Goal: Task Accomplishment & Management: Manage account settings

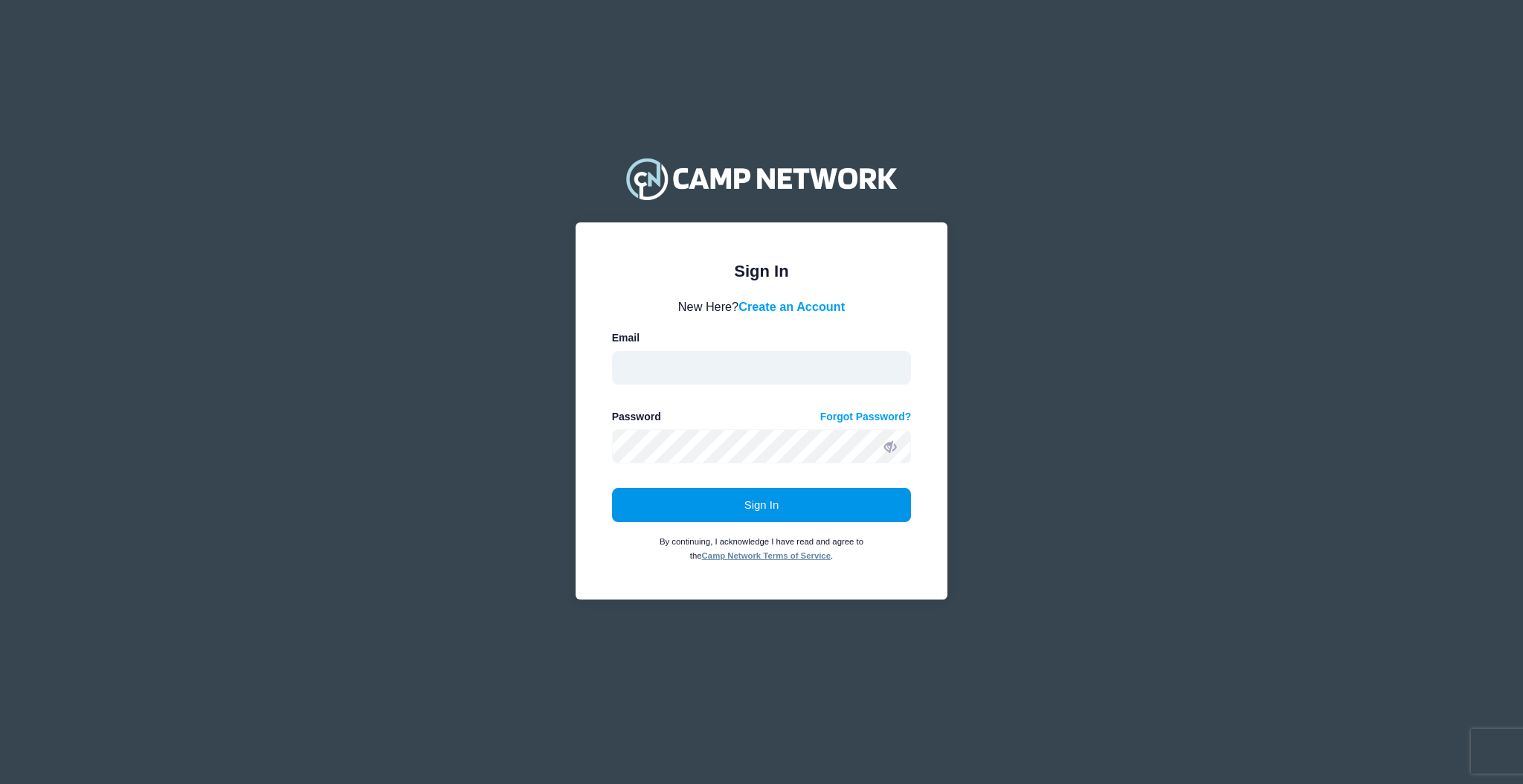
type input "aquidit@raft.net"
click at [743, 502] on button "Sign In" at bounding box center [762, 505] width 300 height 34
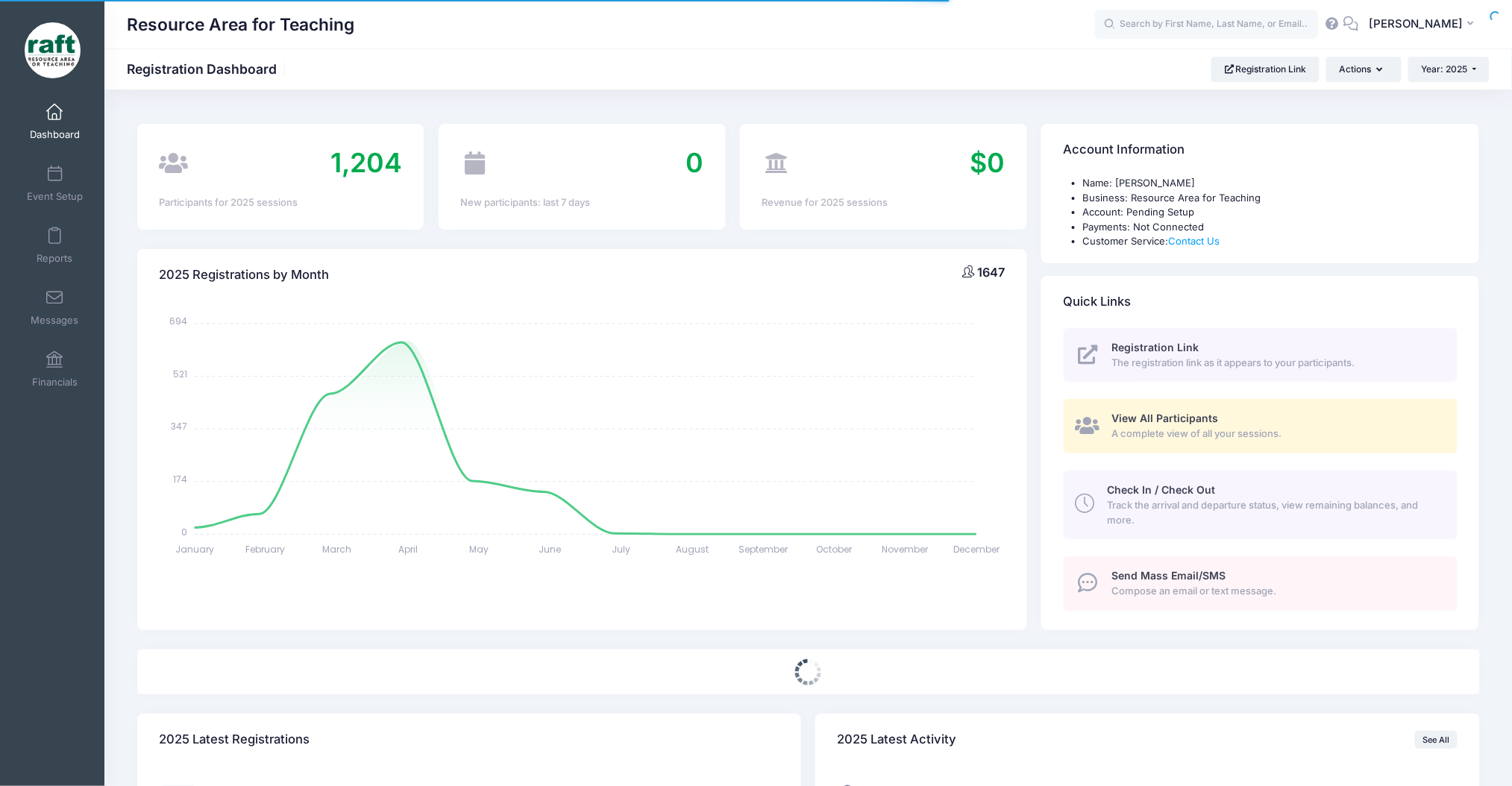
select select
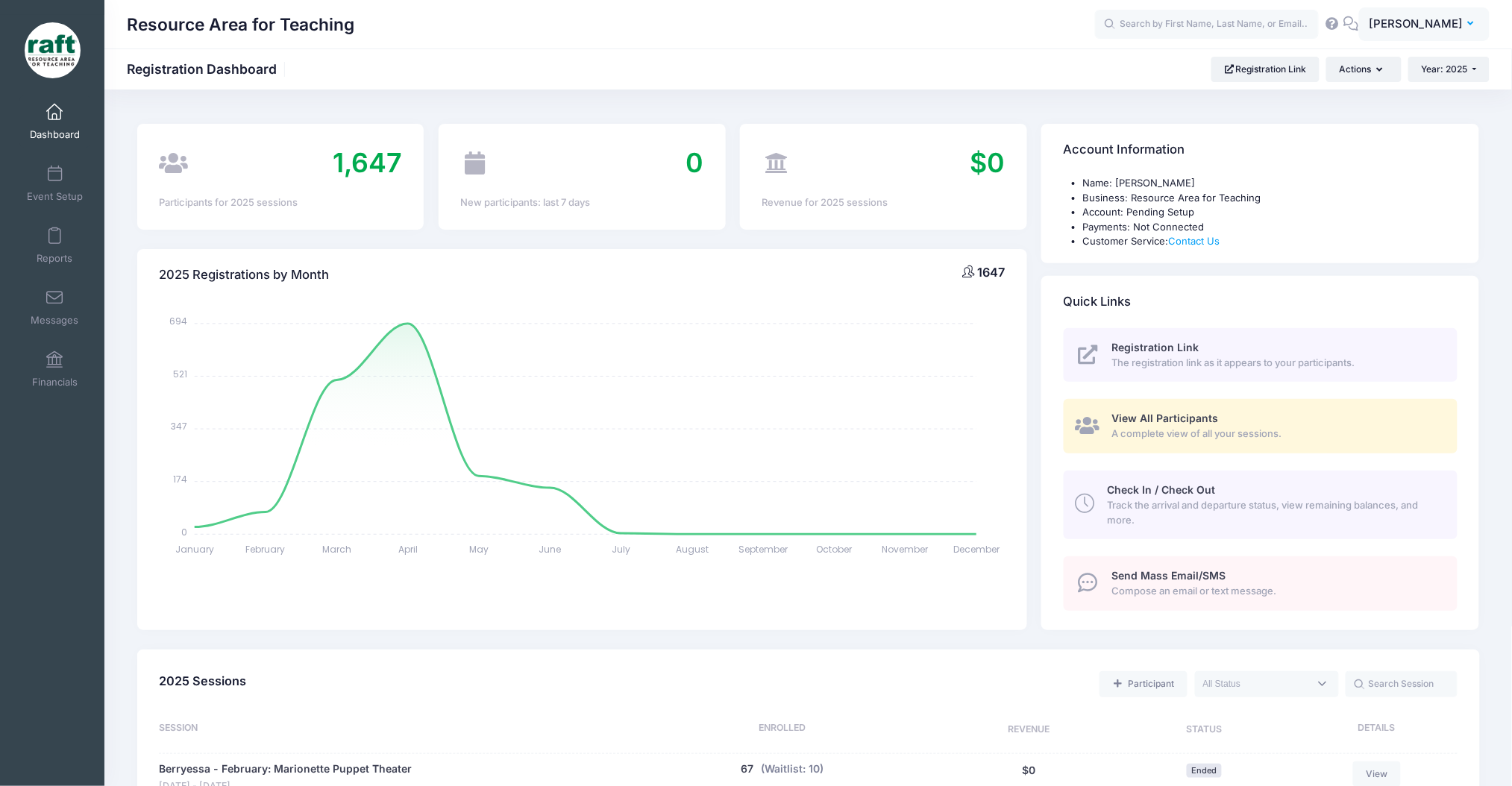
click at [1413, 30] on span "[PERSON_NAME]" at bounding box center [1415, 24] width 94 height 17
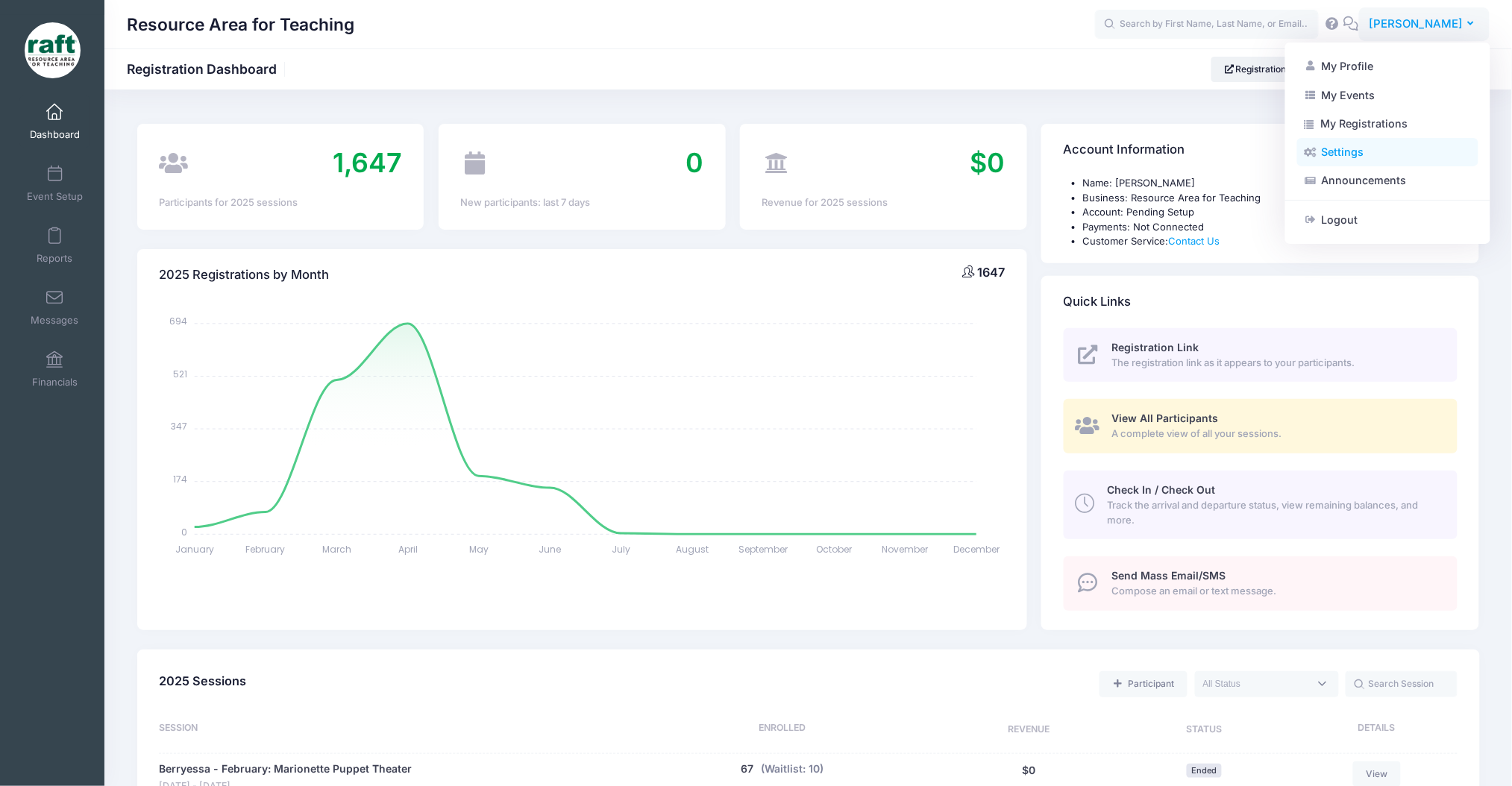
click at [1389, 150] on link "Settings" at bounding box center [1387, 151] width 182 height 28
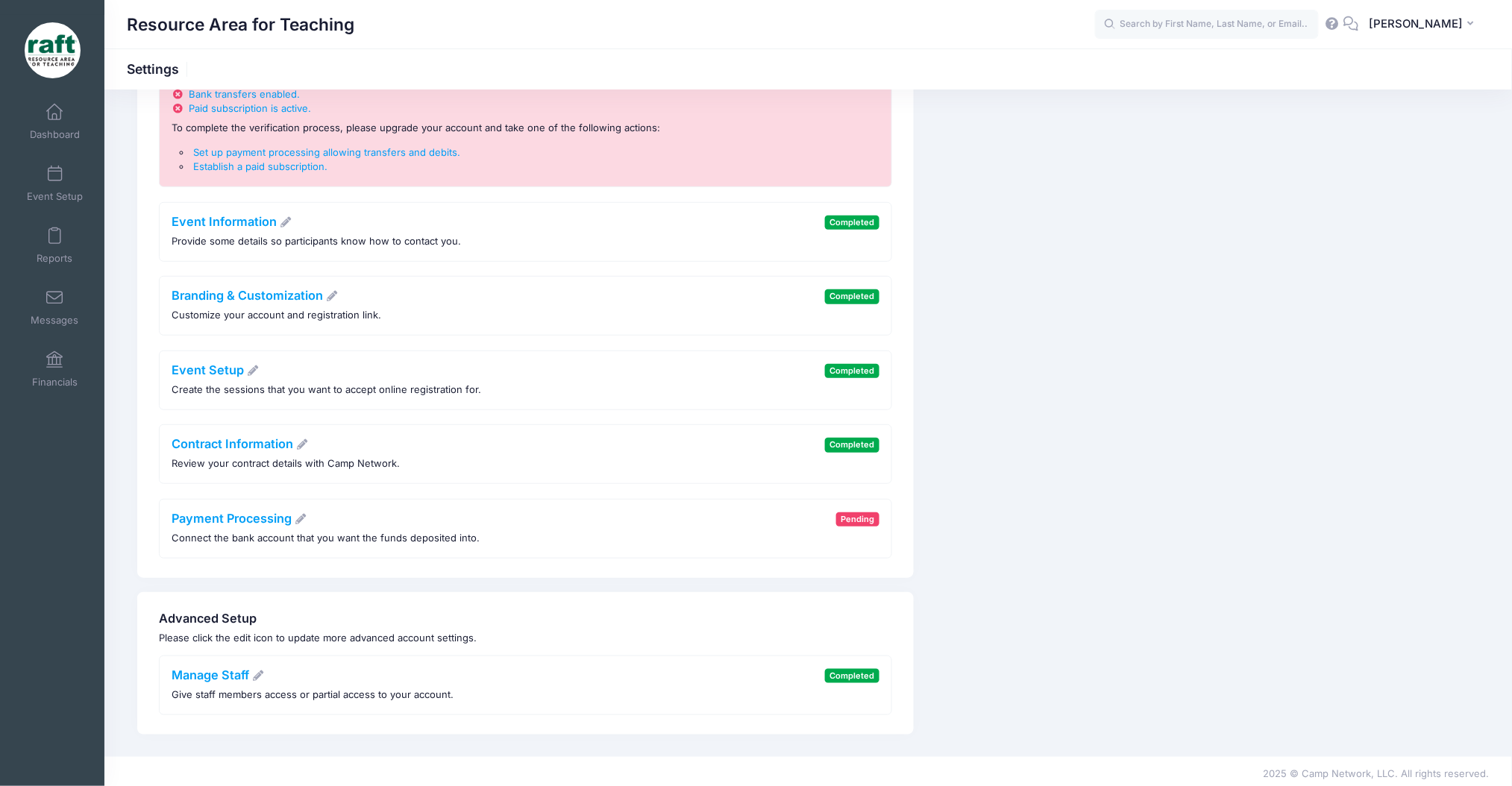
scroll to position [125, 0]
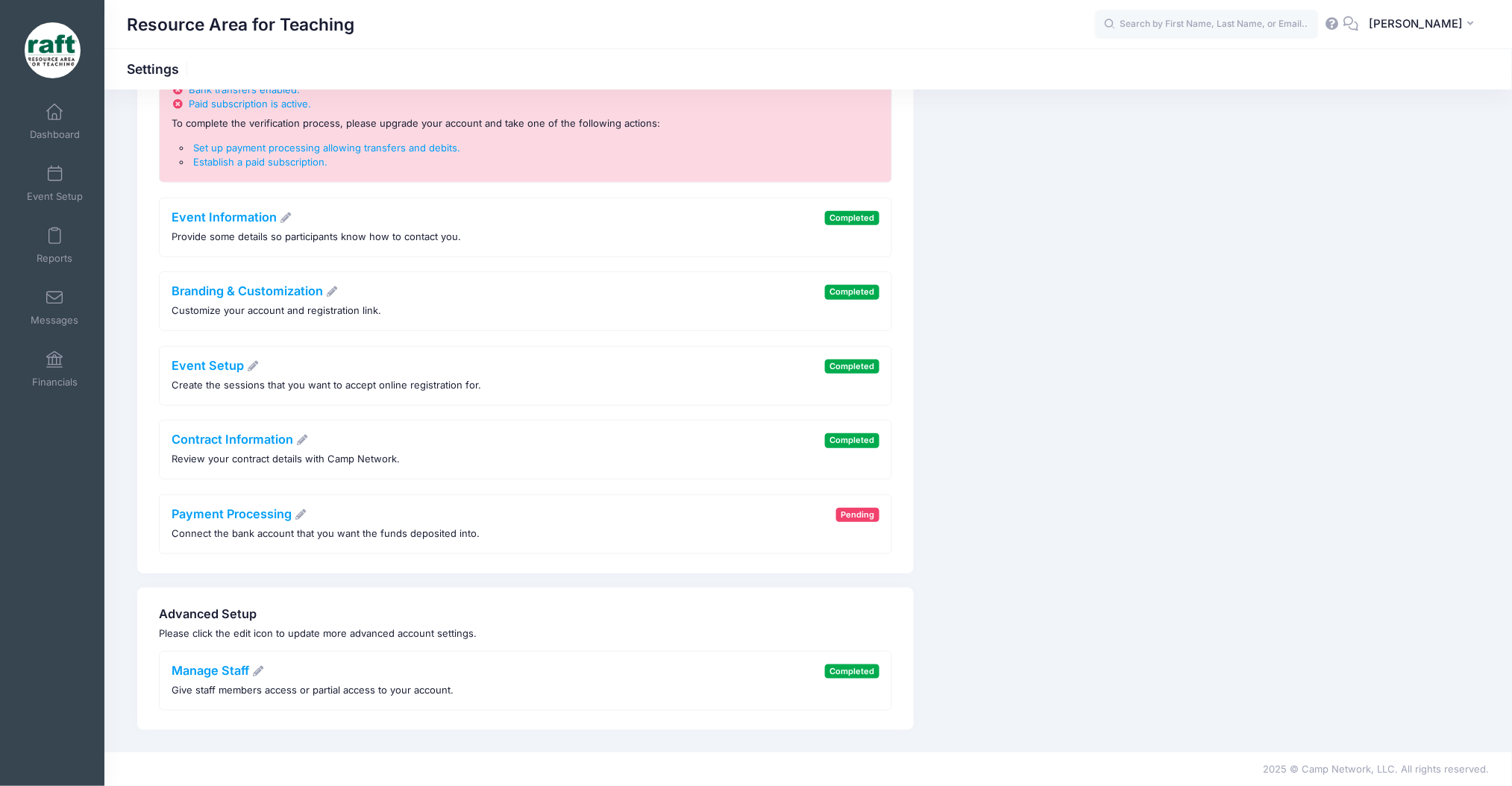
click at [854, 513] on span "Pending" at bounding box center [858, 515] width 43 height 14
click at [302, 508] on link "Payment Processing" at bounding box center [239, 513] width 136 height 15
click at [249, 162] on span "Establish a paid subscription" at bounding box center [258, 162] width 131 height 12
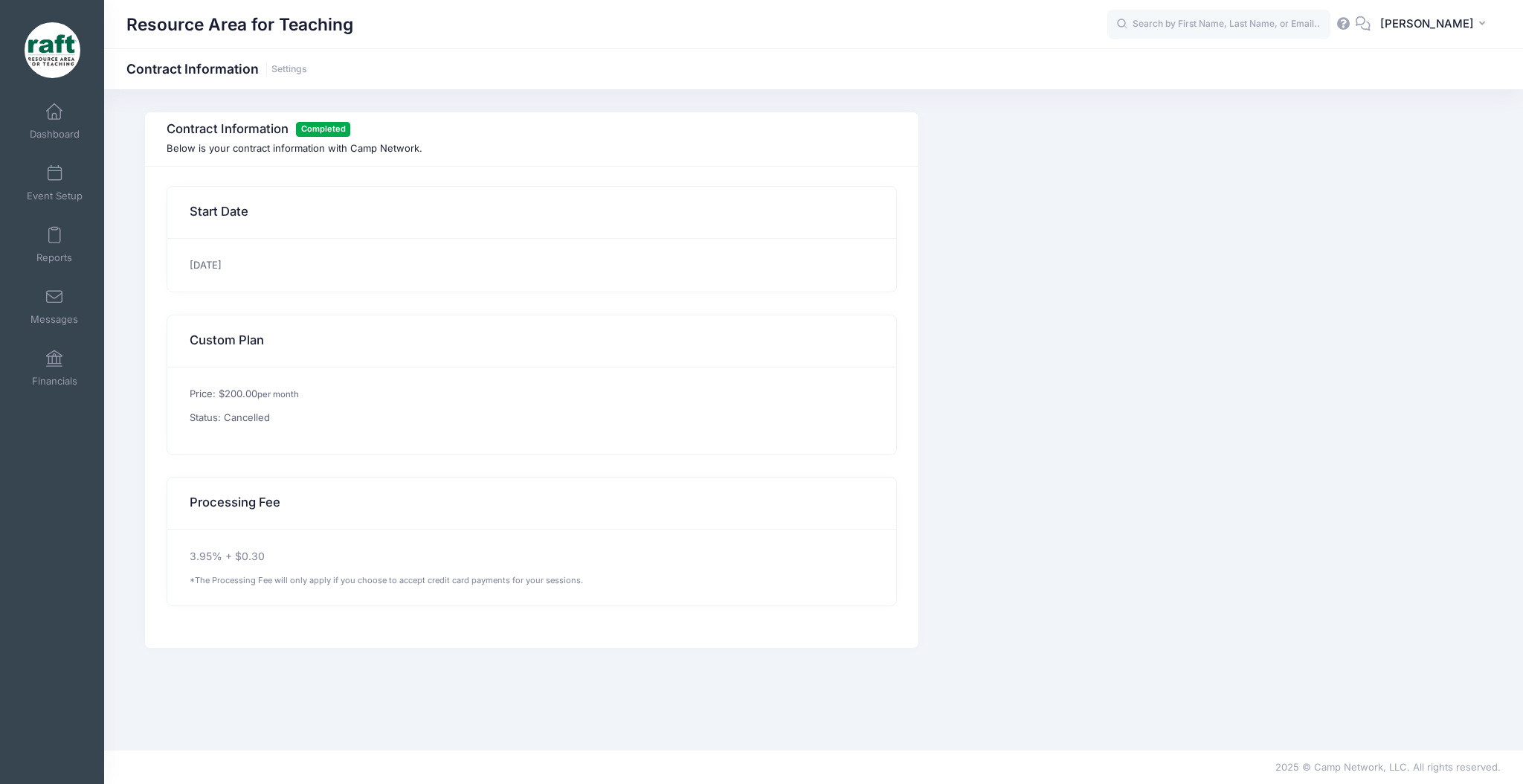
click at [241, 389] on p "Price: $200.00 per month" at bounding box center [532, 394] width 685 height 15
click at [248, 443] on div "Price: $200.00 per month Status: Cancelled" at bounding box center [531, 411] width 728 height 87
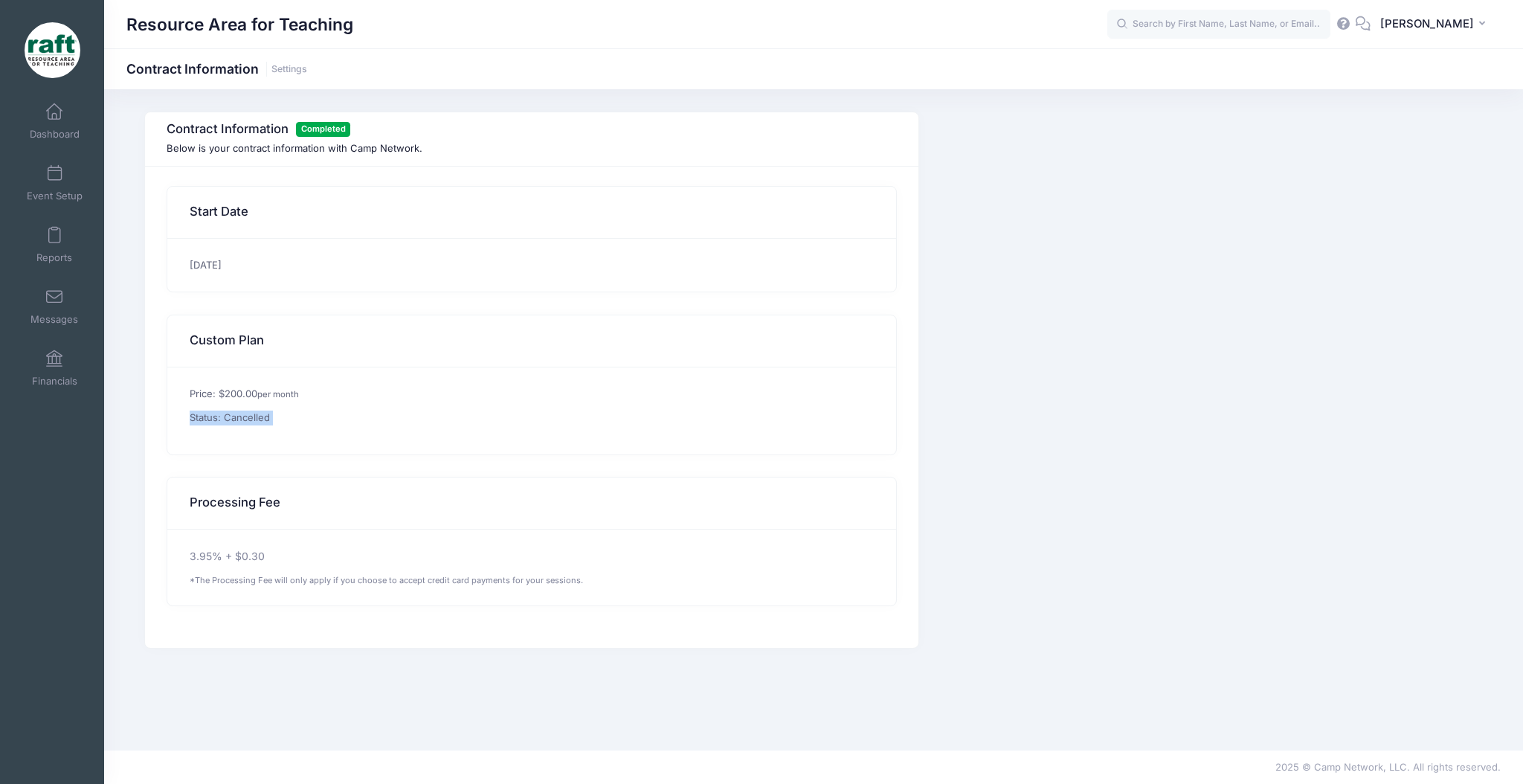
click at [248, 443] on div "Price: $200.00 per month Status: Cancelled" at bounding box center [531, 411] width 728 height 87
click at [311, 588] on div "3.95% + $0.30 *The Processing Fee will only apply if you choose to accept credi…" at bounding box center [531, 568] width 728 height 77
click at [231, 279] on div "01/07/2025" at bounding box center [531, 265] width 728 height 53
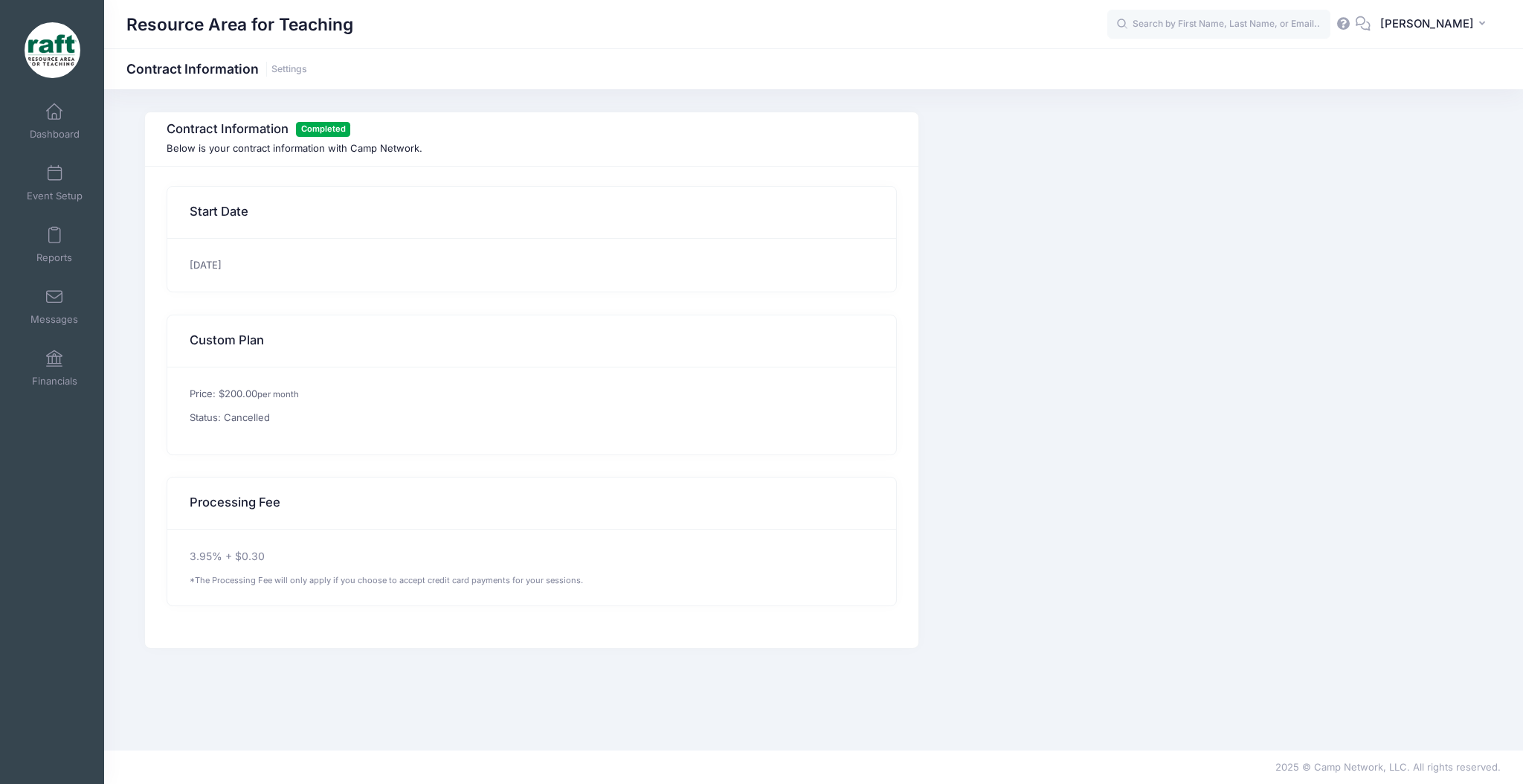
click at [231, 279] on div "01/07/2025" at bounding box center [531, 265] width 728 height 53
click at [223, 266] on div "01/07/2025" at bounding box center [531, 265] width 728 height 53
click at [218, 261] on div "01/07/2025" at bounding box center [531, 265] width 728 height 53
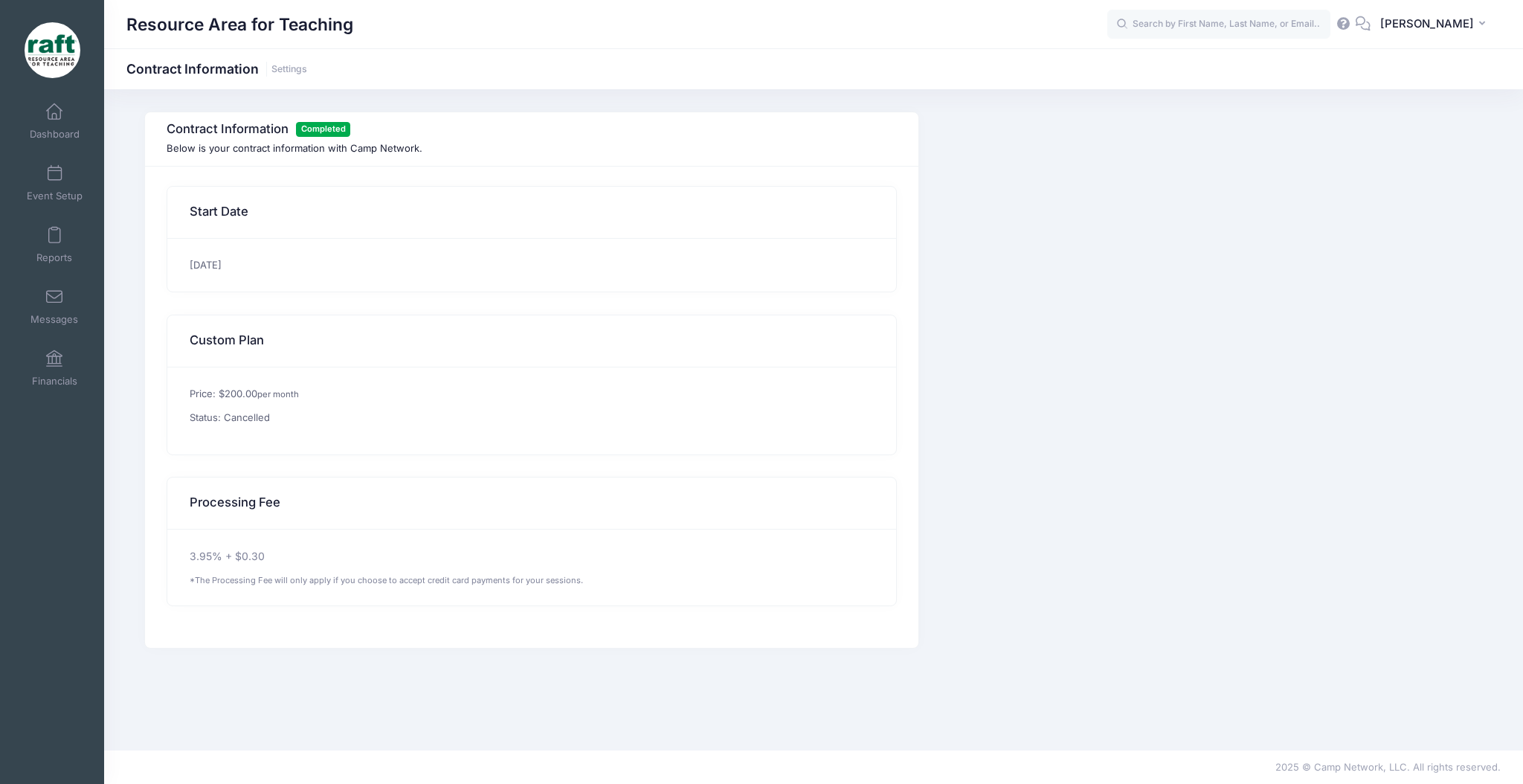
click at [525, 380] on div "Price: $200.00 per month Status: Cancelled" at bounding box center [531, 411] width 728 height 87
click at [1352, 20] on icon at bounding box center [1344, 23] width 17 height 10
click at [310, 528] on div "Processing Fee" at bounding box center [531, 503] width 728 height 52
click at [318, 550] on p "3.95% + $0.30" at bounding box center [532, 557] width 685 height 16
drag, startPoint x: 318, startPoint y: 550, endPoint x: 598, endPoint y: 293, distance: 380.1
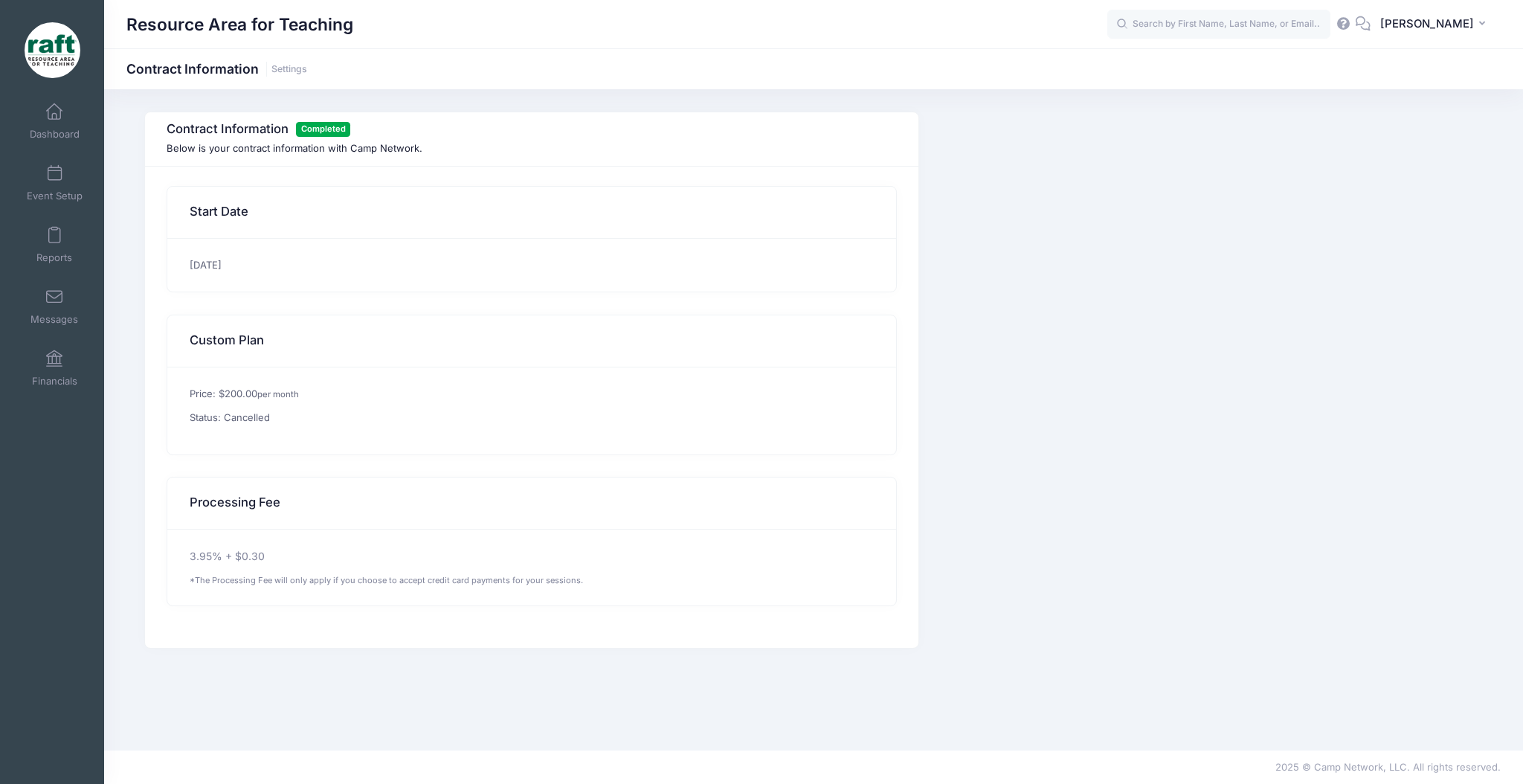
click at [335, 544] on div "3.95% + $0.30 *The Processing Fee will only apply if you choose to accept credi…" at bounding box center [531, 568] width 728 height 77
click at [228, 444] on div "Price: $200.00 per month Status: Cancelled" at bounding box center [531, 411] width 728 height 87
drag, startPoint x: 240, startPoint y: 393, endPoint x: 236, endPoint y: 340, distance: 53.2
click at [240, 387] on p "Price: $200.00 per month" at bounding box center [532, 394] width 685 height 15
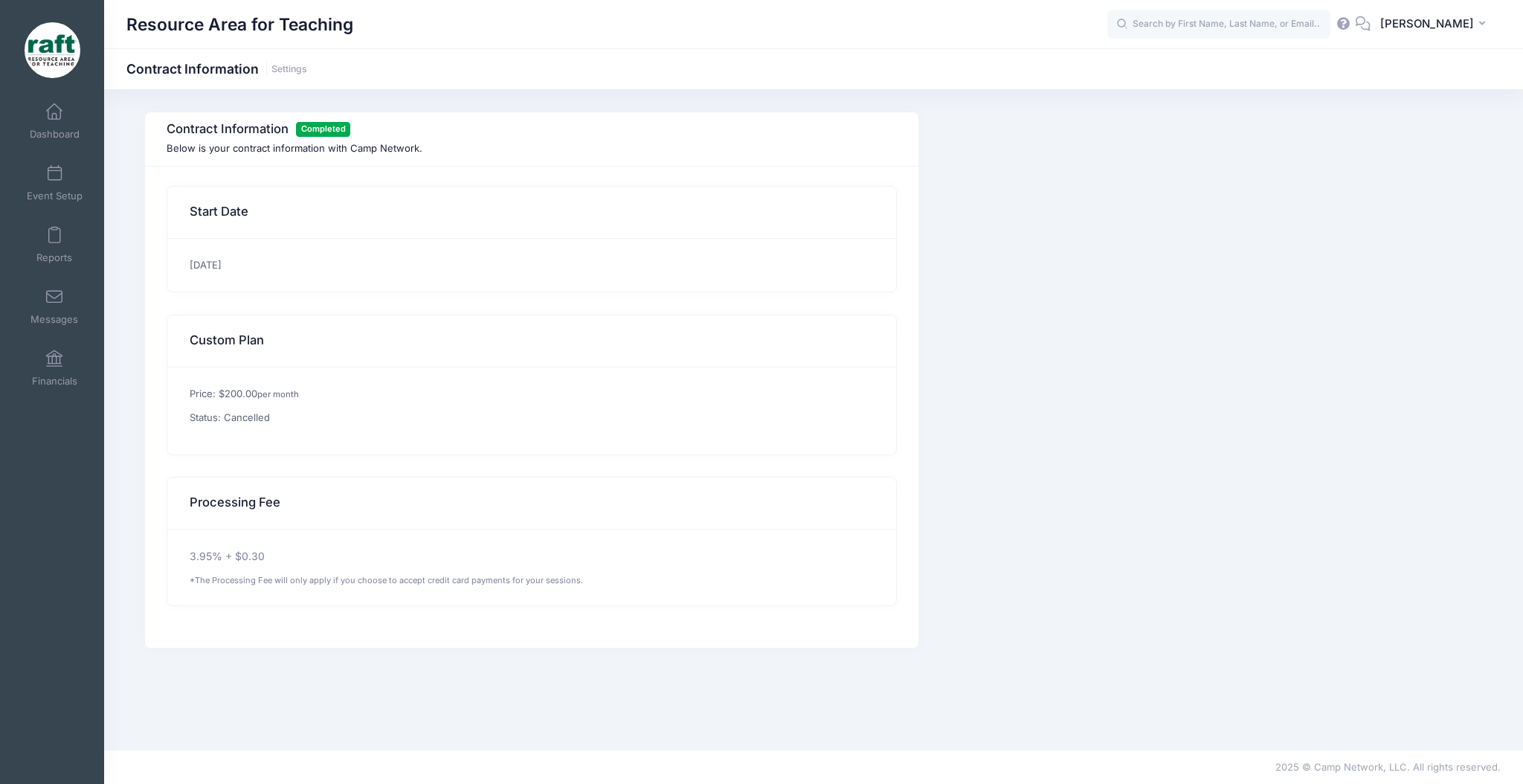
click at [223, 254] on div "01/07/2025" at bounding box center [531, 265] width 728 height 53
click at [215, 153] on p "Below is your contract information with Camp Network." at bounding box center [531, 148] width 730 height 15
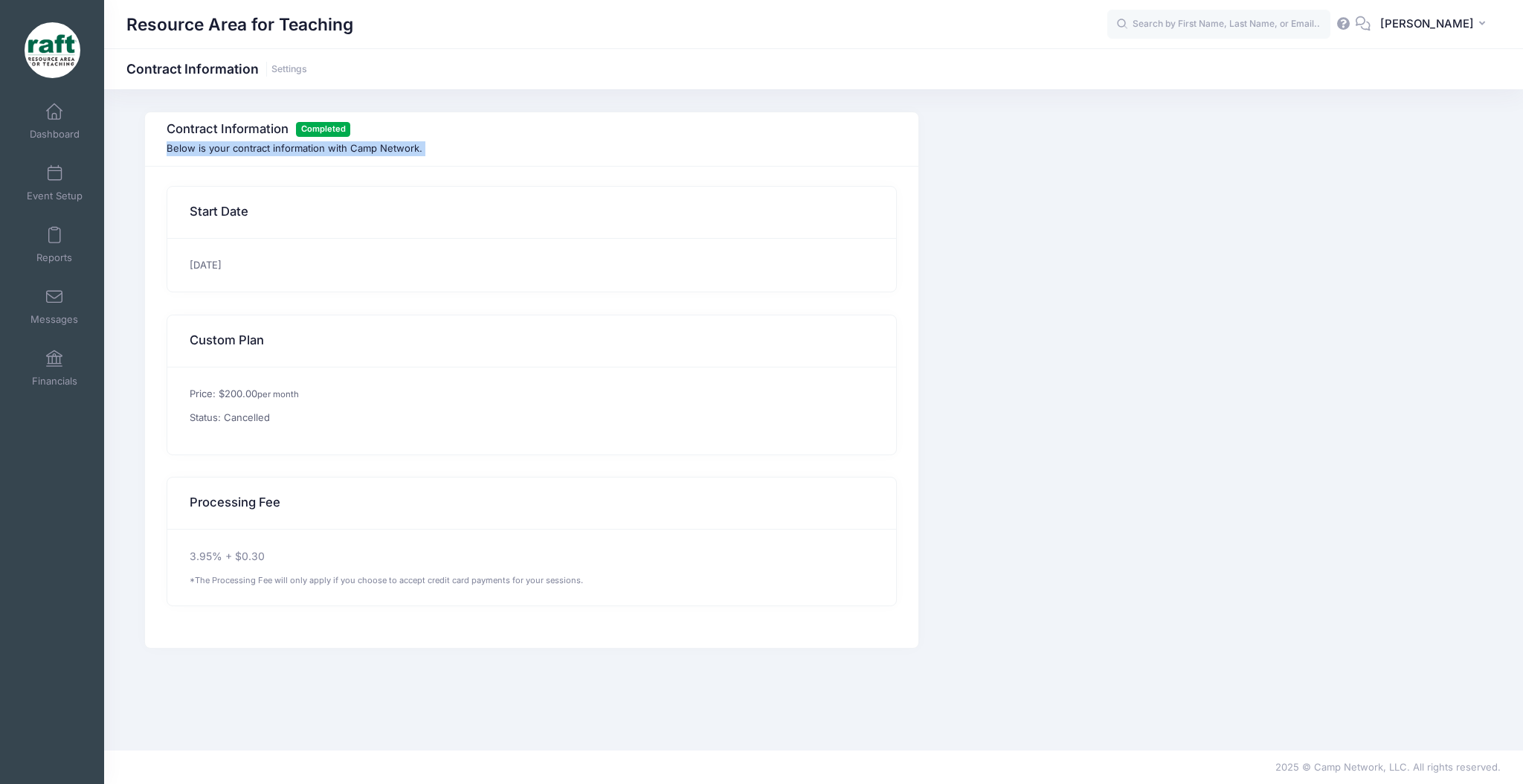
click at [215, 153] on p "Below is your contract information with Camp Network." at bounding box center [531, 148] width 730 height 15
click at [1470, 17] on span "[PERSON_NAME]" at bounding box center [1426, 24] width 93 height 17
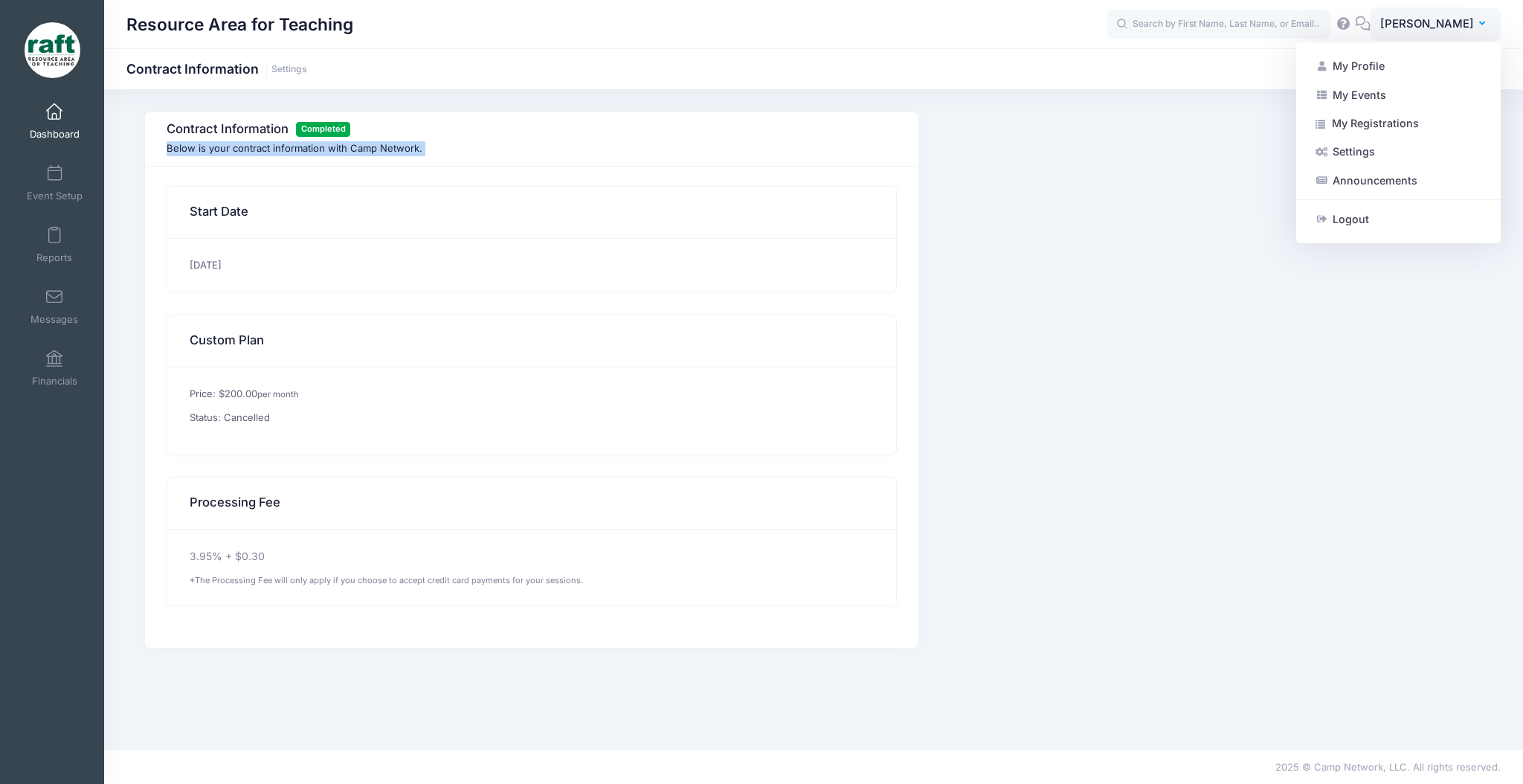
click at [73, 136] on span "Dashboard" at bounding box center [54, 134] width 49 height 13
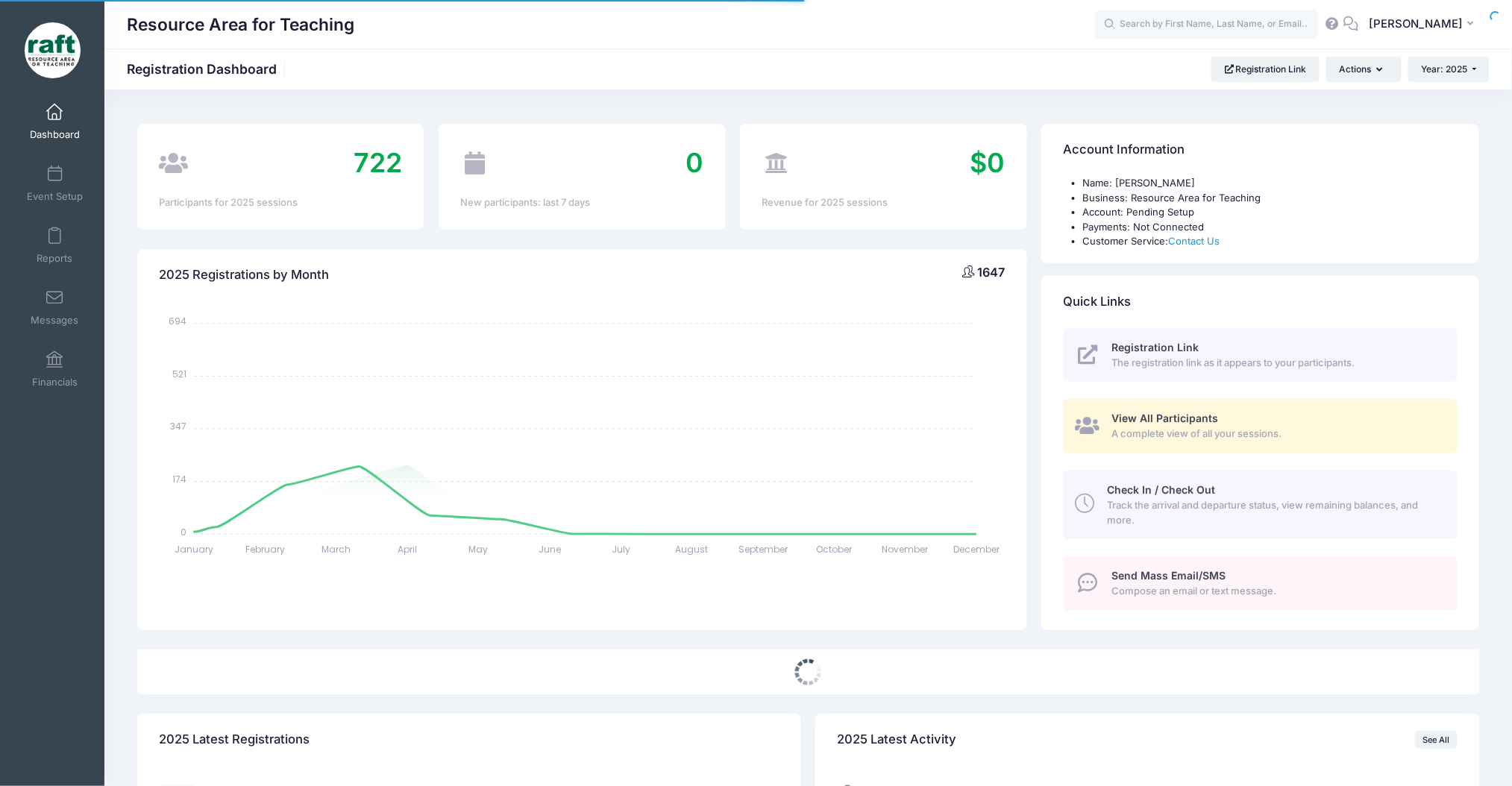
select select
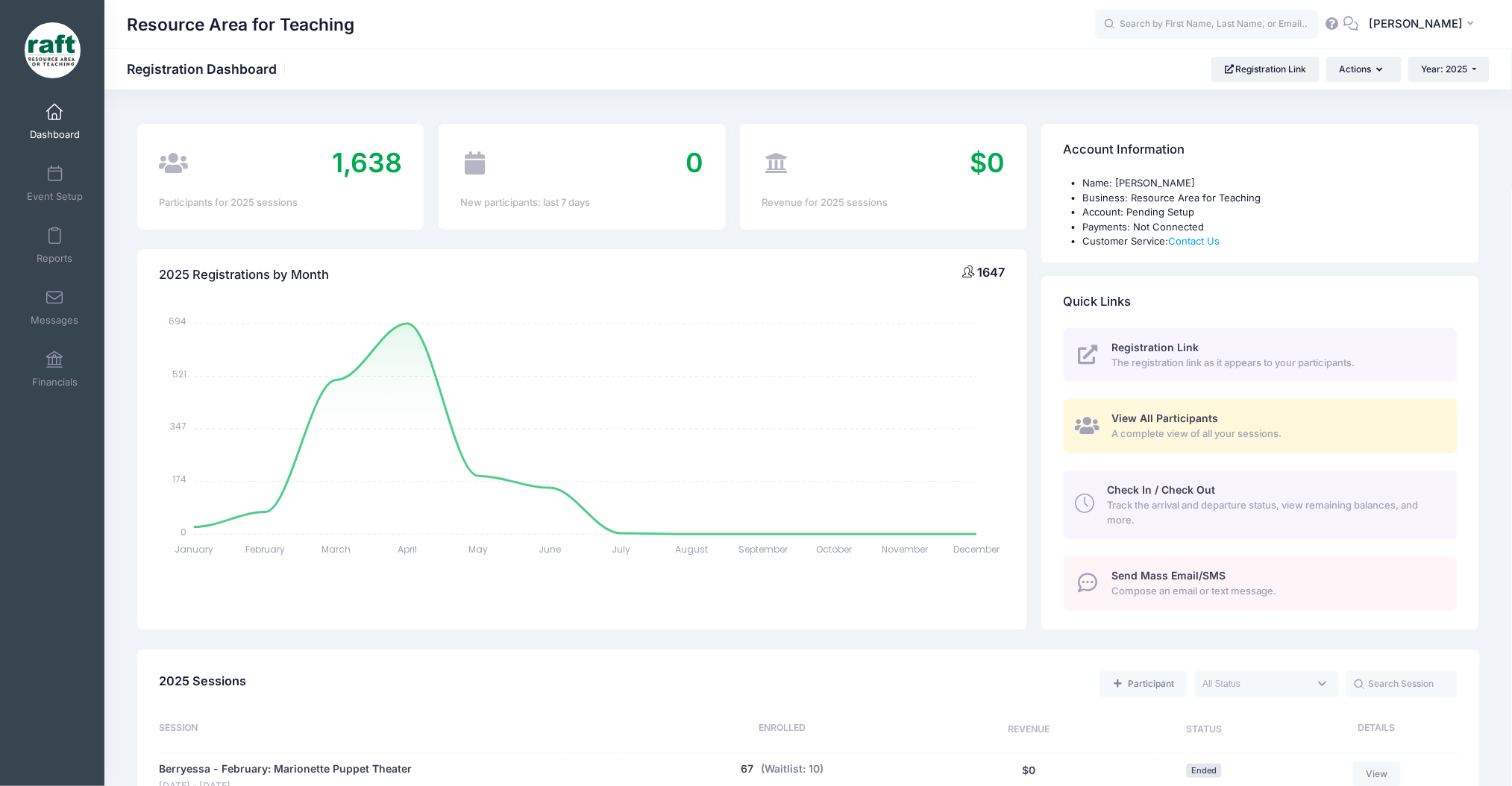
click at [1175, 347] on span "Registration Link" at bounding box center [1155, 347] width 87 height 13
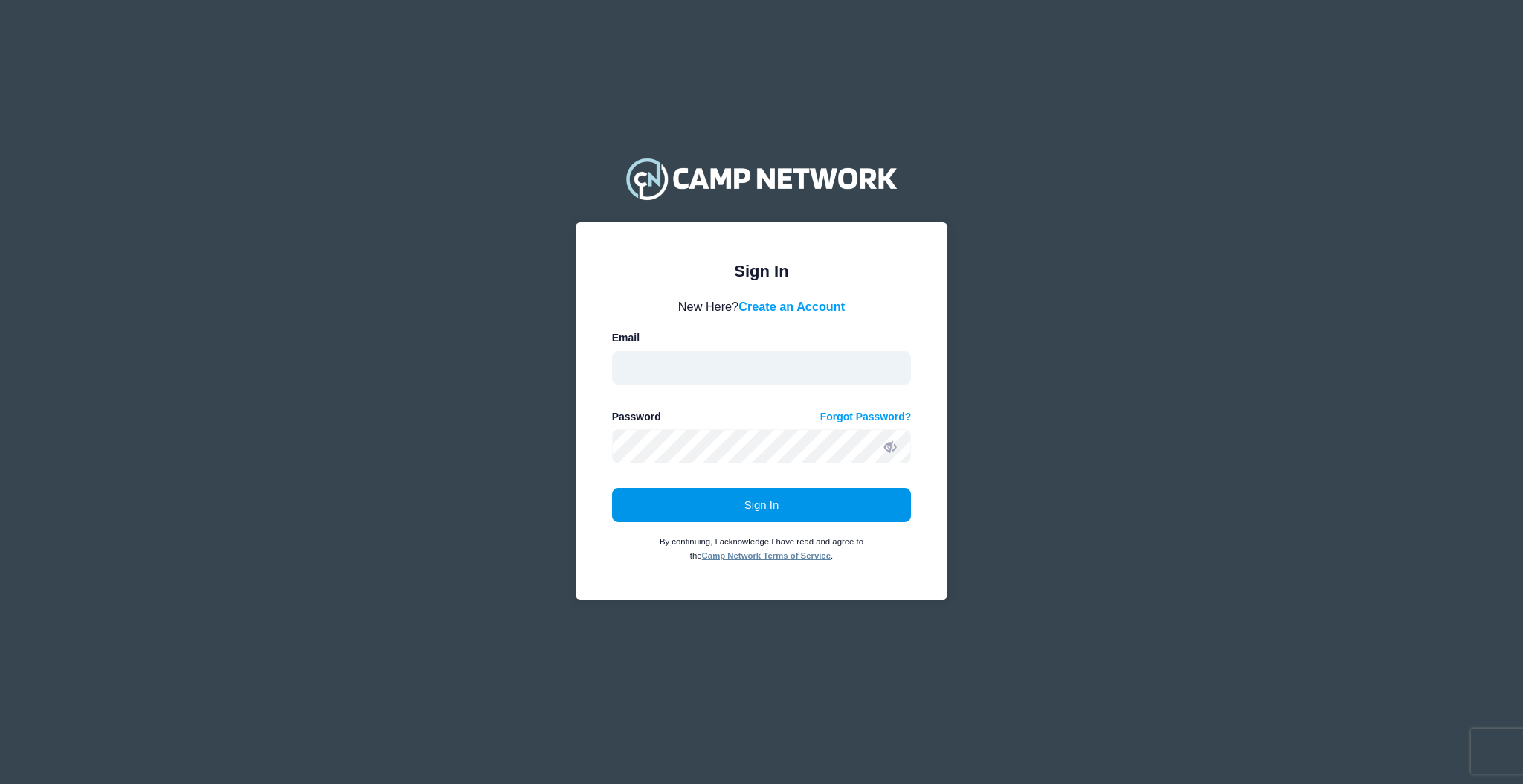
type input "[EMAIL_ADDRESS][DOMAIN_NAME]"
click at [755, 498] on button "Sign In" at bounding box center [762, 505] width 300 height 34
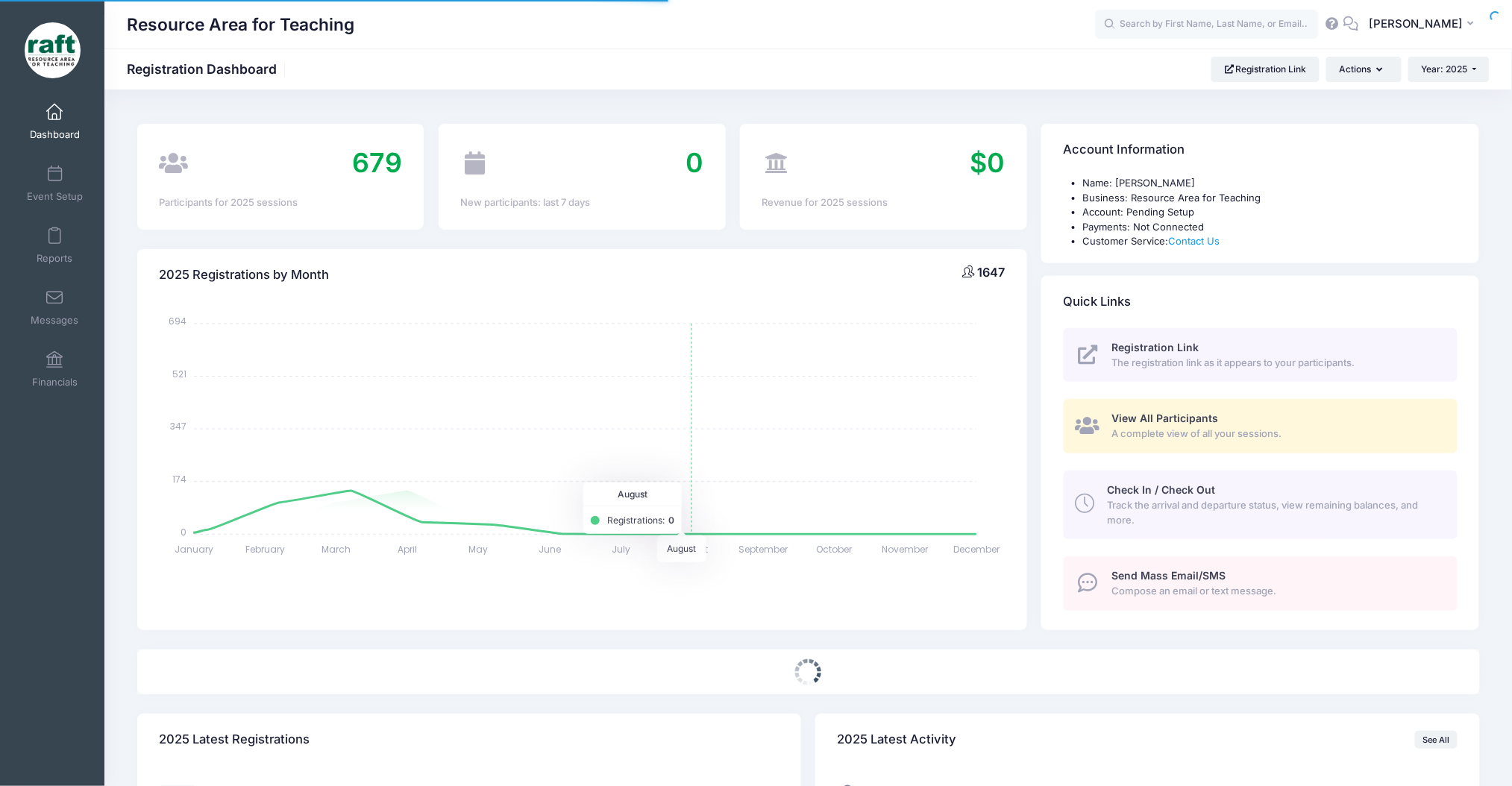
select select
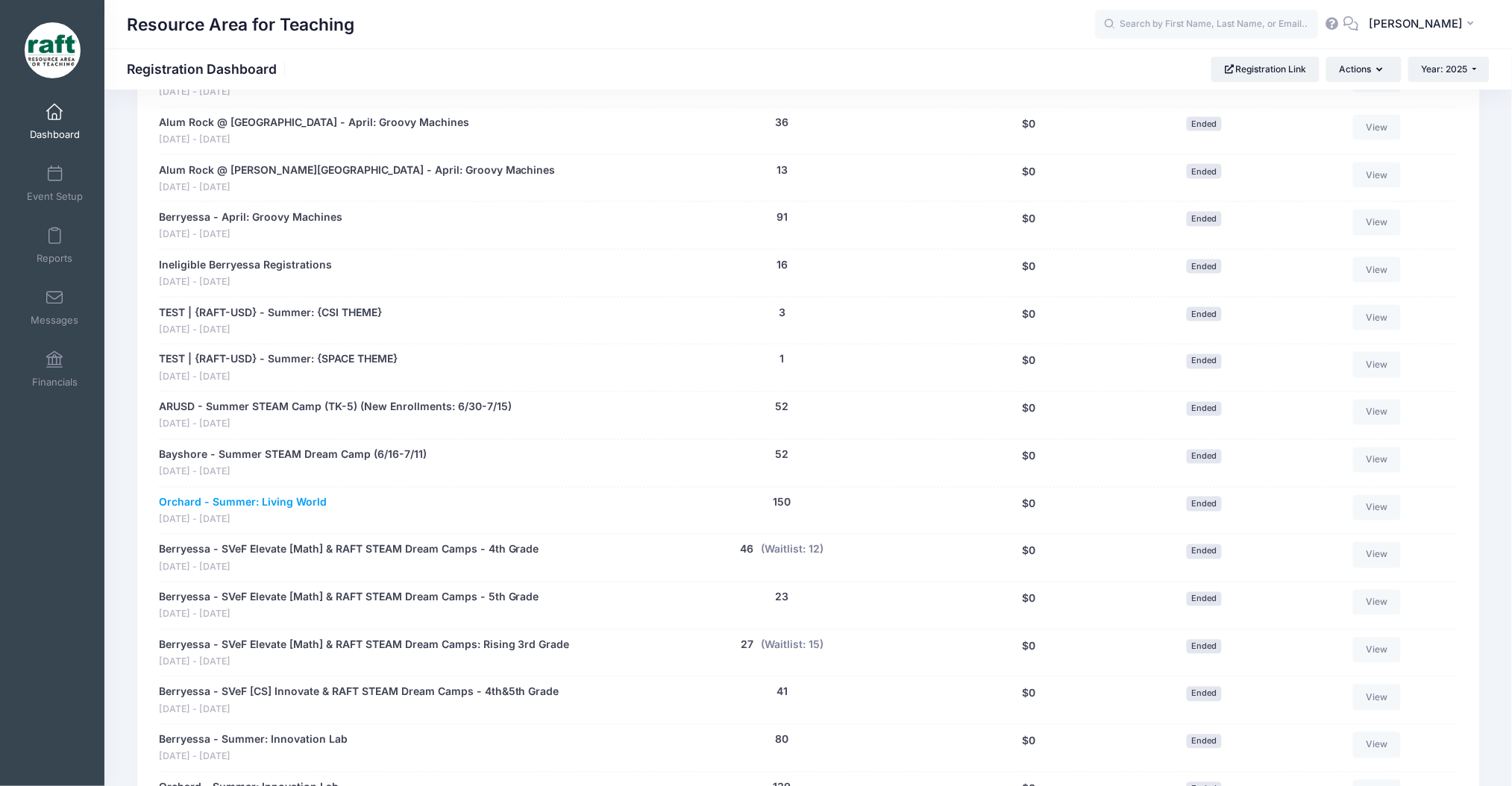
scroll to position [696, 0]
click at [56, 160] on link "Event Setup" at bounding box center [54, 183] width 71 height 52
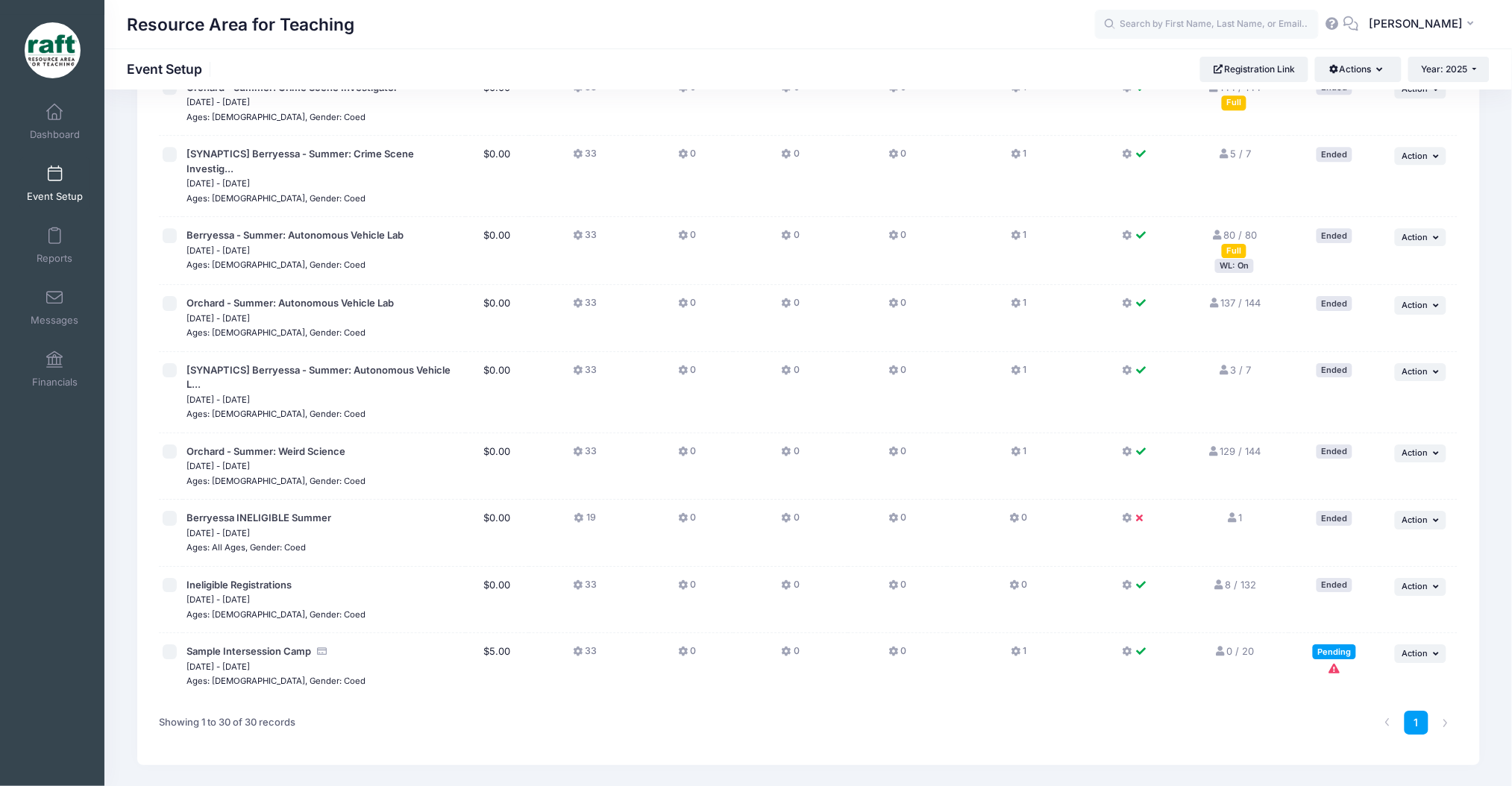
scroll to position [1591, 0]
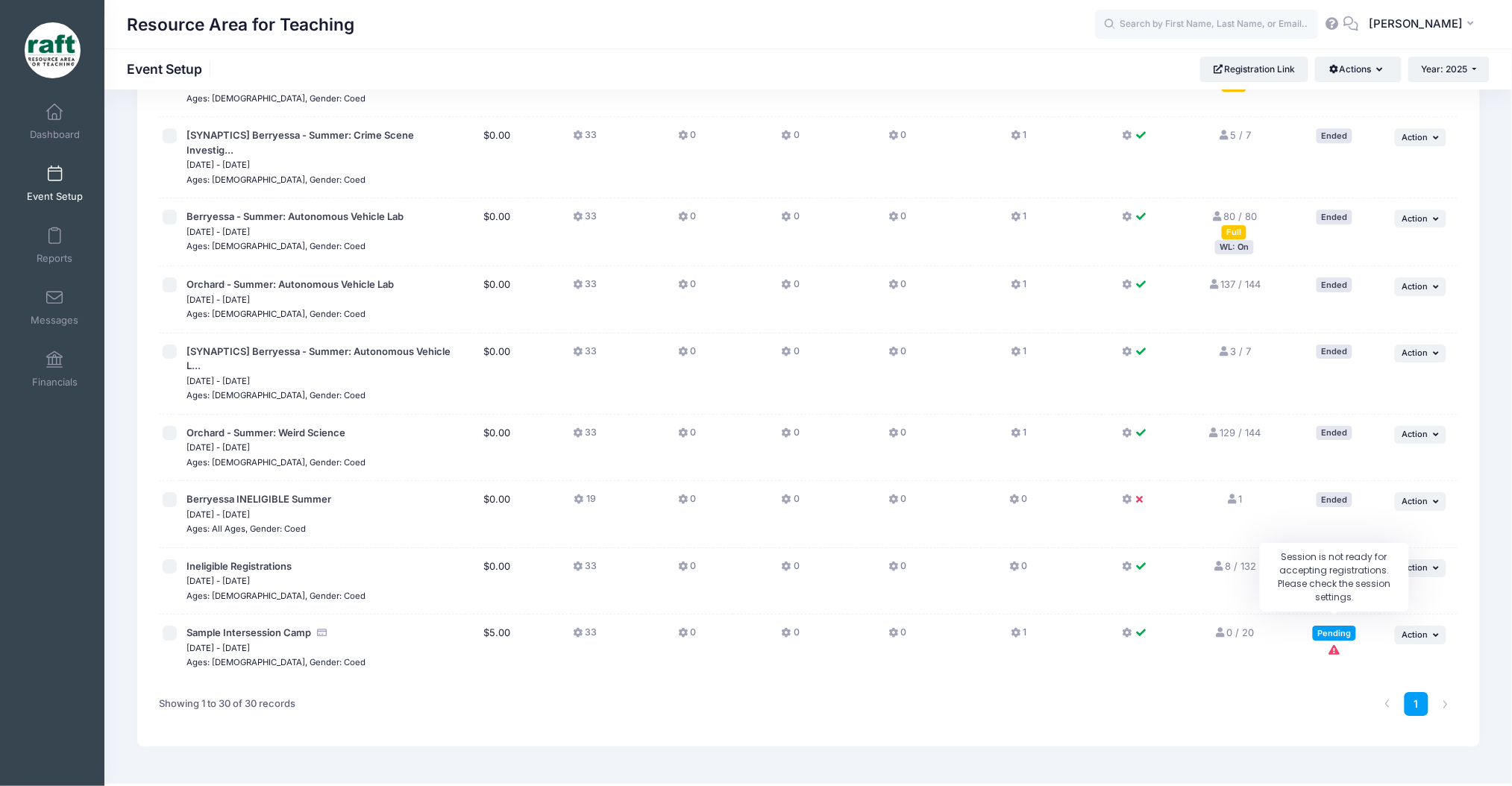
click at [1331, 644] on icon "Session is not ready for accepting registrations. Please check the session sett…" at bounding box center [1334, 649] width 12 height 10
click at [1409, 629] on span "Action" at bounding box center [1415, 634] width 26 height 10
click at [1362, 743] on link "Preview" at bounding box center [1372, 750] width 135 height 28
click at [1418, 629] on span "Action" at bounding box center [1415, 634] width 26 height 10
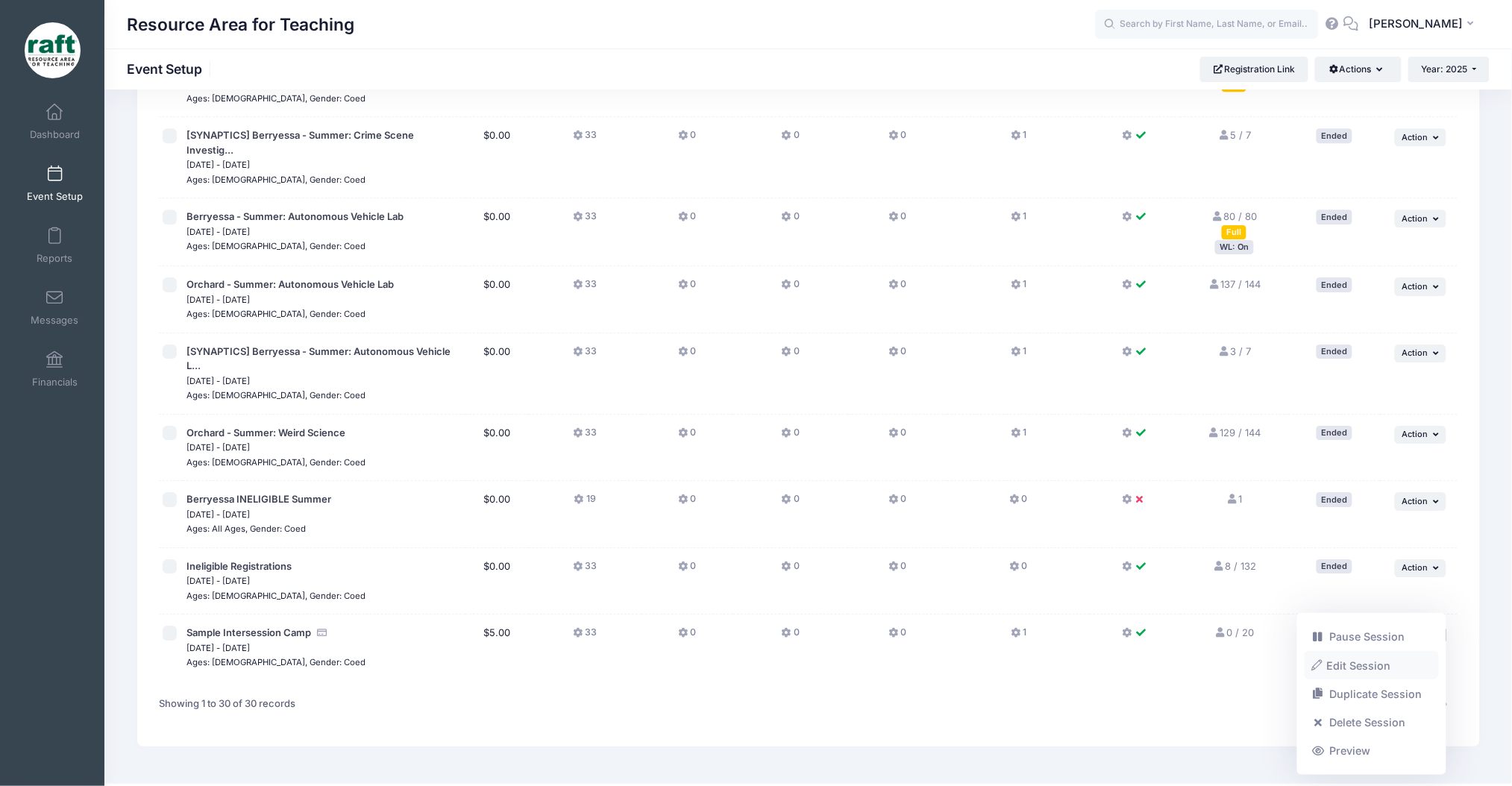
click at [1393, 671] on link "Edit Session" at bounding box center [1372, 664] width 135 height 28
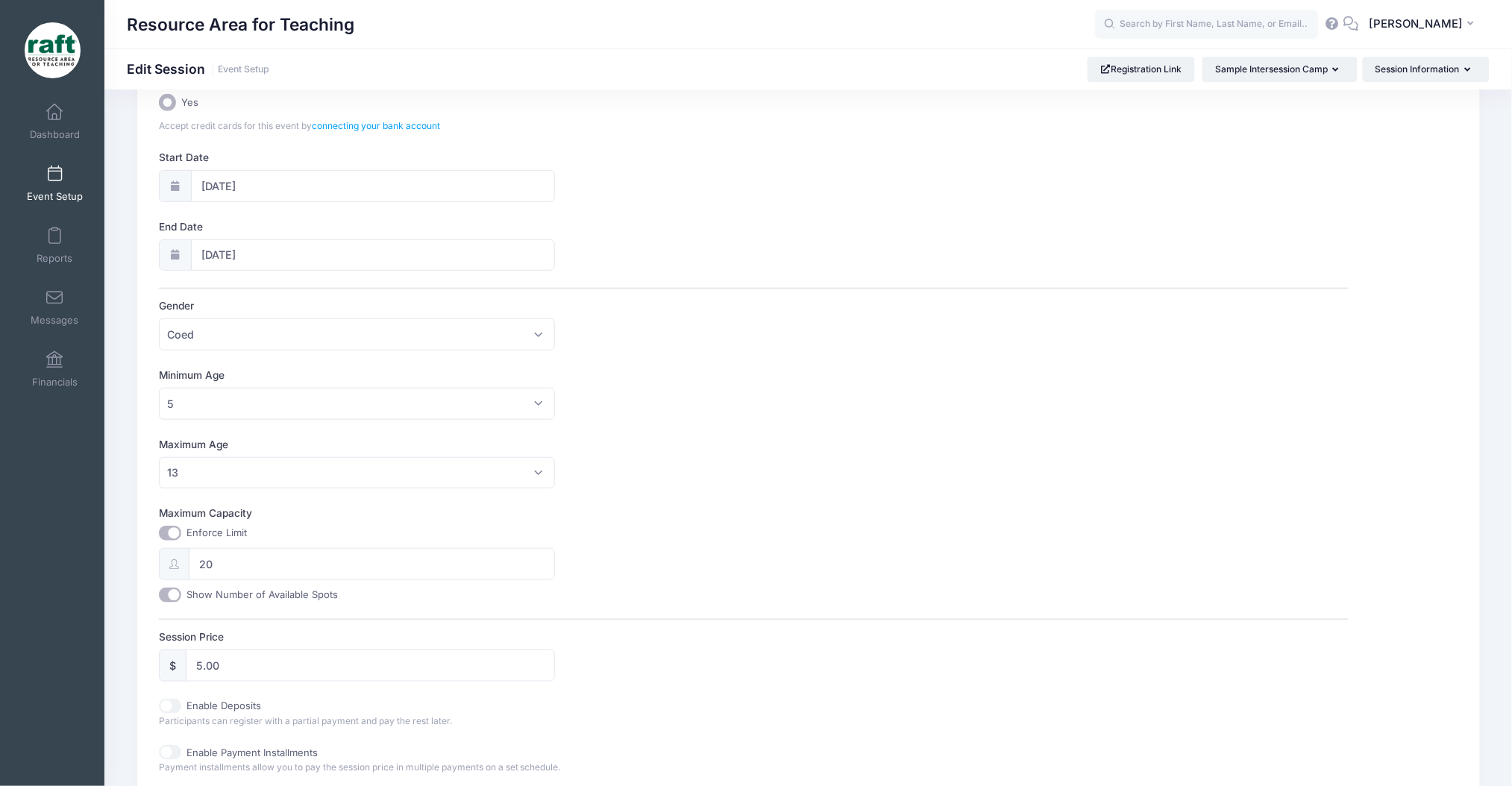
scroll to position [18, 0]
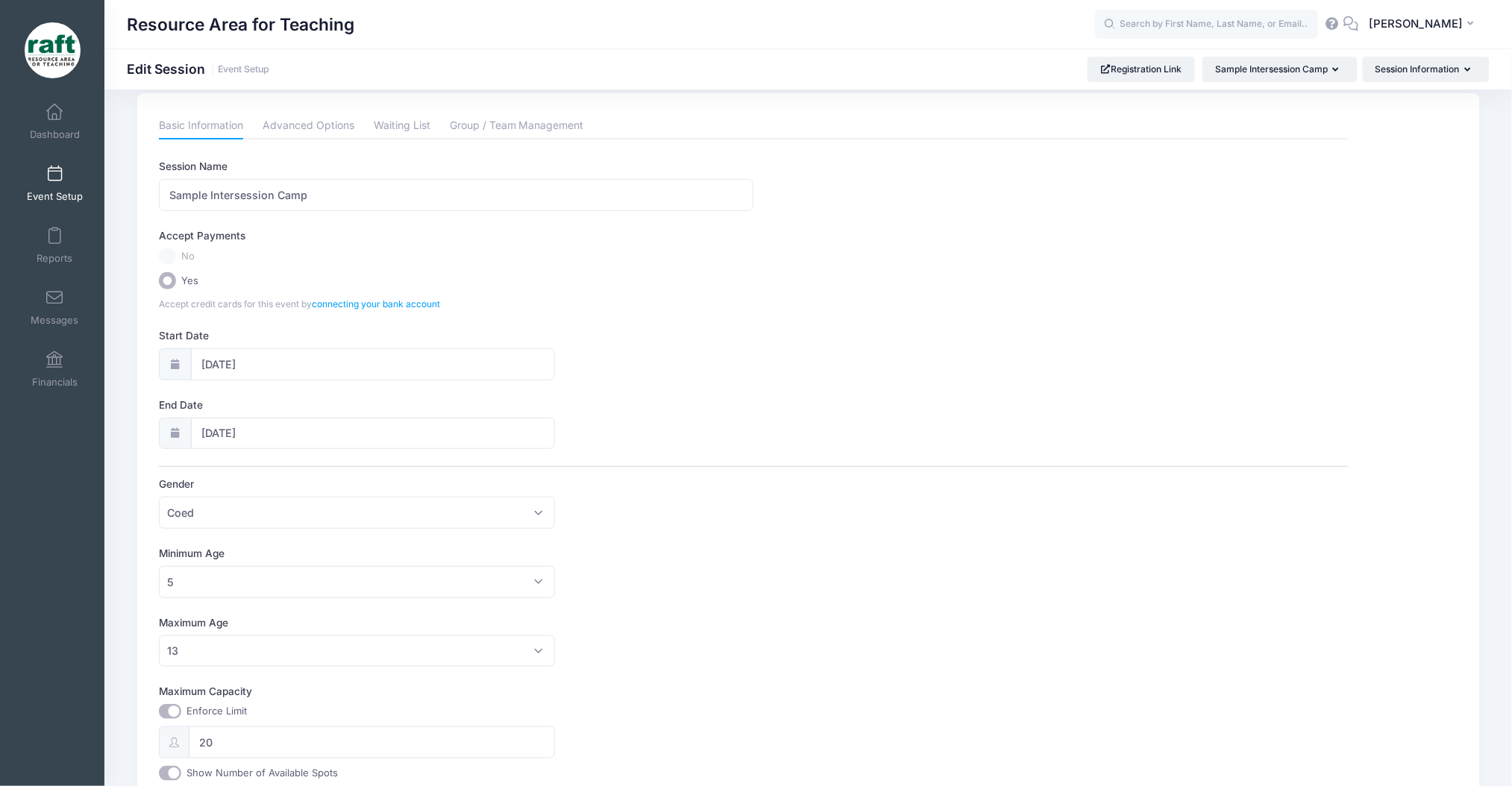
click at [162, 255] on label "No" at bounding box center [754, 256] width 1190 height 17
click at [166, 244] on div "Accept Payments" at bounding box center [753, 237] width 1204 height 20
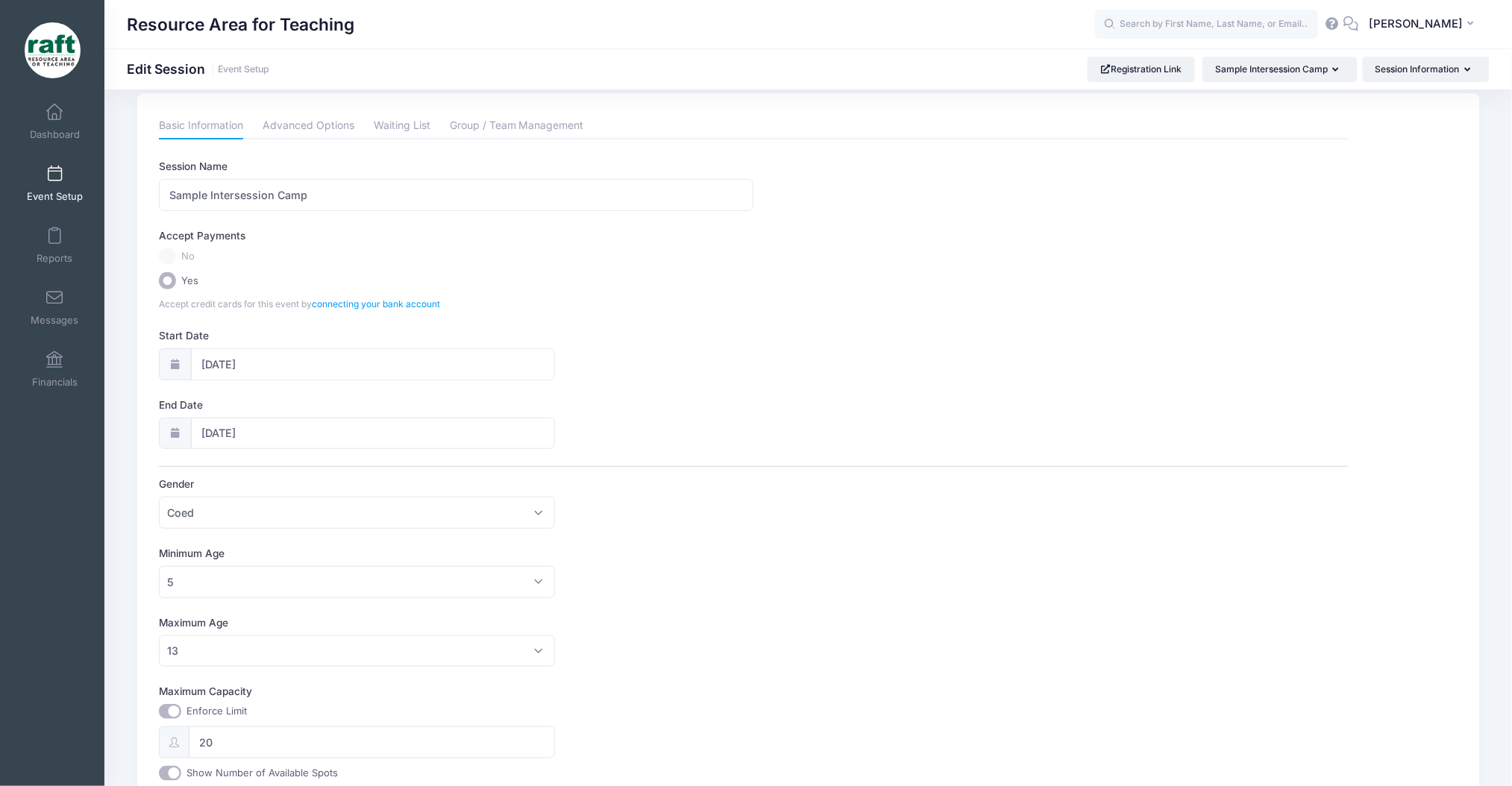
click at [167, 263] on div "Accept Payments No Yes Accept credit cards for this event by connecting your ba…" at bounding box center [754, 269] width 1190 height 82
click at [171, 293] on div "Accept Payments No Yes Accept credit cards for this event by connecting your ba…" at bounding box center [754, 269] width 1190 height 82
click at [73, 205] on link "Event Setup" at bounding box center [54, 183] width 71 height 52
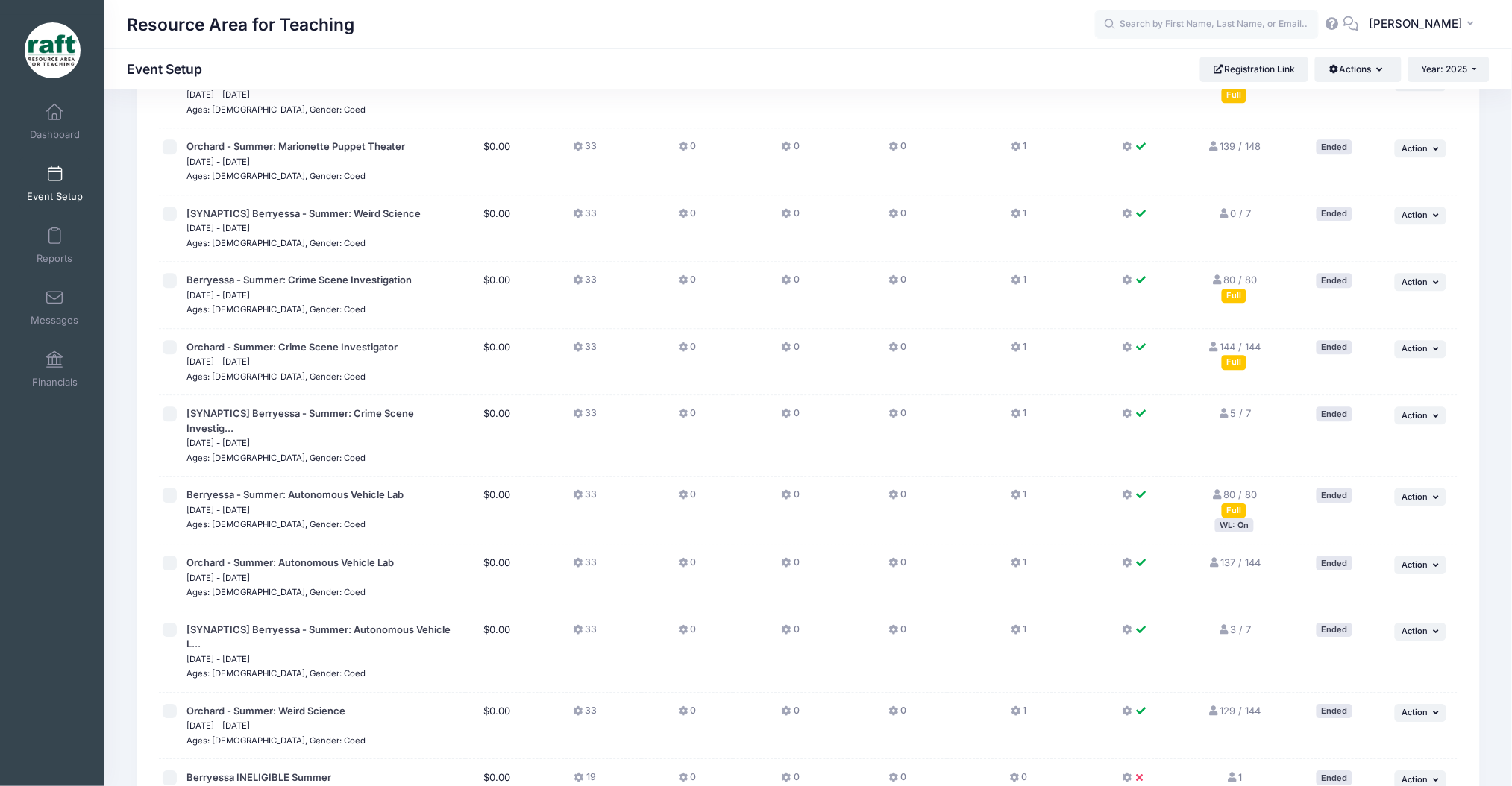
scroll to position [1491, 0]
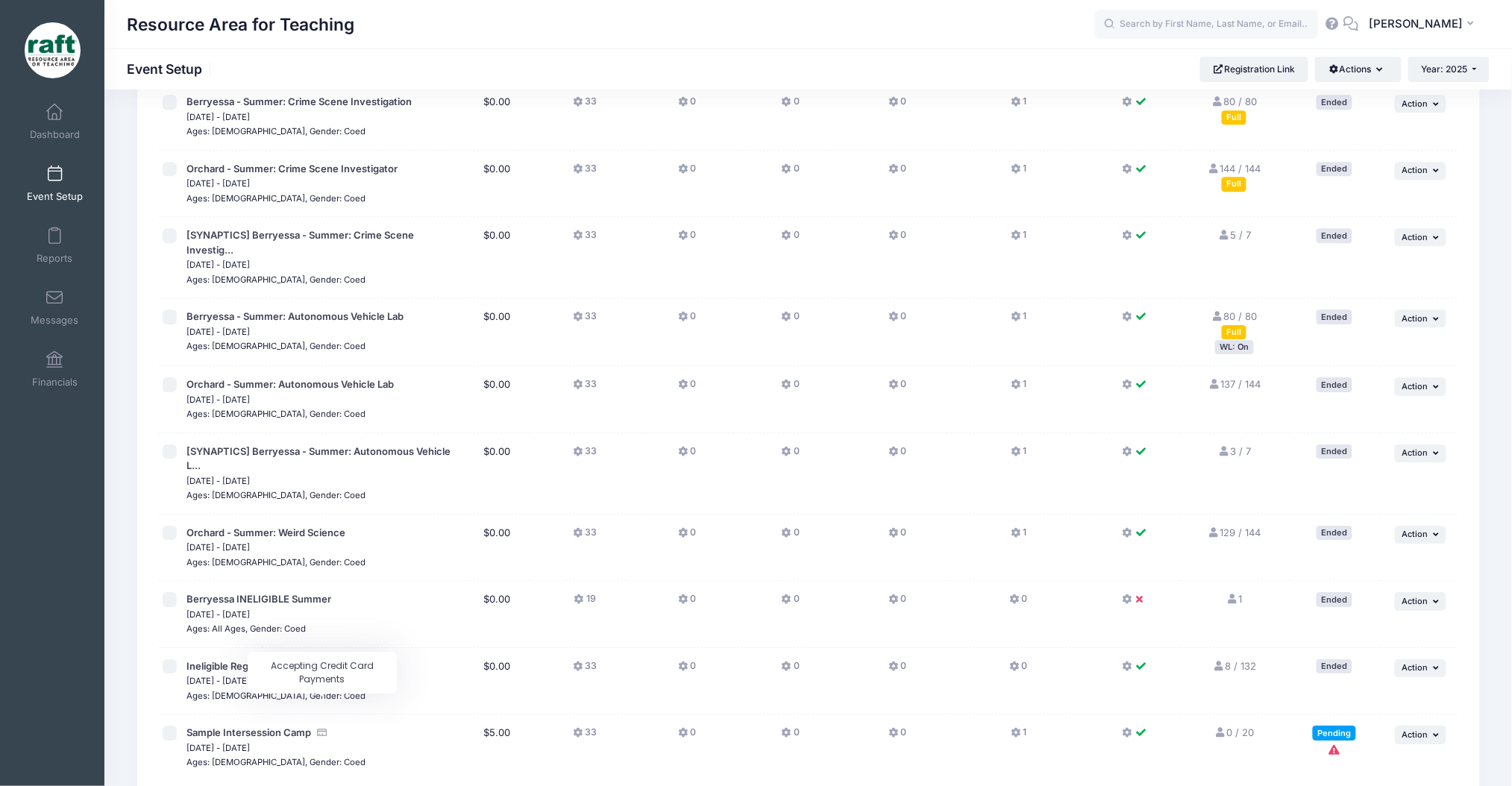
click at [318, 728] on icon "Accepting Credit Card Payments" at bounding box center [322, 732] width 12 height 10
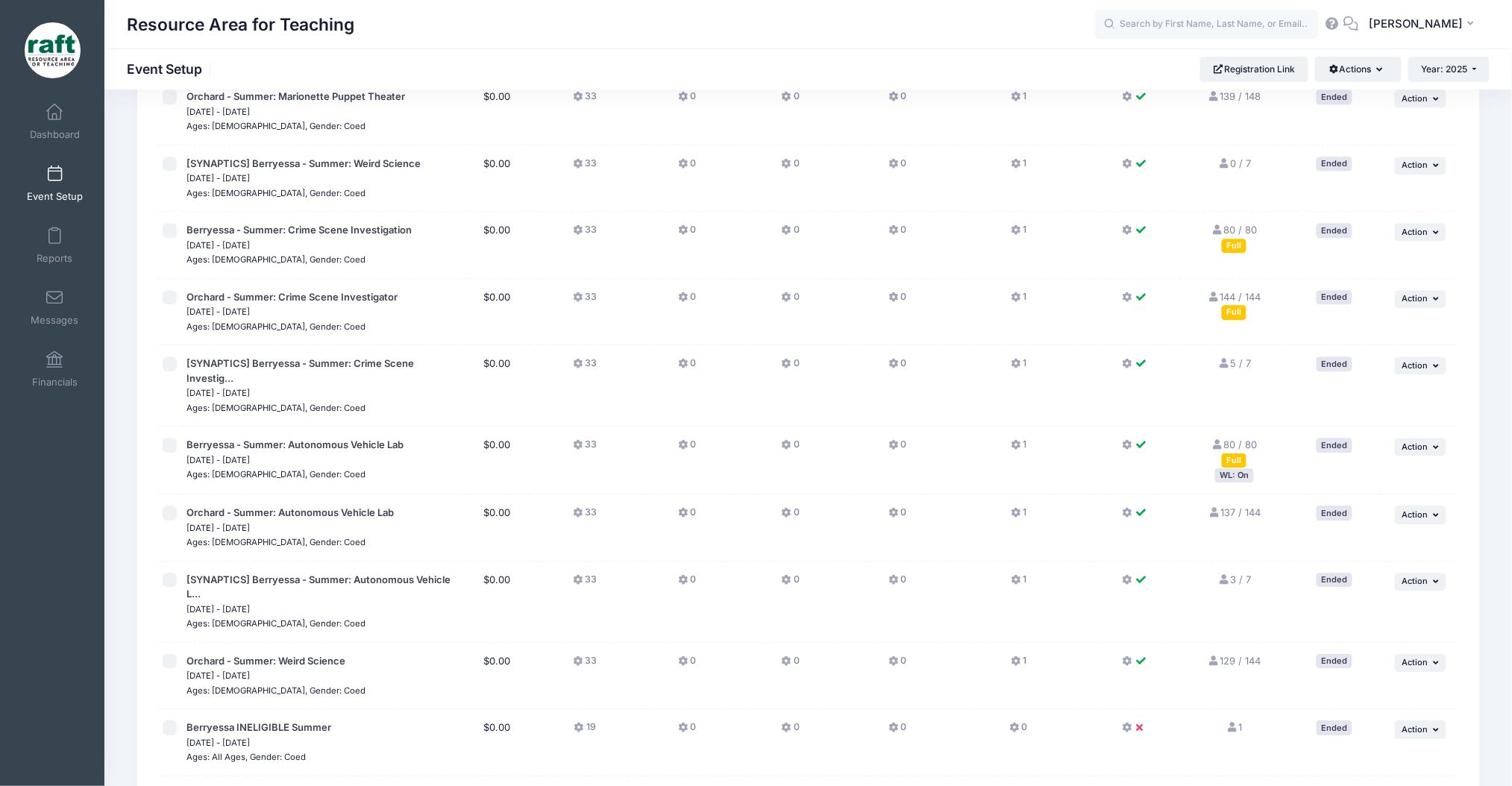
scroll to position [1193, 0]
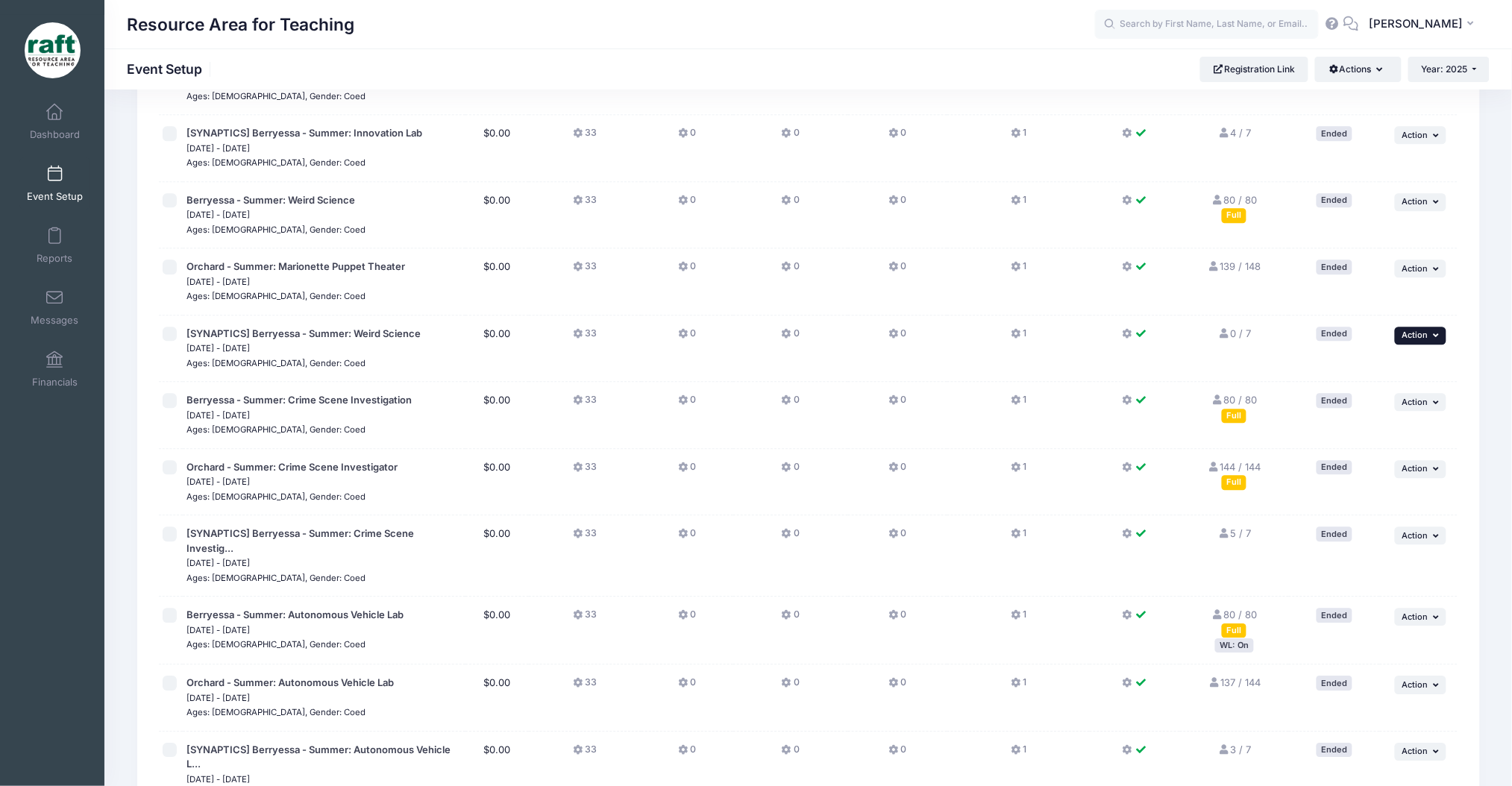
click at [1406, 329] on span "Action" at bounding box center [1415, 334] width 26 height 10
click at [1376, 379] on link "Duplicate Session" at bounding box center [1372, 365] width 135 height 28
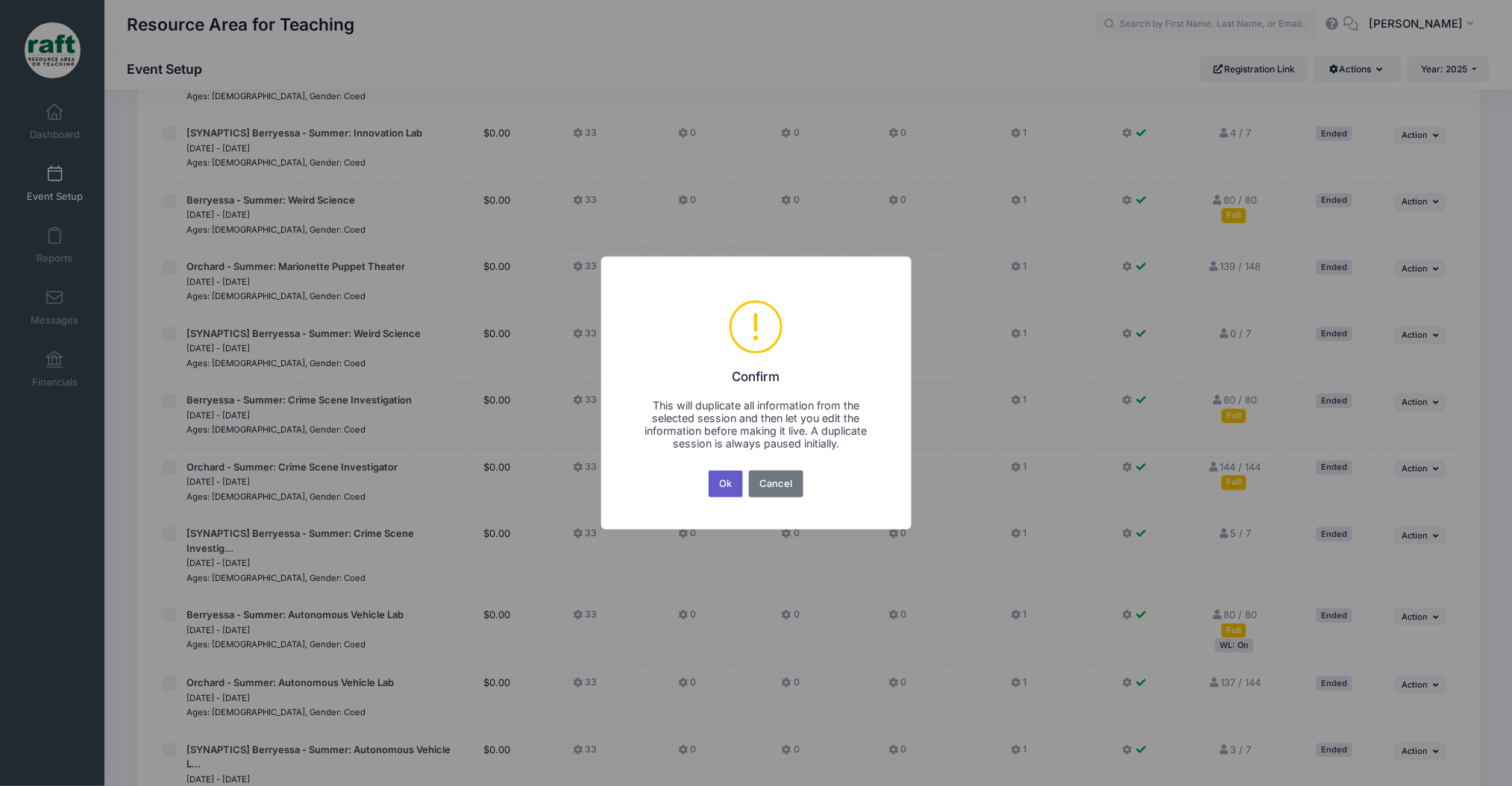
click at [734, 477] on button "Ok" at bounding box center [726, 484] width 34 height 27
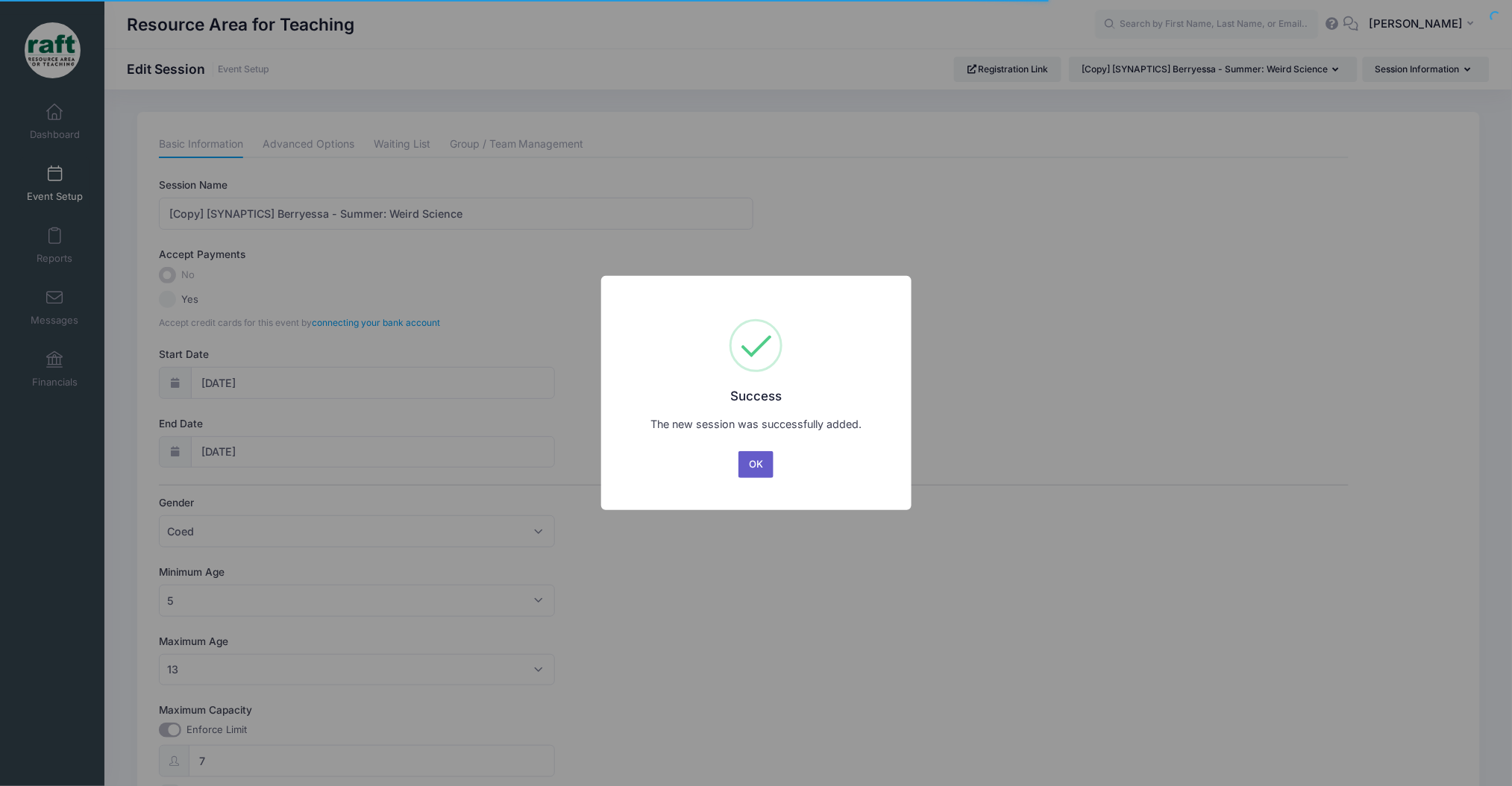
click at [766, 473] on button "OK" at bounding box center [756, 465] width 36 height 27
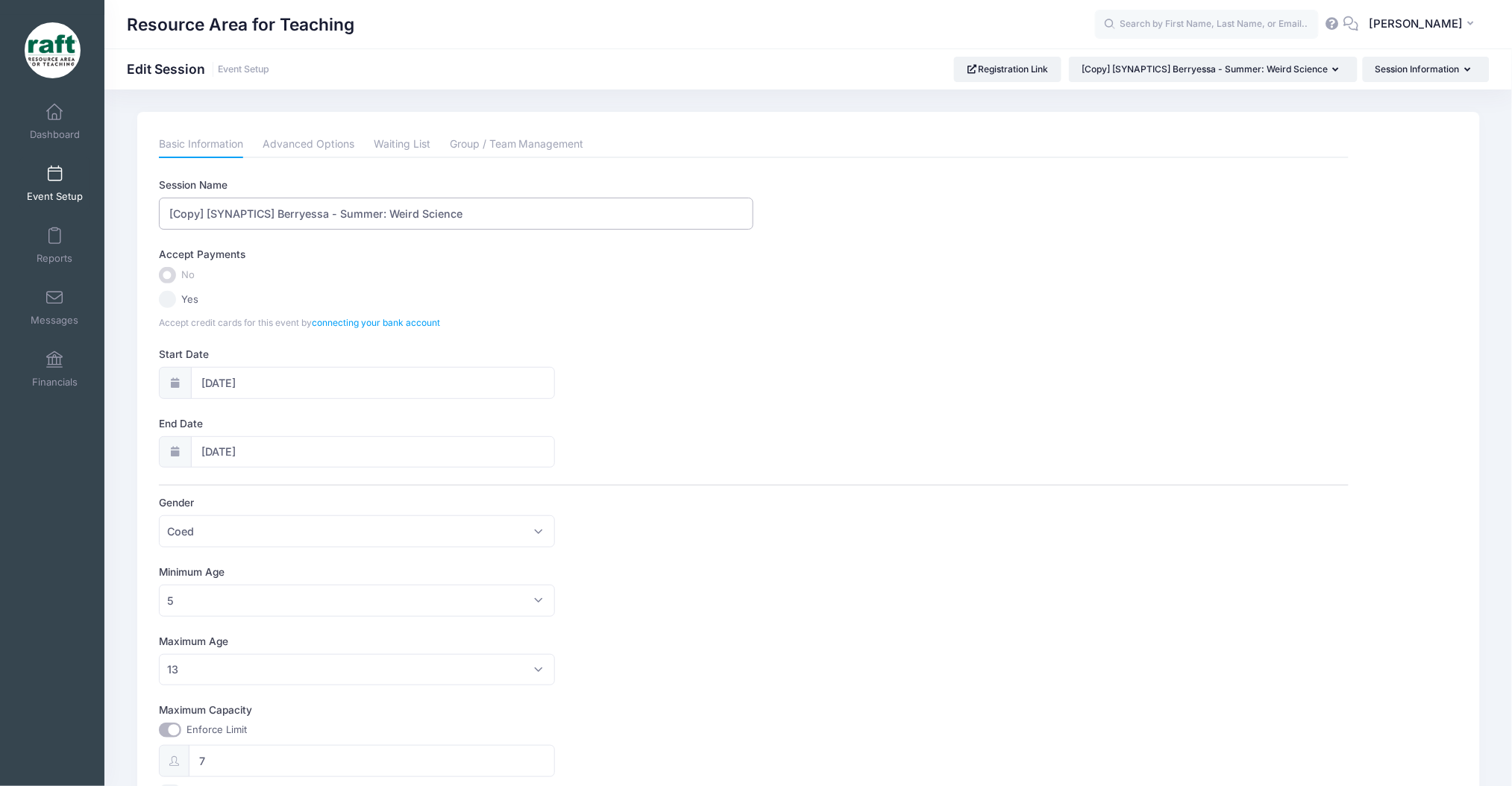
click at [270, 209] on input "[Copy] [SYNAPTICS] Berryessa - Summer: Weird Science" at bounding box center [456, 213] width 594 height 32
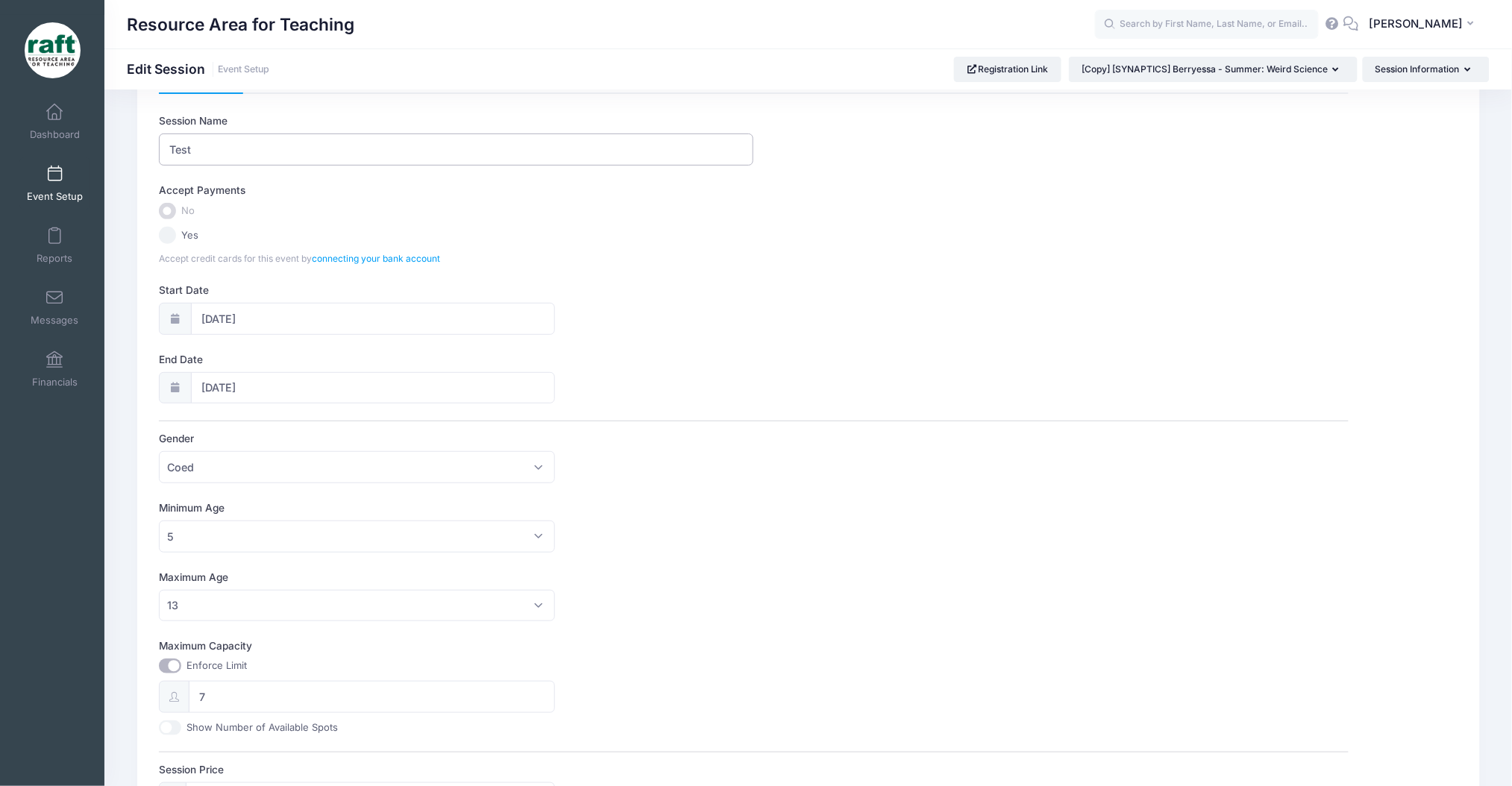
scroll to position [99, 0]
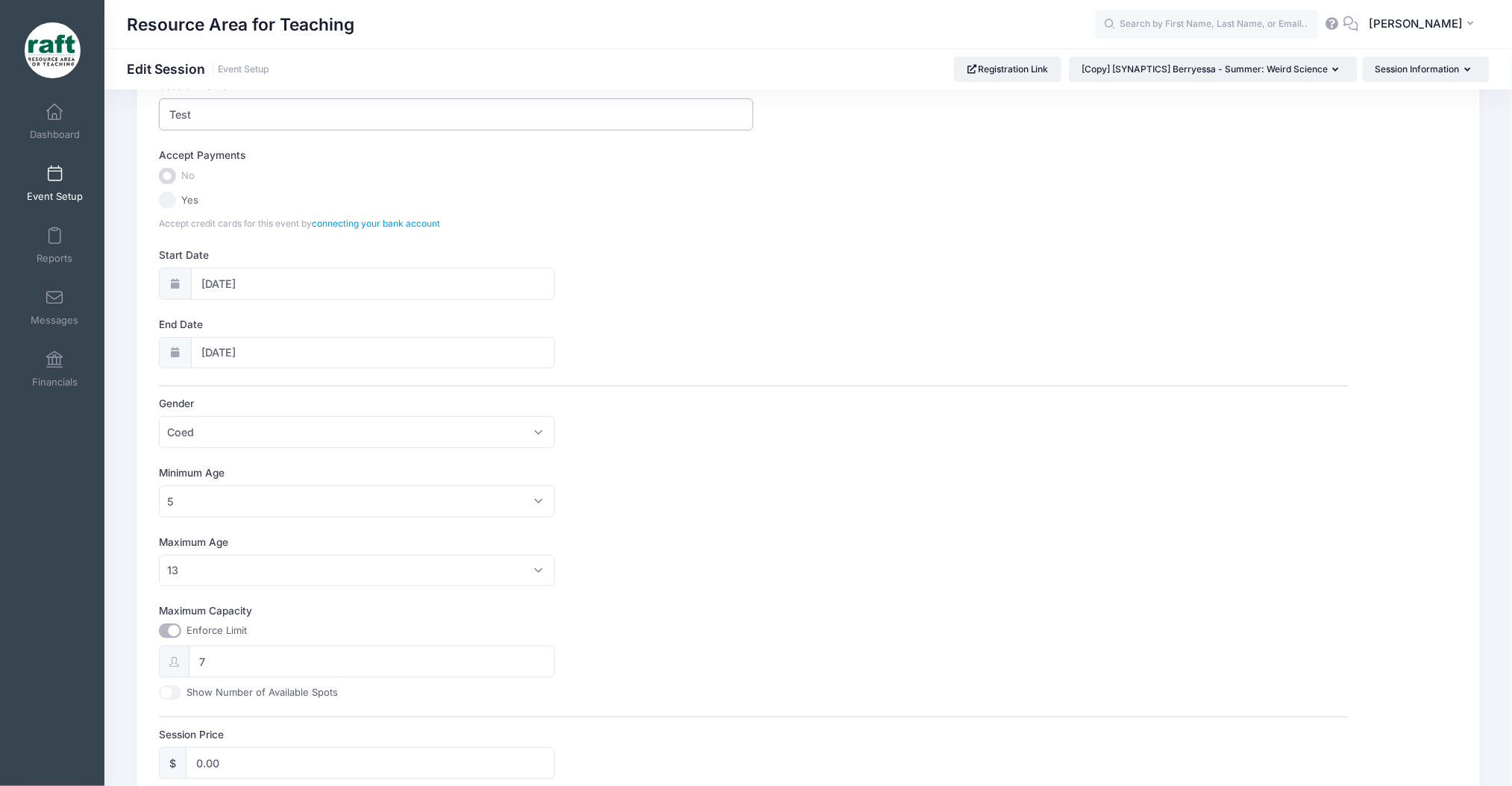
type input "Test"
click at [305, 294] on input "06/30/2025" at bounding box center [373, 284] width 364 height 32
click at [382, 332] on span at bounding box center [378, 322] width 25 height 26
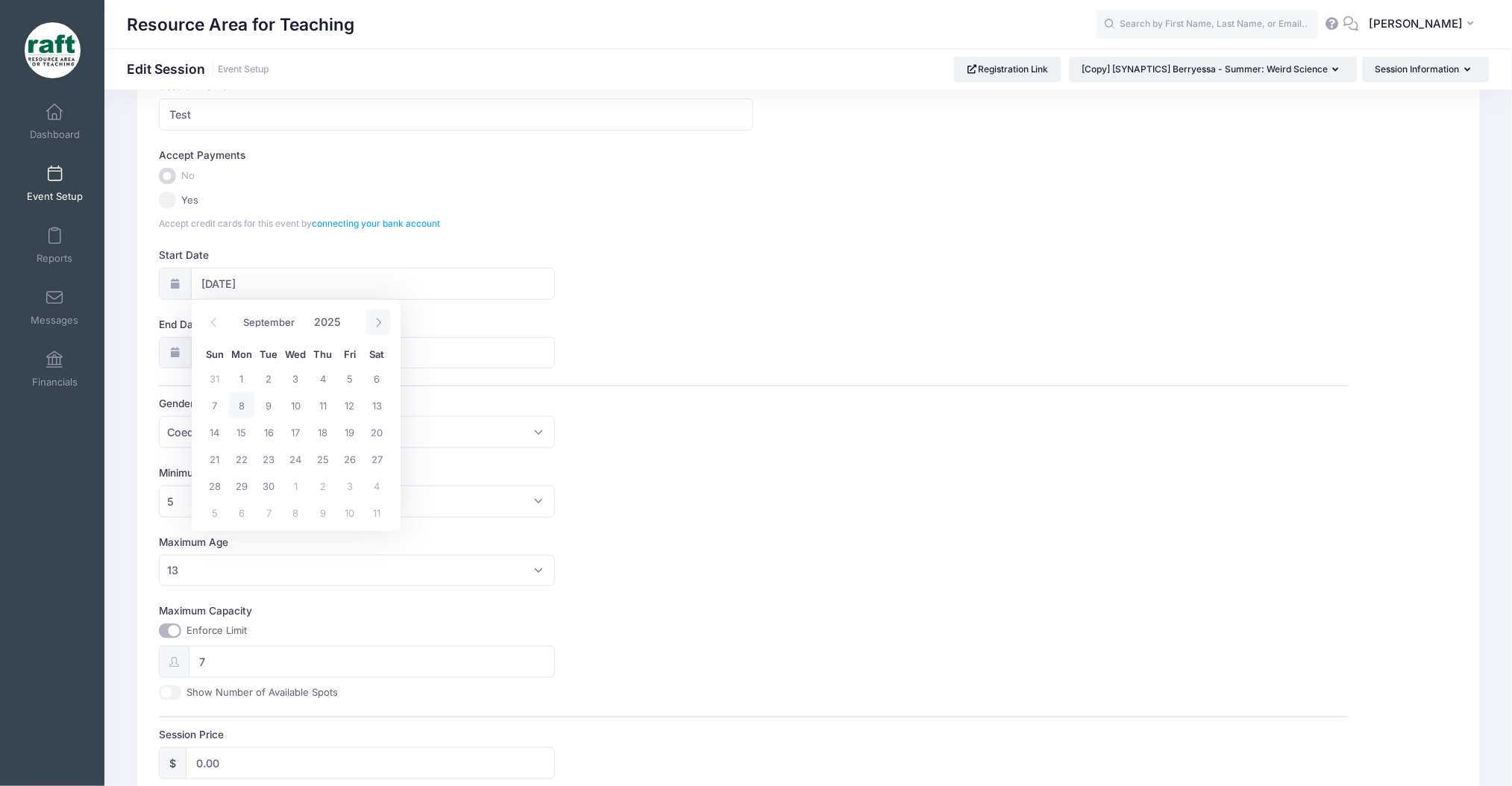
click at [380, 333] on span at bounding box center [378, 322] width 25 height 26
select select "9"
click at [240, 402] on span "6" at bounding box center [242, 405] width 27 height 27
type input "10/06/2025"
type input "10/07/2025"
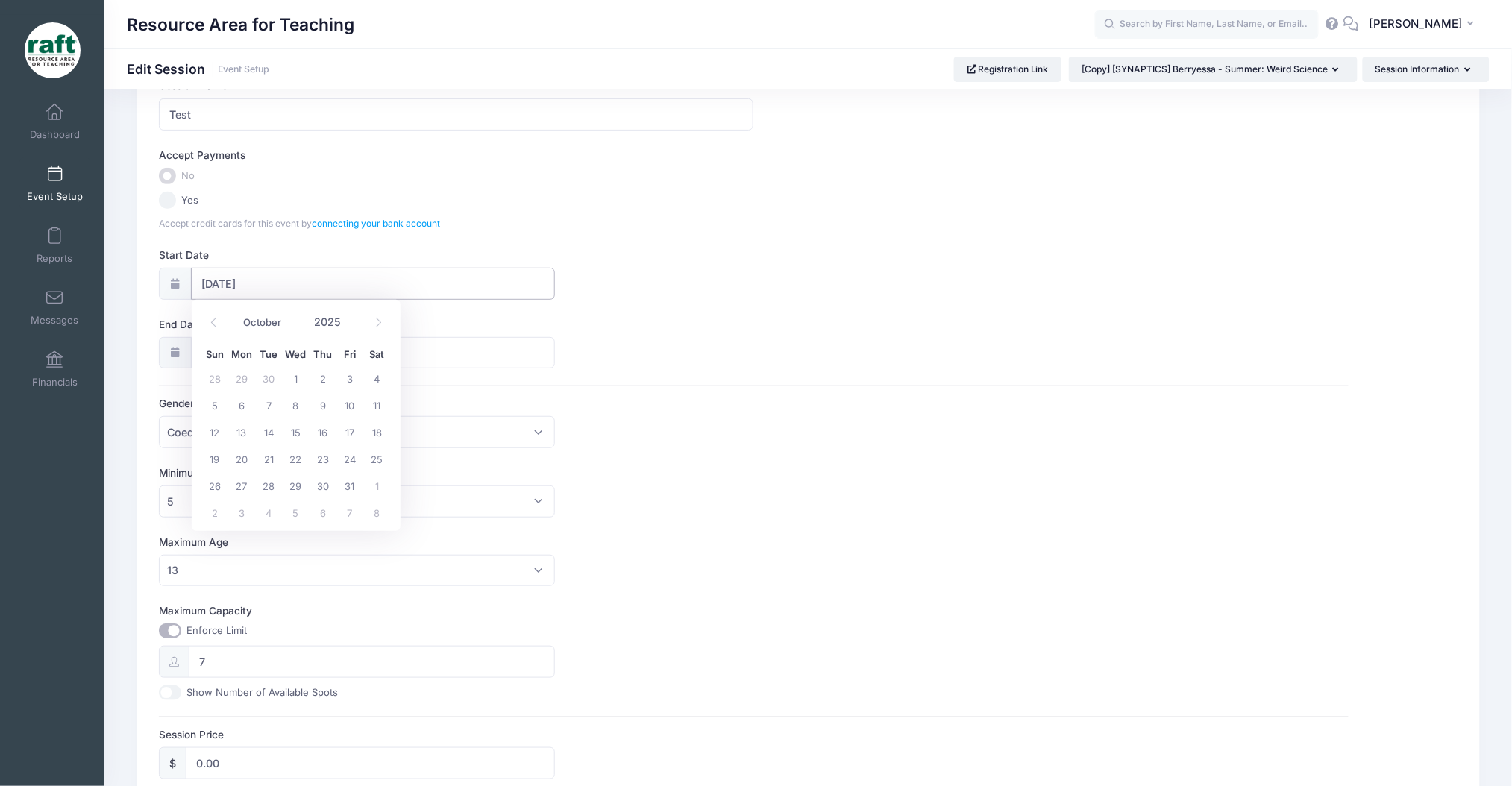
select select "9"
click at [349, 486] on span "10" at bounding box center [350, 474] width 27 height 27
type input "10/10/2025"
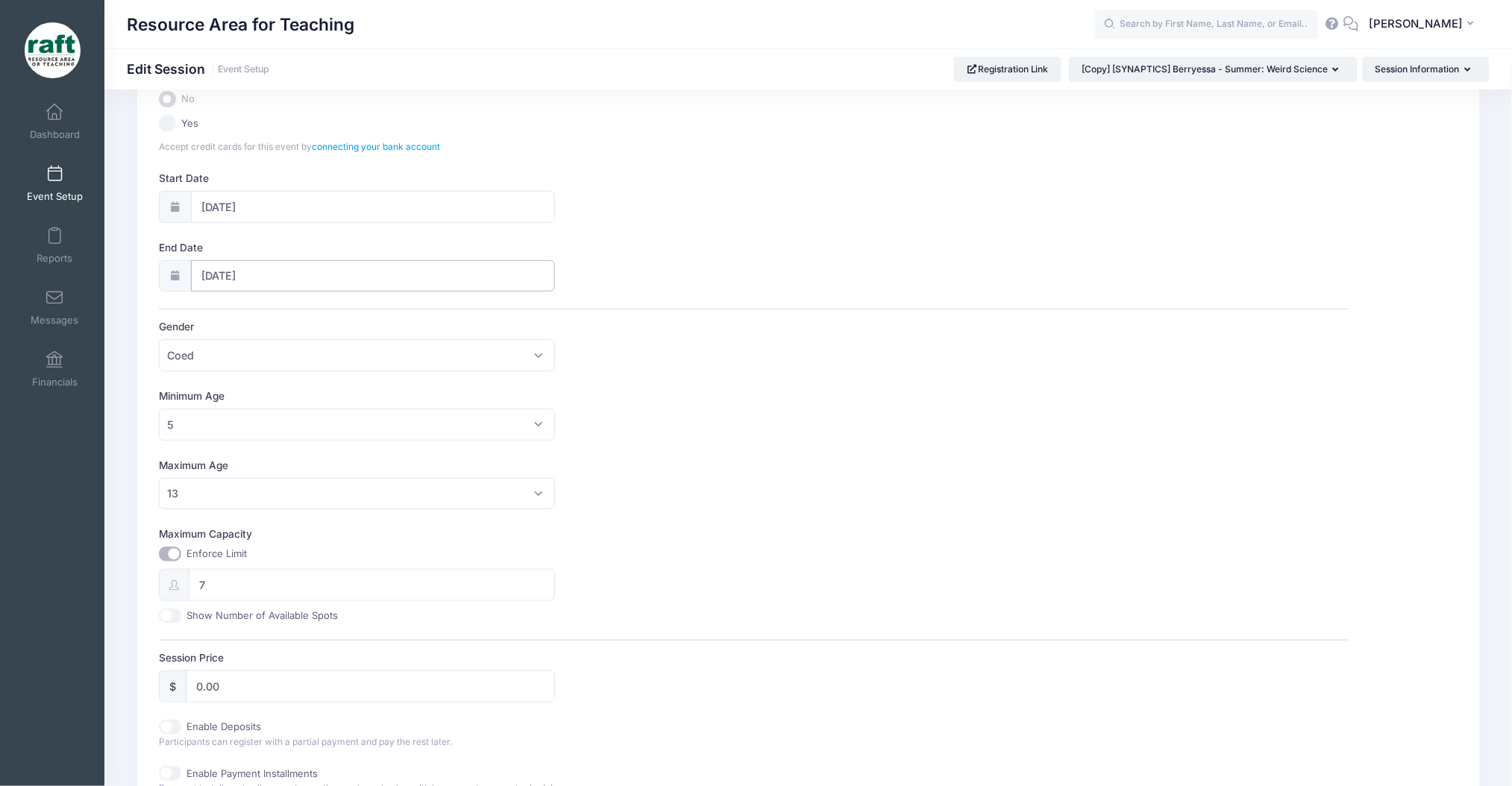
scroll to position [298, 0]
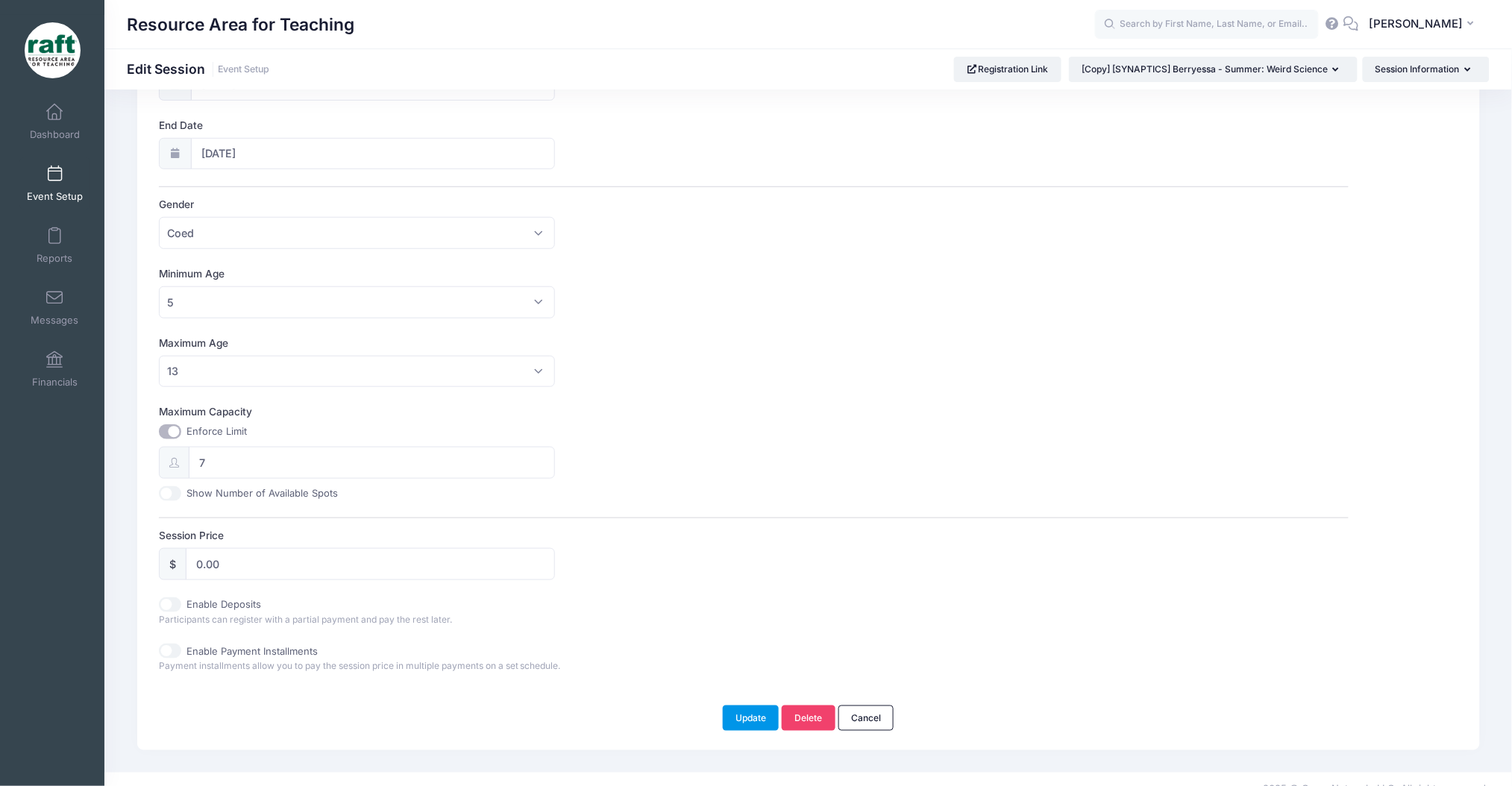
click at [766, 708] on button "Update" at bounding box center [750, 718] width 57 height 26
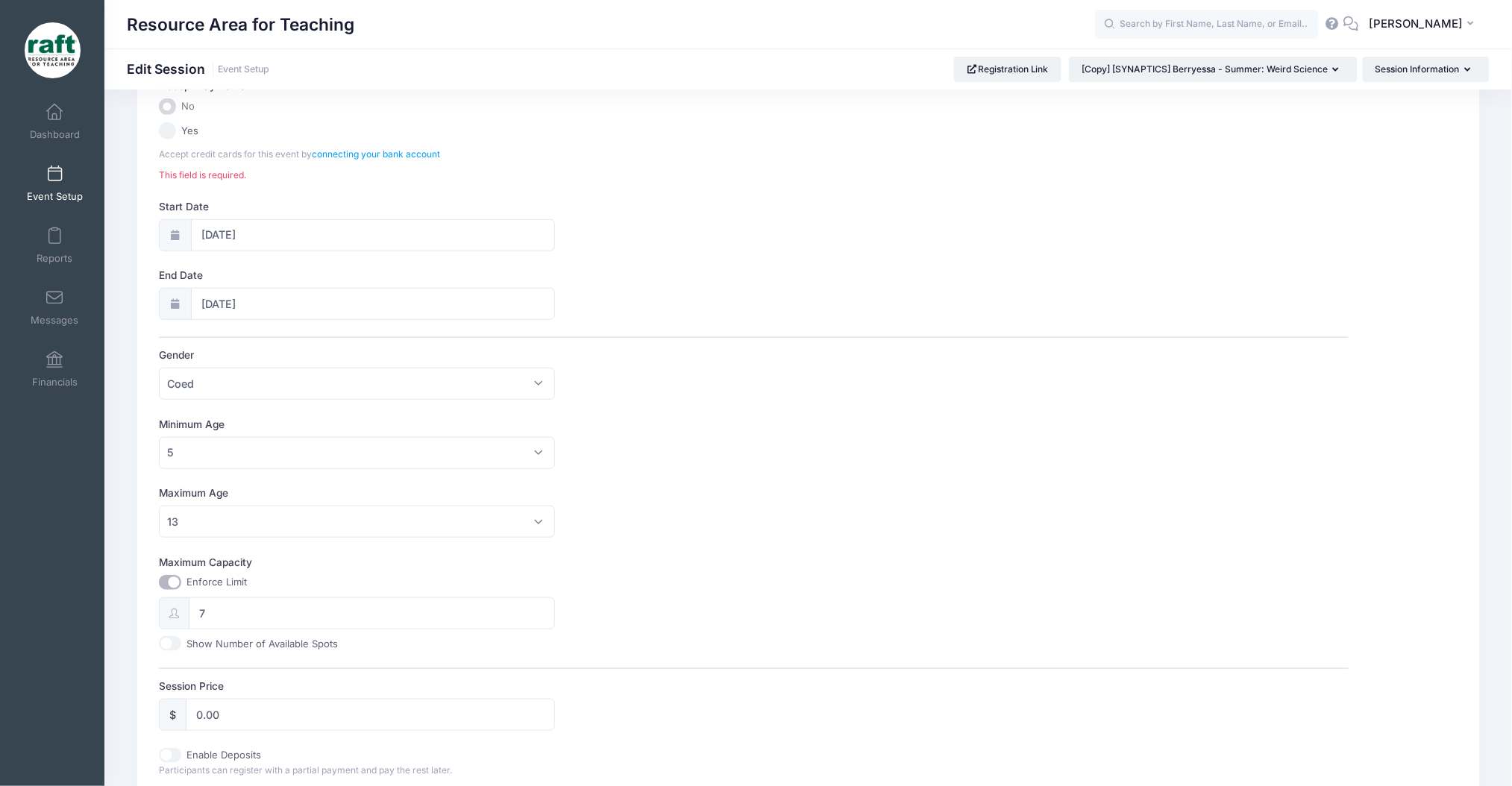
scroll to position [69, 0]
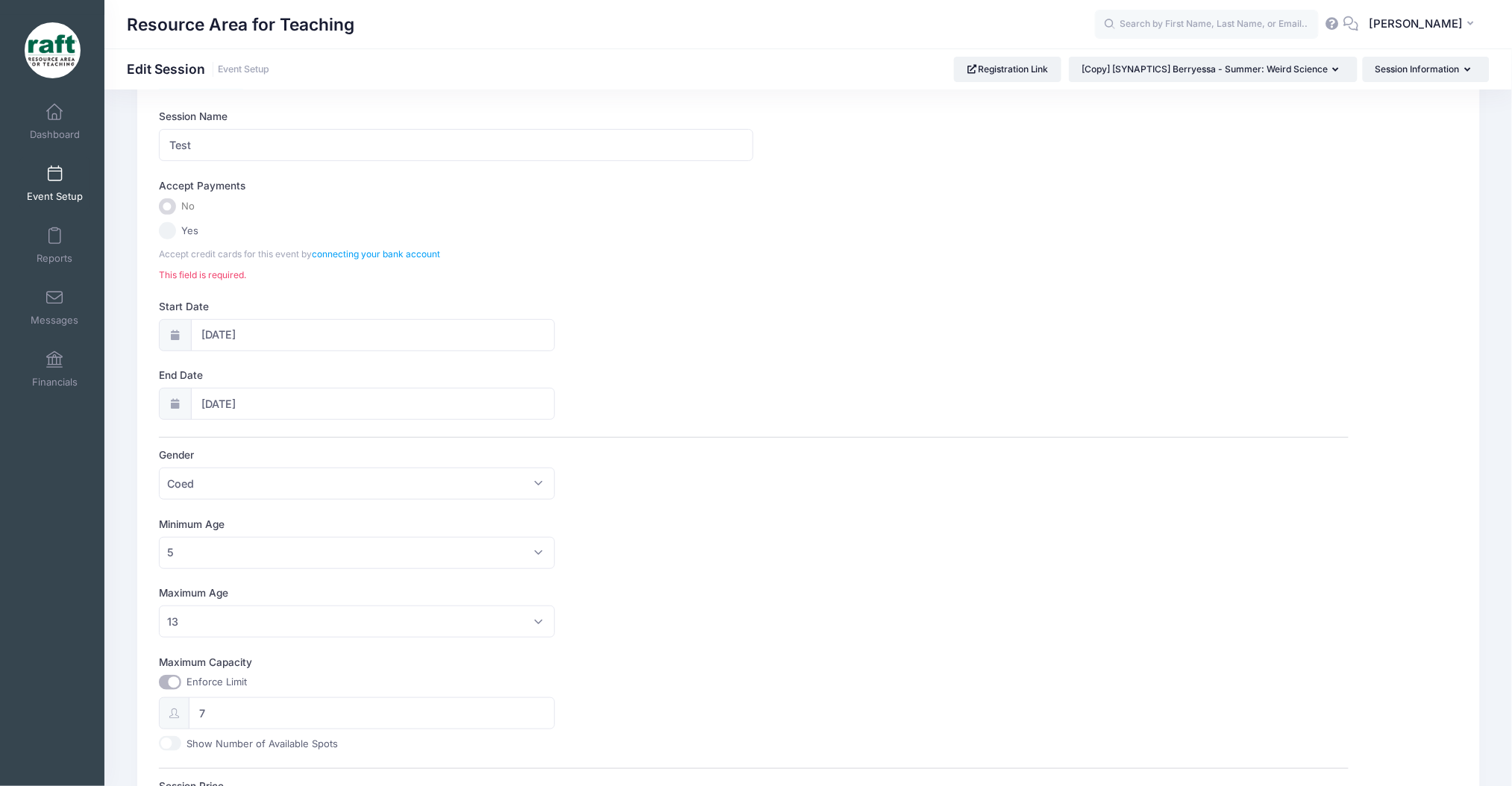
click at [176, 201] on label "No" at bounding box center [754, 206] width 1190 height 17
click at [177, 201] on label "No" at bounding box center [754, 206] width 1190 height 17
click at [197, 264] on div "Accept Payments No Yes Accept credit cards for this event by connecting your ba…" at bounding box center [754, 230] width 1190 height 104
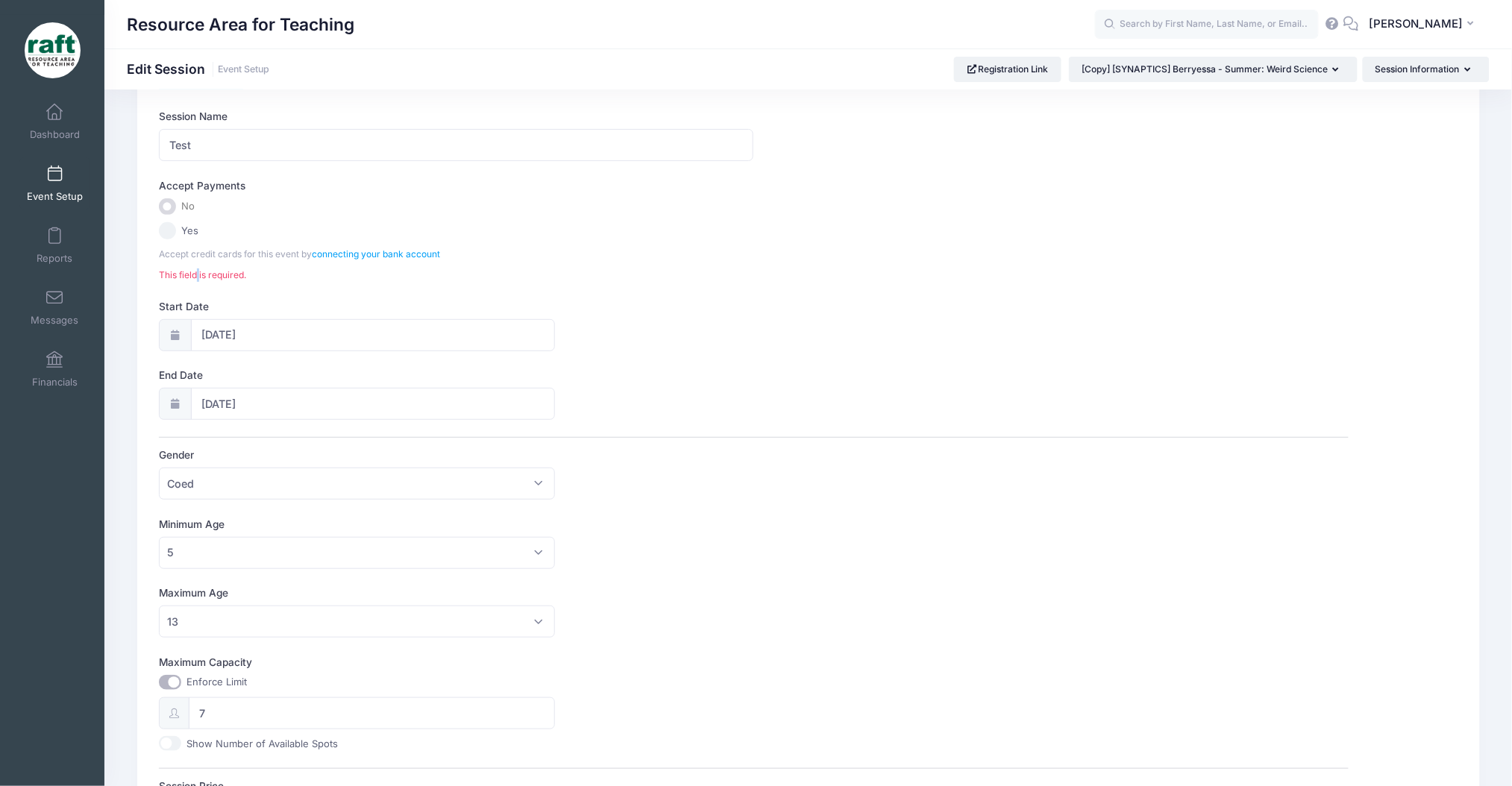
click at [197, 264] on div "Accept Payments No Yes Accept credit cards for this event by connecting your ba…" at bounding box center [754, 230] width 1190 height 104
click at [197, 279] on span "This field is required." at bounding box center [754, 275] width 1190 height 14
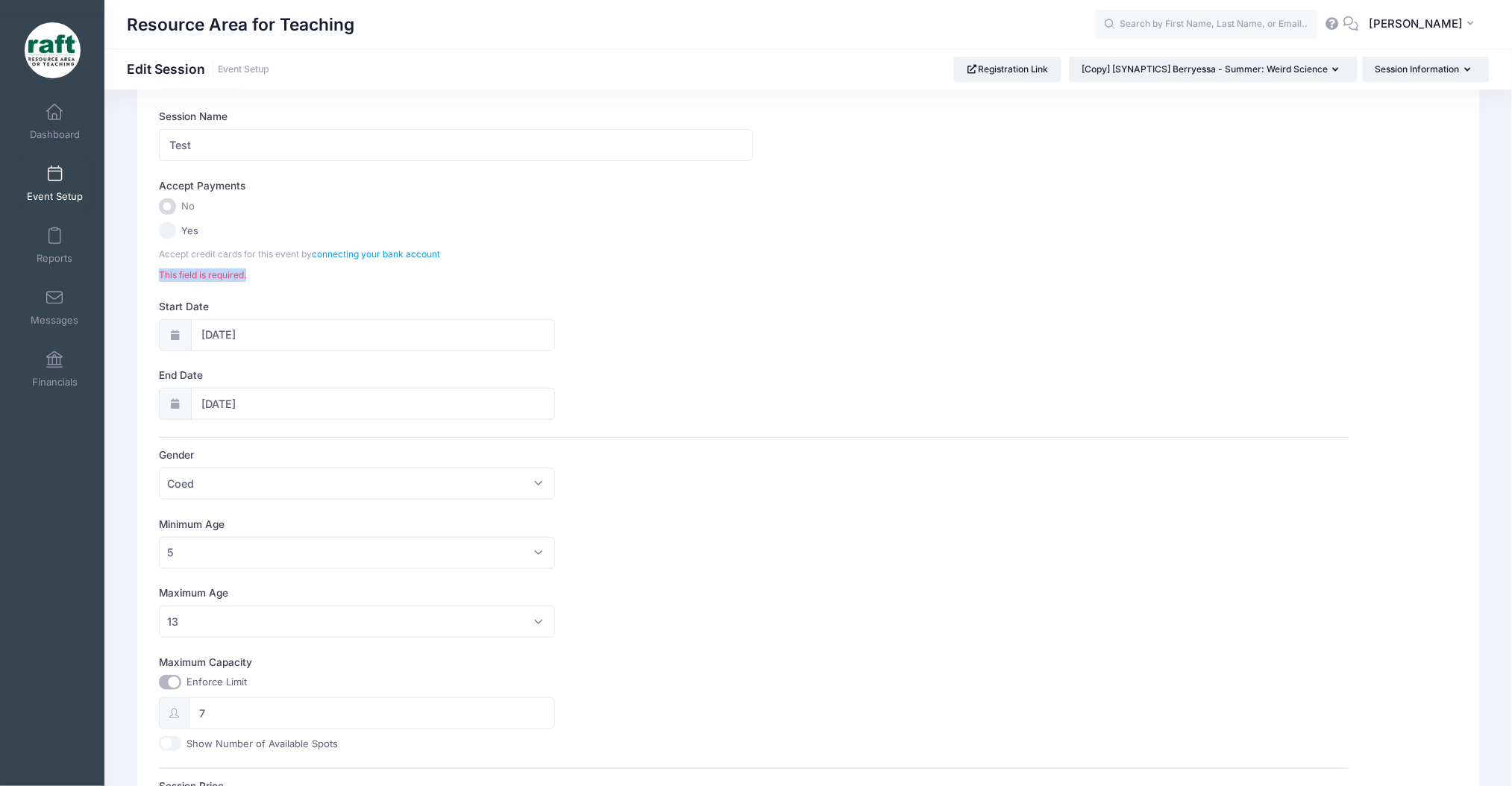
click at [197, 279] on span "This field is required." at bounding box center [754, 275] width 1190 height 14
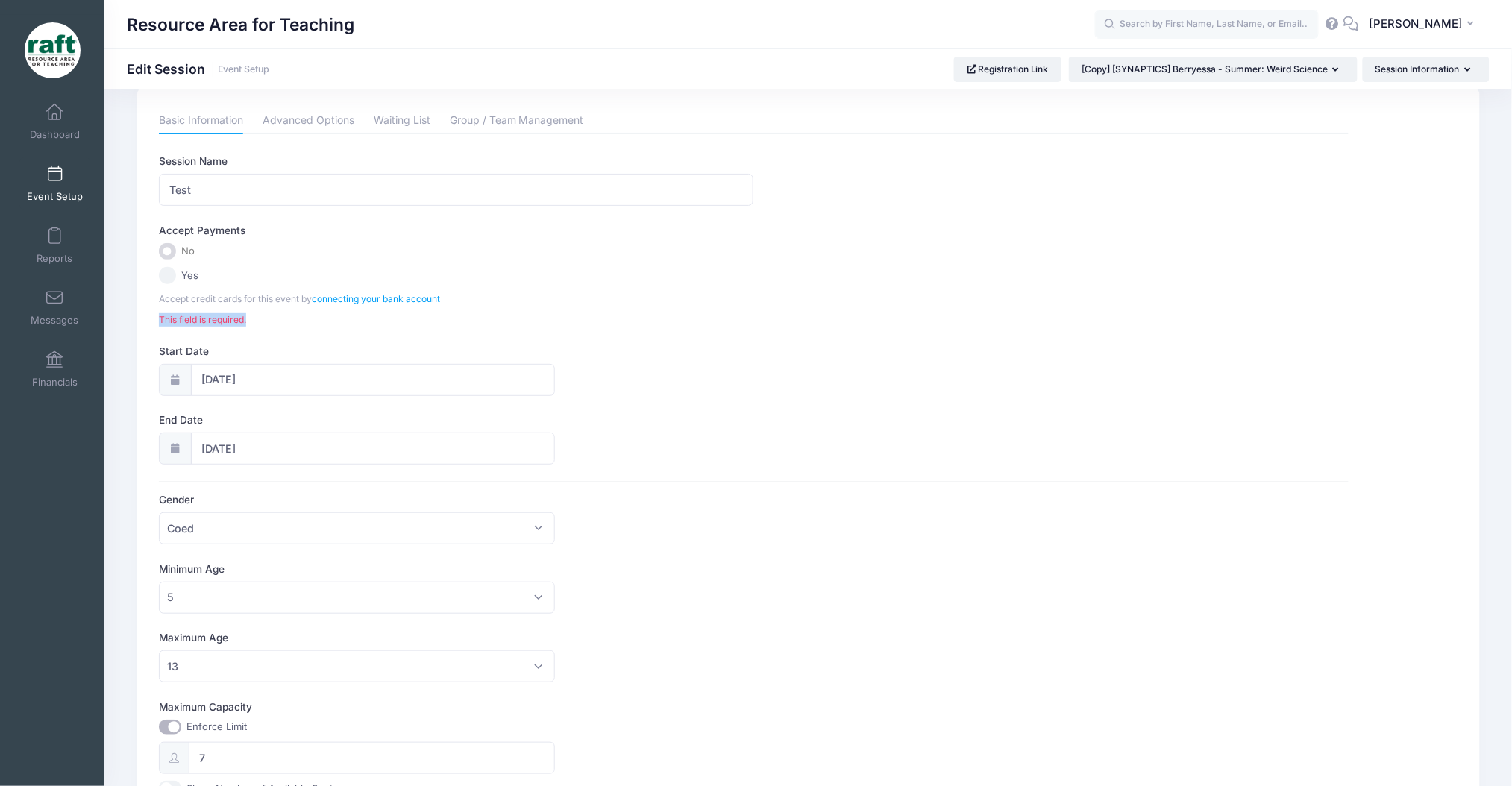
scroll to position [0, 0]
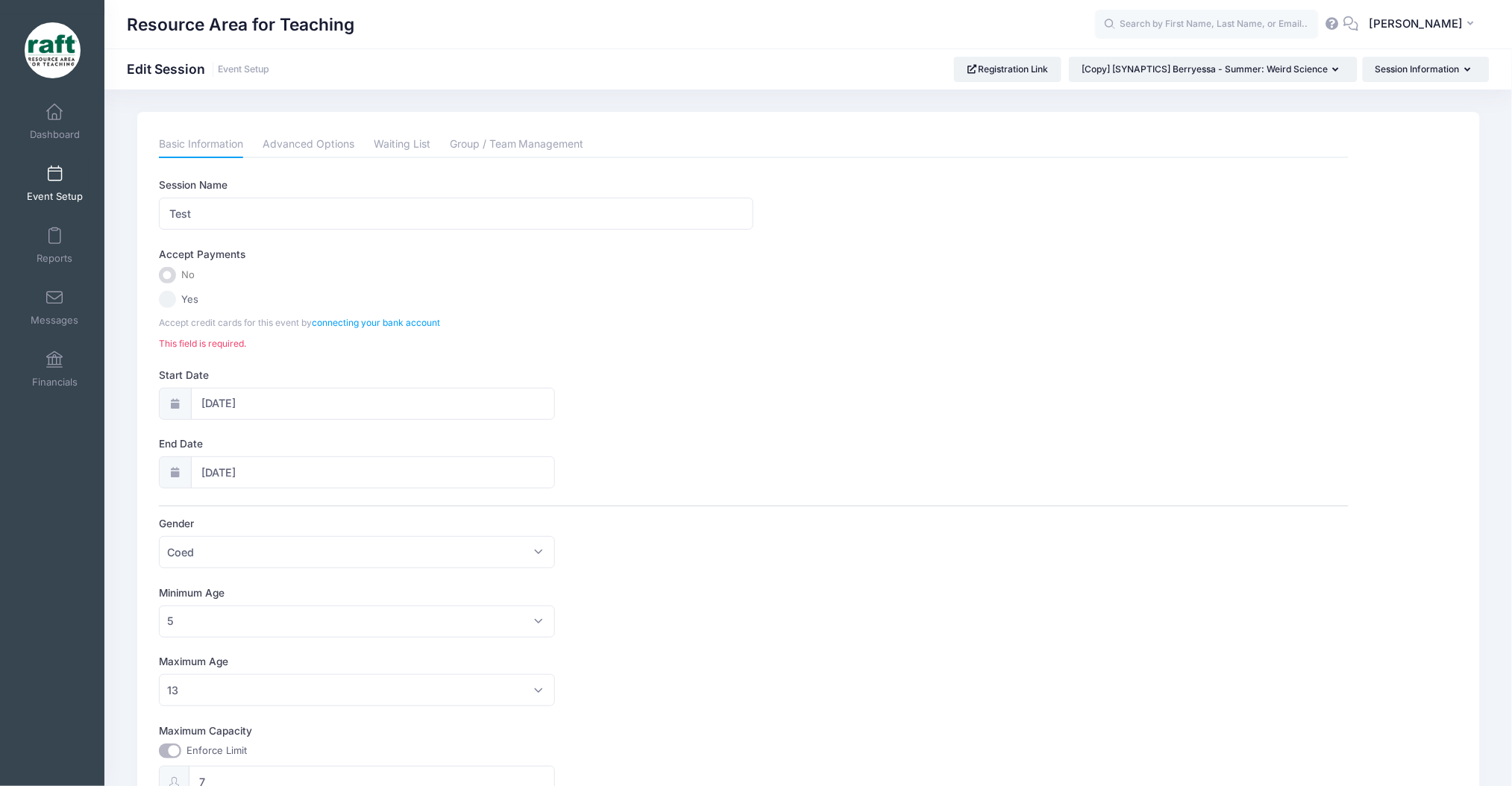
click at [202, 123] on div "Please update the information for this particular session. Basic Information Ad…" at bounding box center [809, 590] width 1342 height 957
click at [51, 163] on link "Event Setup" at bounding box center [54, 183] width 71 height 52
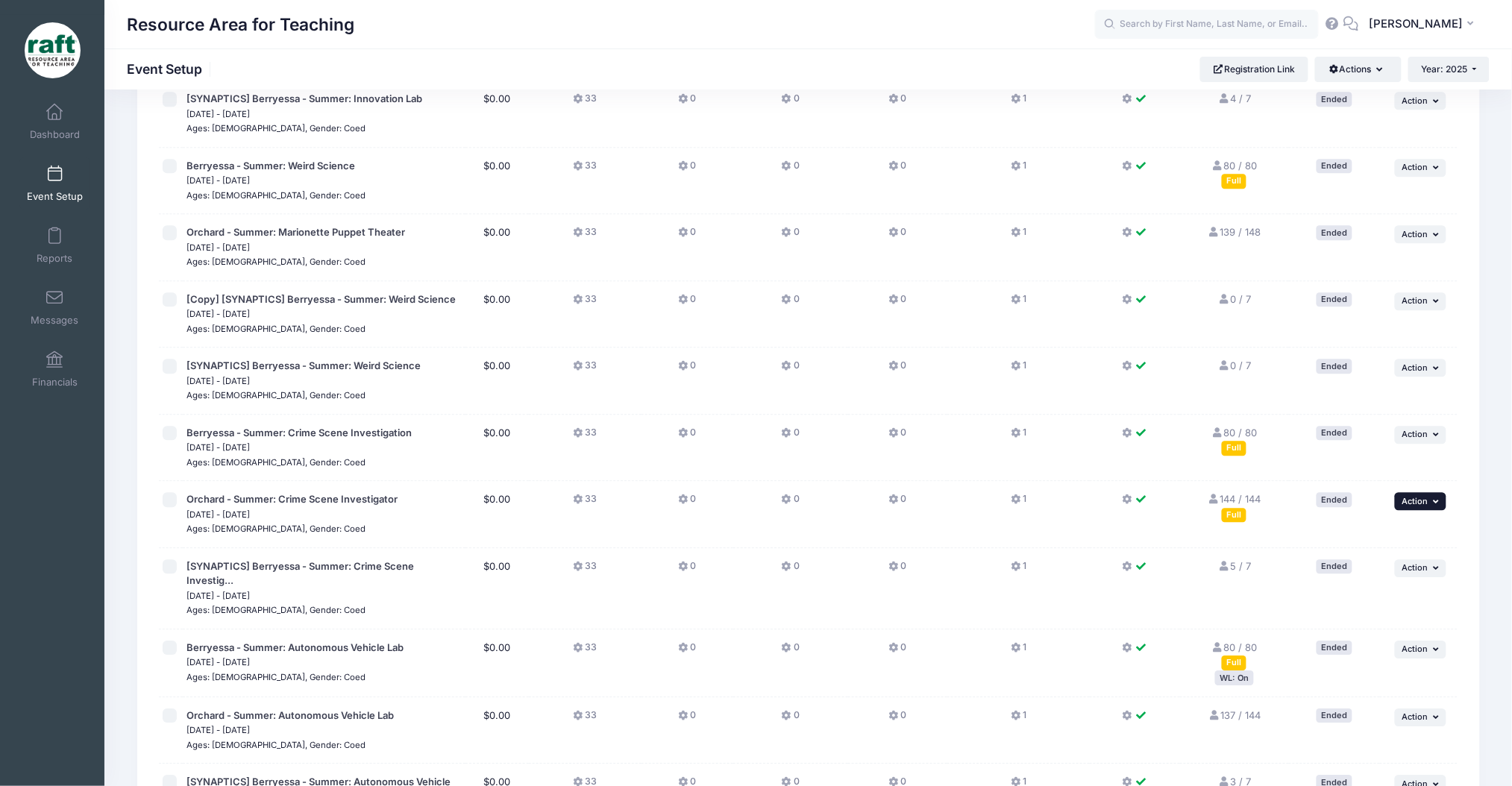
scroll to position [1260, 0]
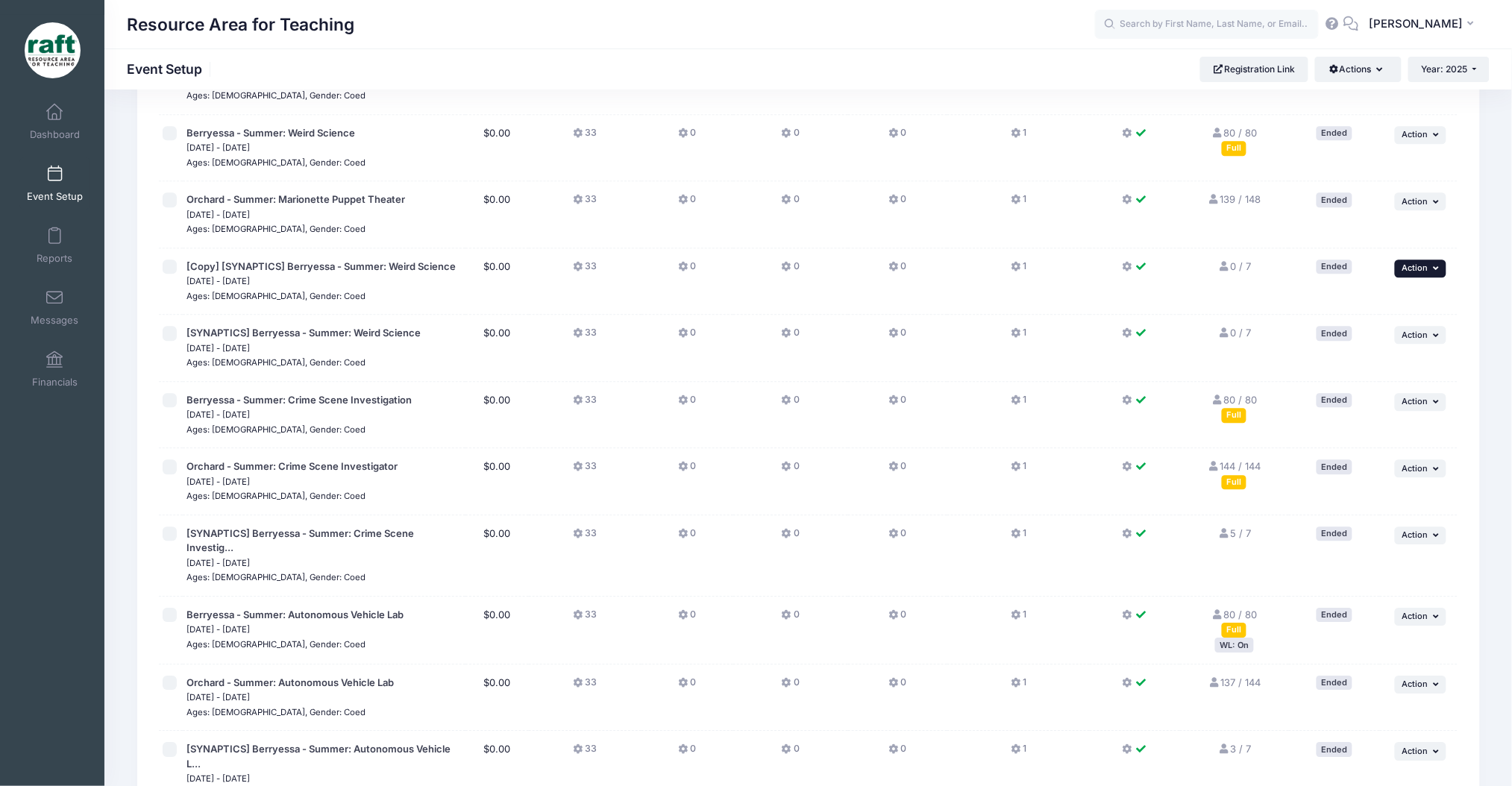
click at [1434, 259] on button "... Action" at bounding box center [1421, 268] width 52 height 18
click at [1332, 325] on link "Delete Session" at bounding box center [1372, 328] width 135 height 28
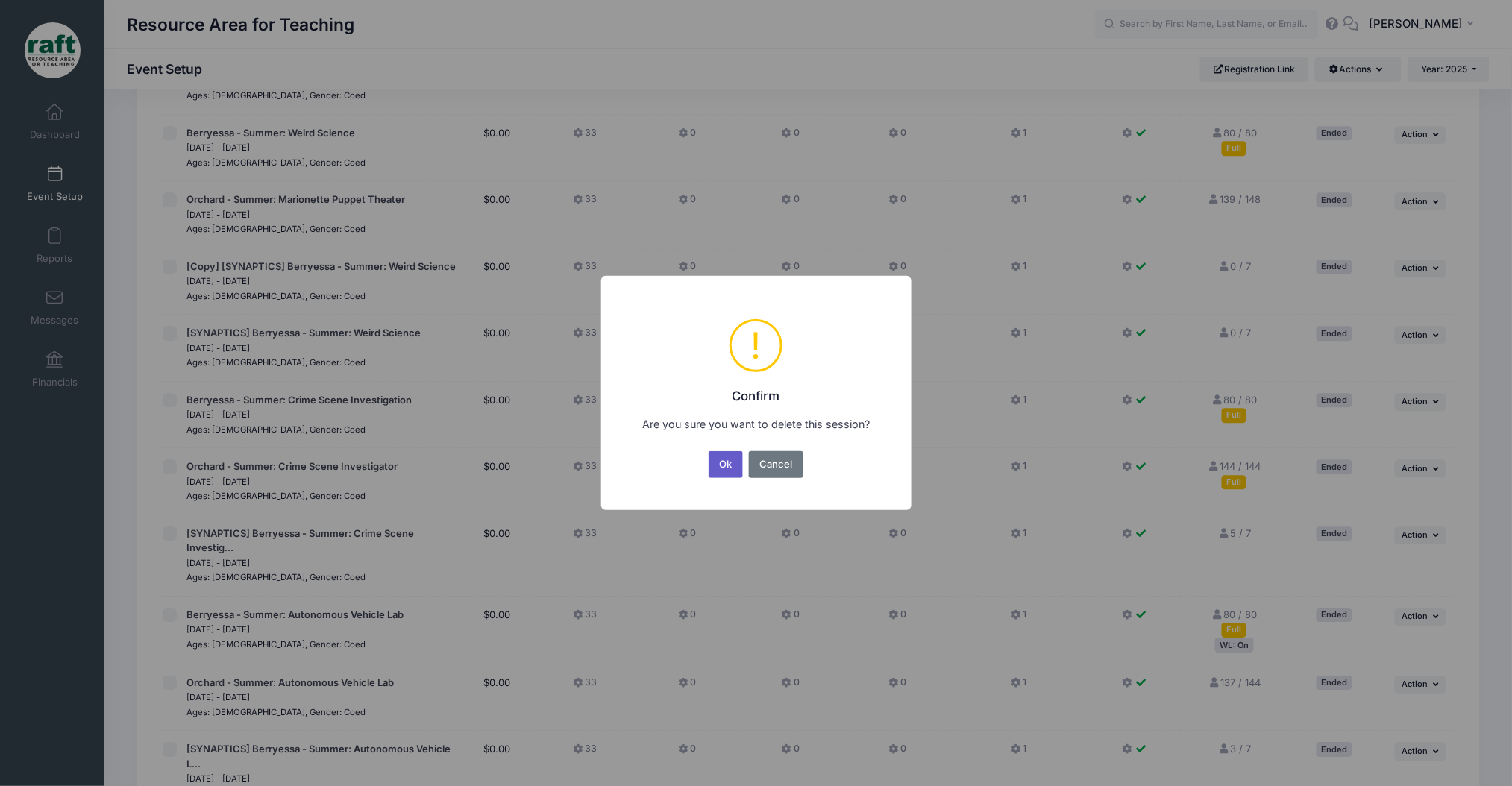
click at [735, 455] on button "Ok" at bounding box center [726, 465] width 34 height 27
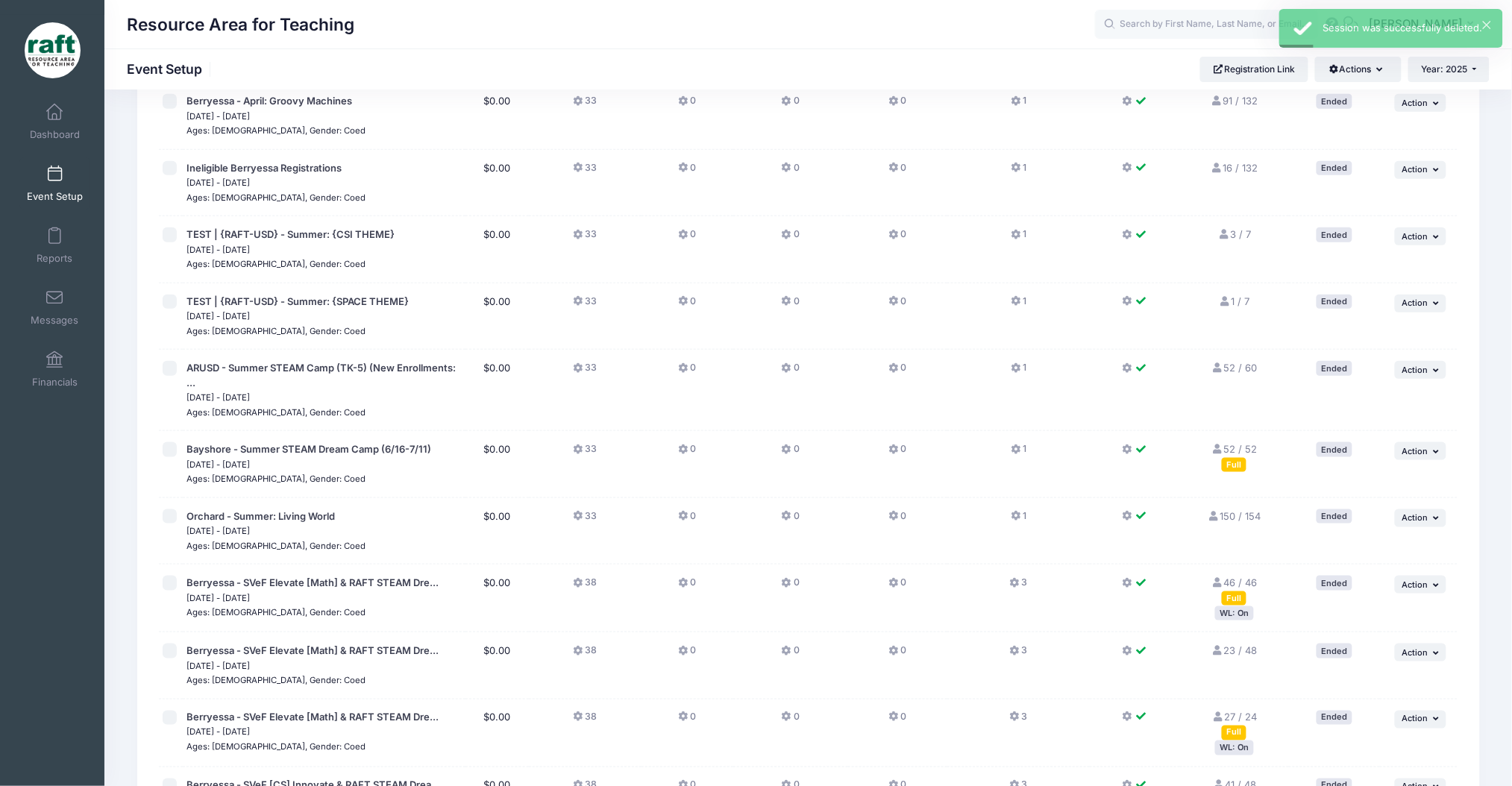
scroll to position [167, 0]
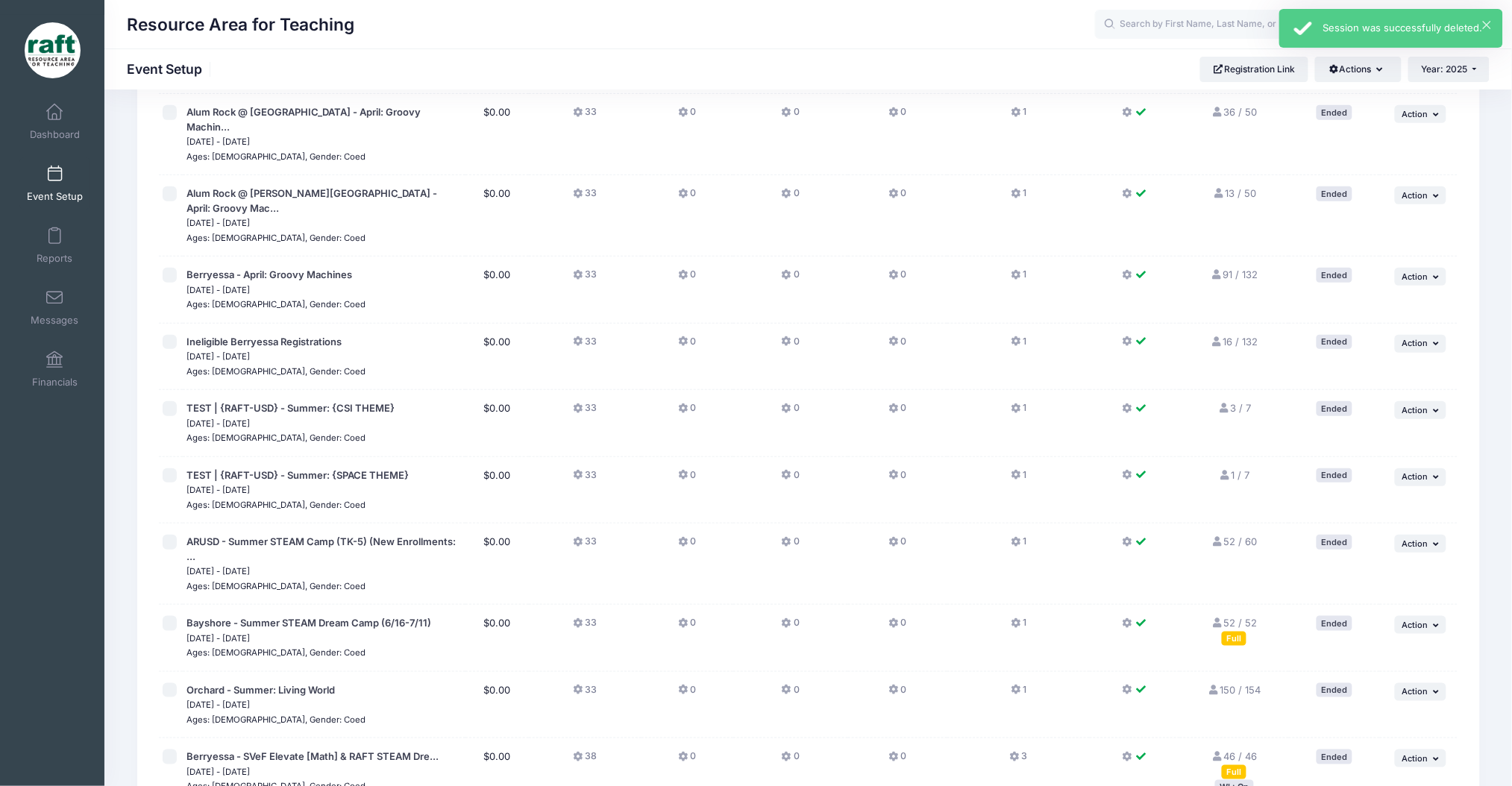
click at [1494, 12] on div "× Session was successfully deleted." at bounding box center [1391, 28] width 224 height 38
click at [1462, 12] on div "× Session was successfully deleted." at bounding box center [1391, 28] width 224 height 38
click at [1427, 11] on button "AQ [PERSON_NAME]" at bounding box center [1424, 24] width 130 height 34
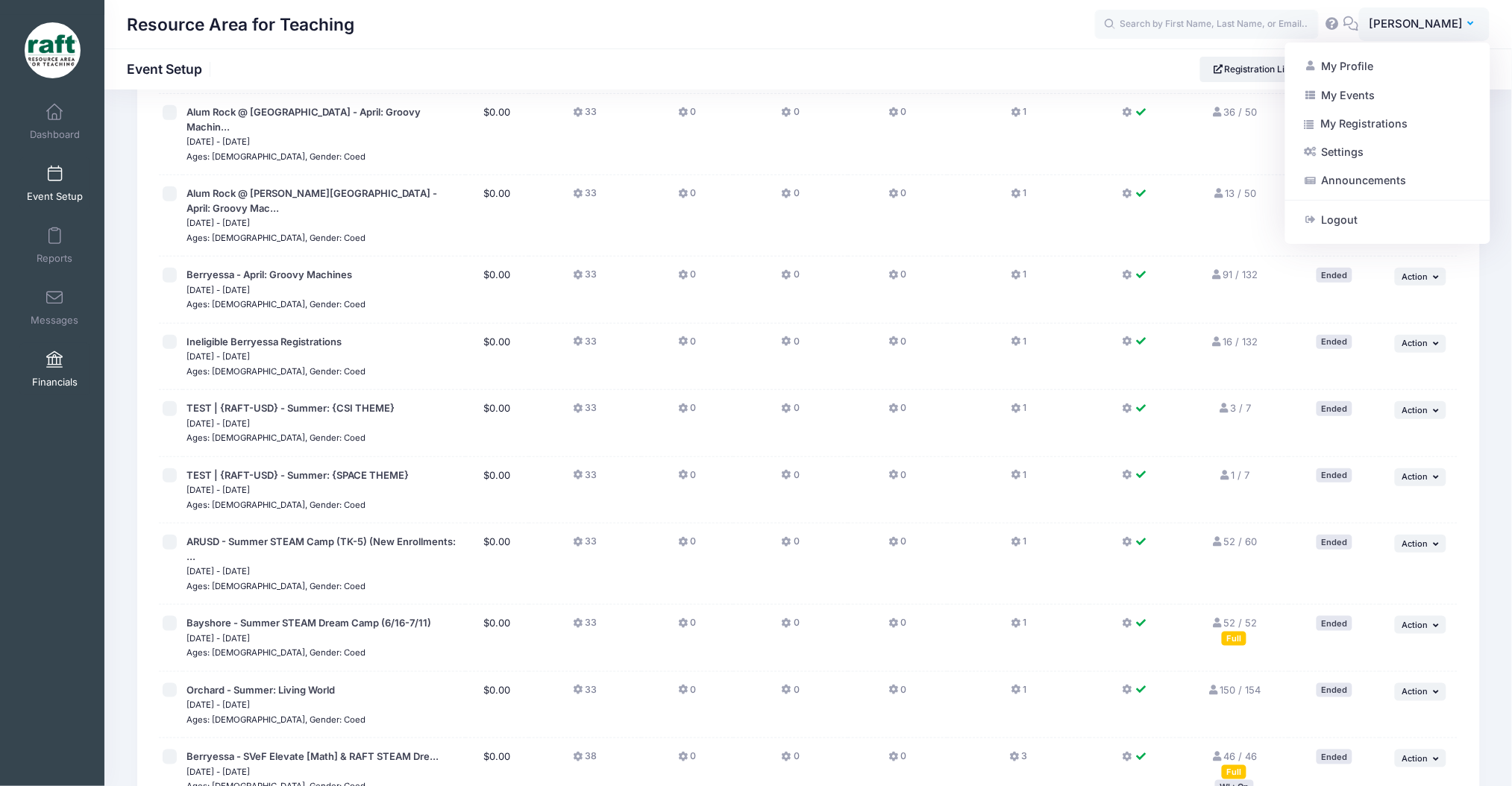
click at [38, 349] on link "Financials" at bounding box center [54, 369] width 71 height 52
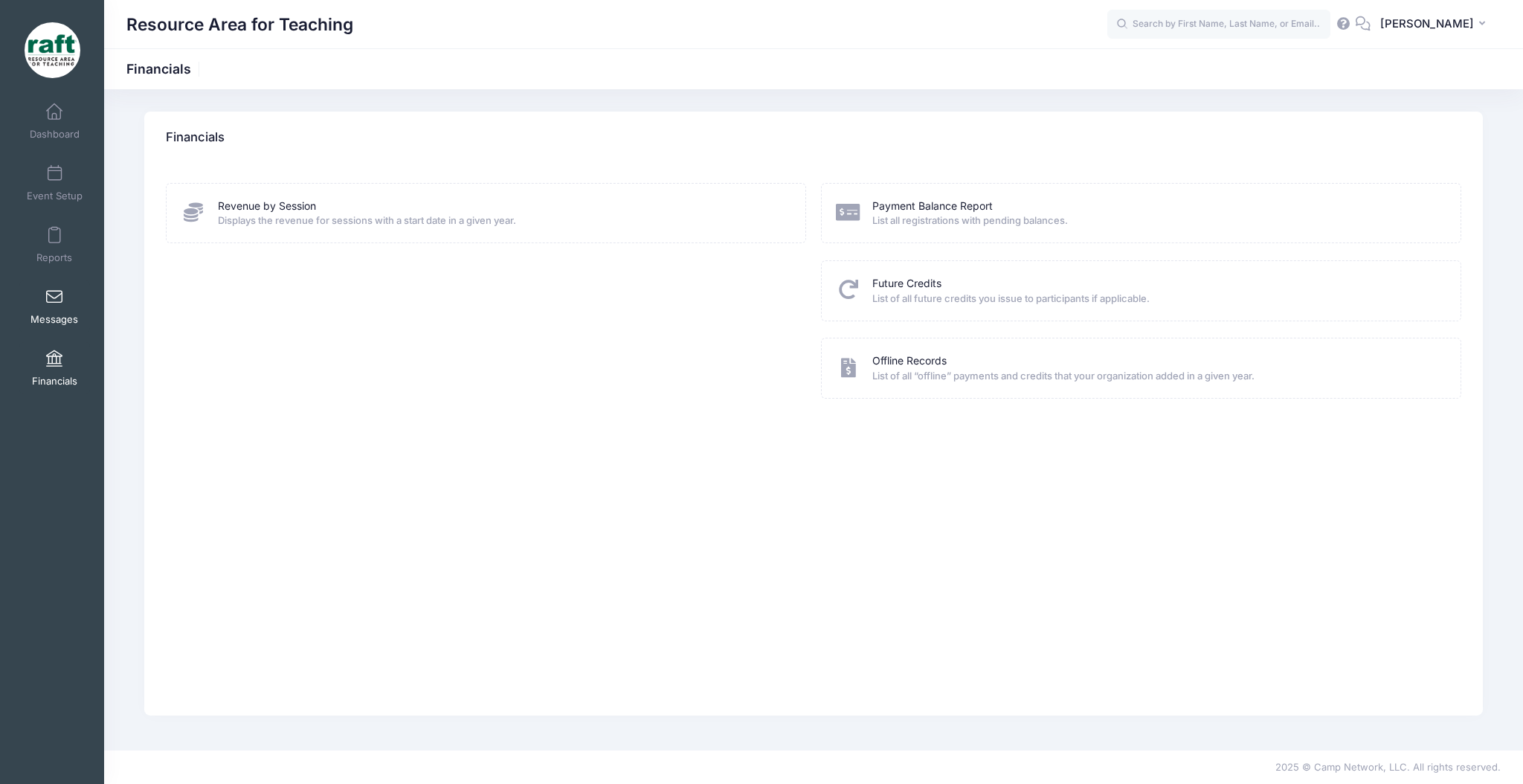
click at [72, 323] on span "Messages" at bounding box center [54, 320] width 48 height 13
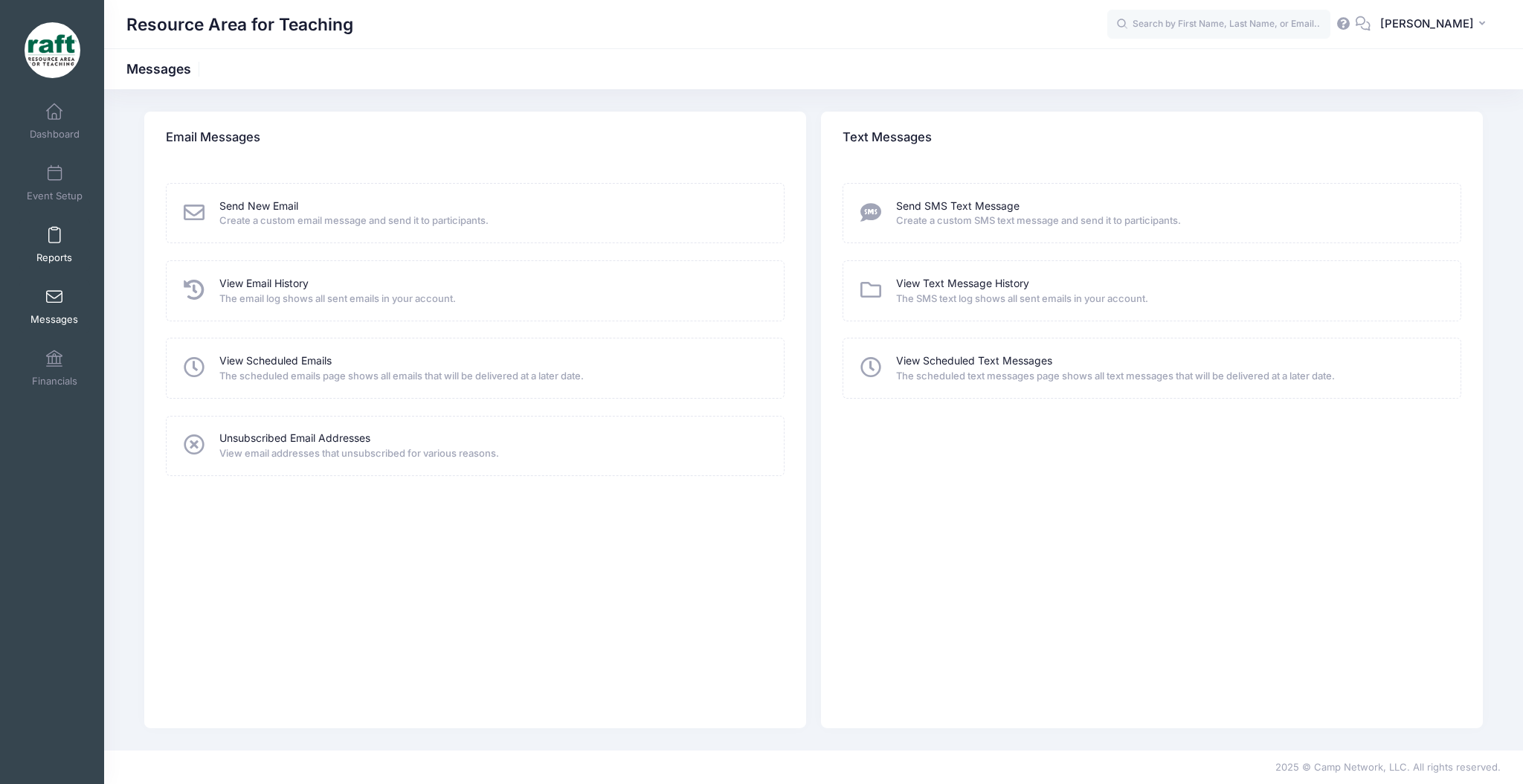
click at [37, 254] on span "Reports" at bounding box center [54, 258] width 36 height 13
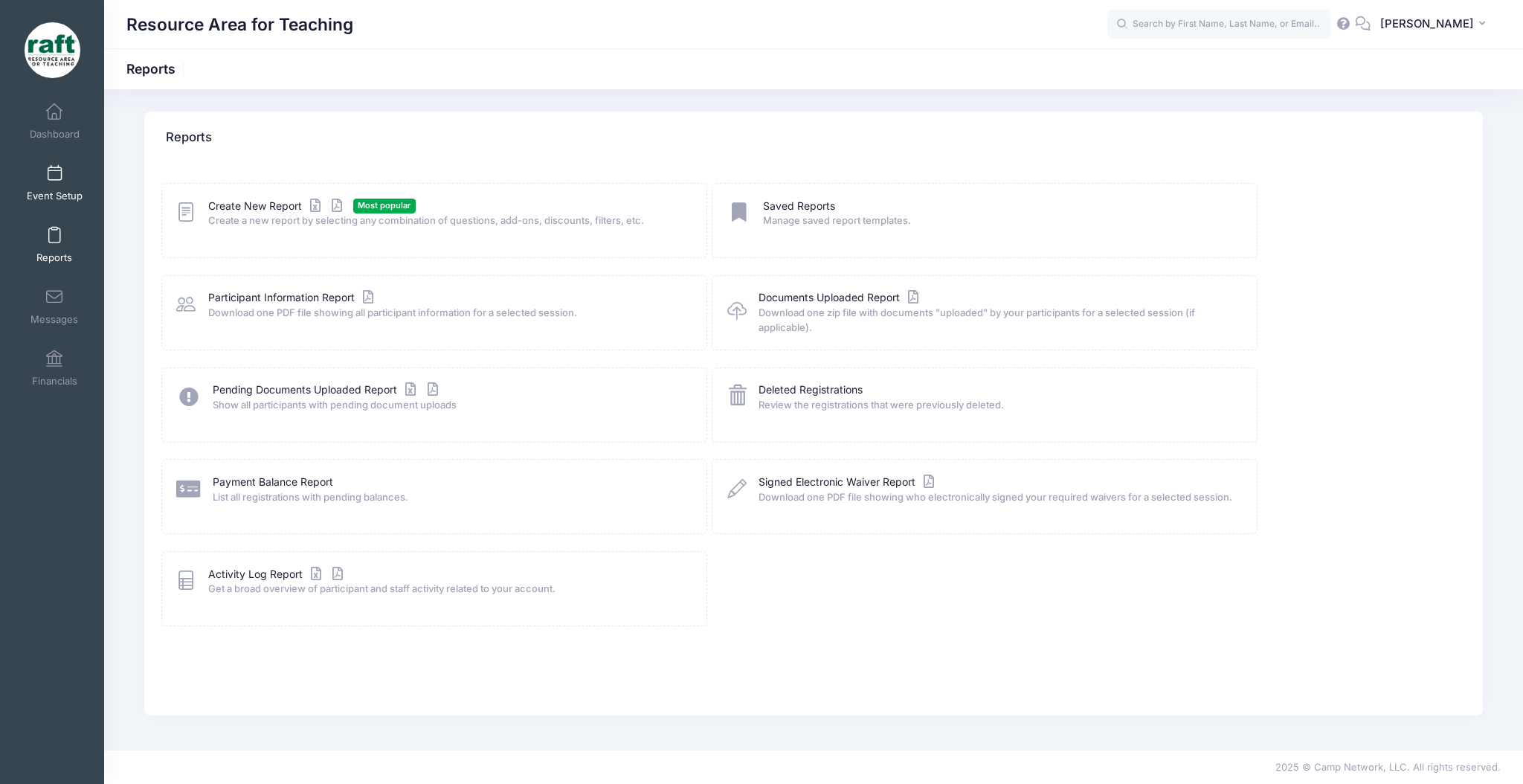
click at [37, 196] on span "Event Setup" at bounding box center [55, 196] width 56 height 13
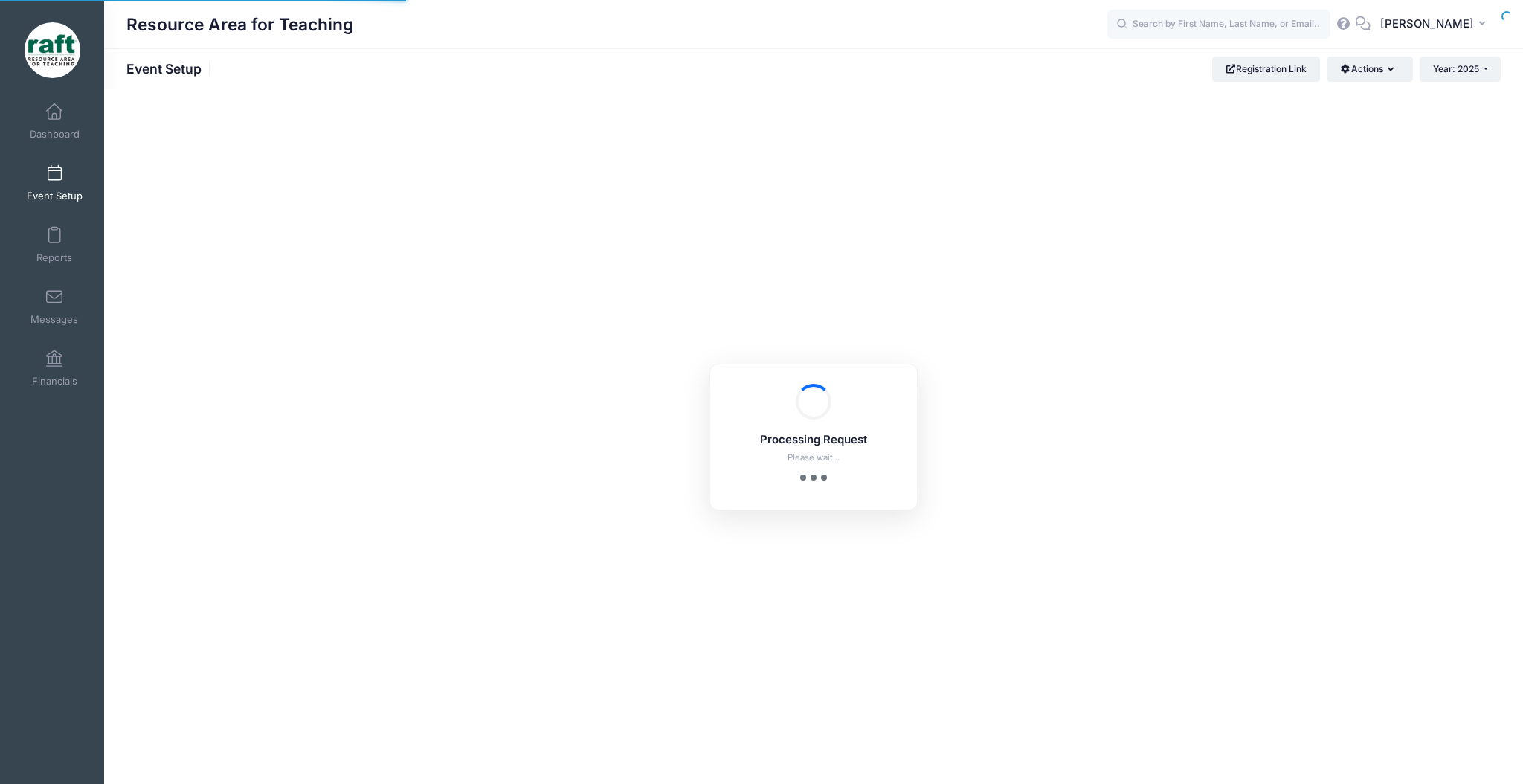
click at [21, 137] on link "Dashboard" at bounding box center [54, 120] width 71 height 52
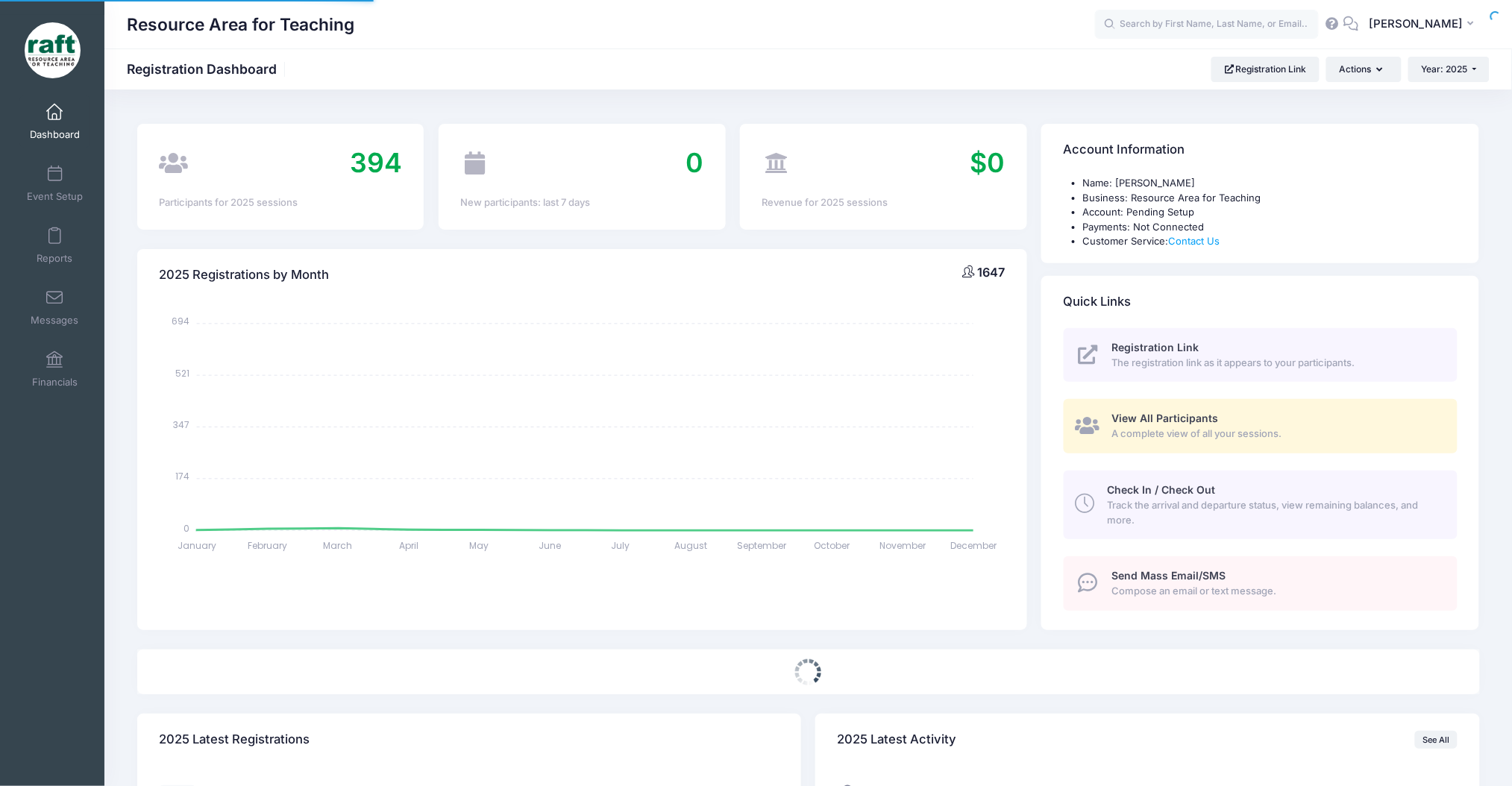
select select
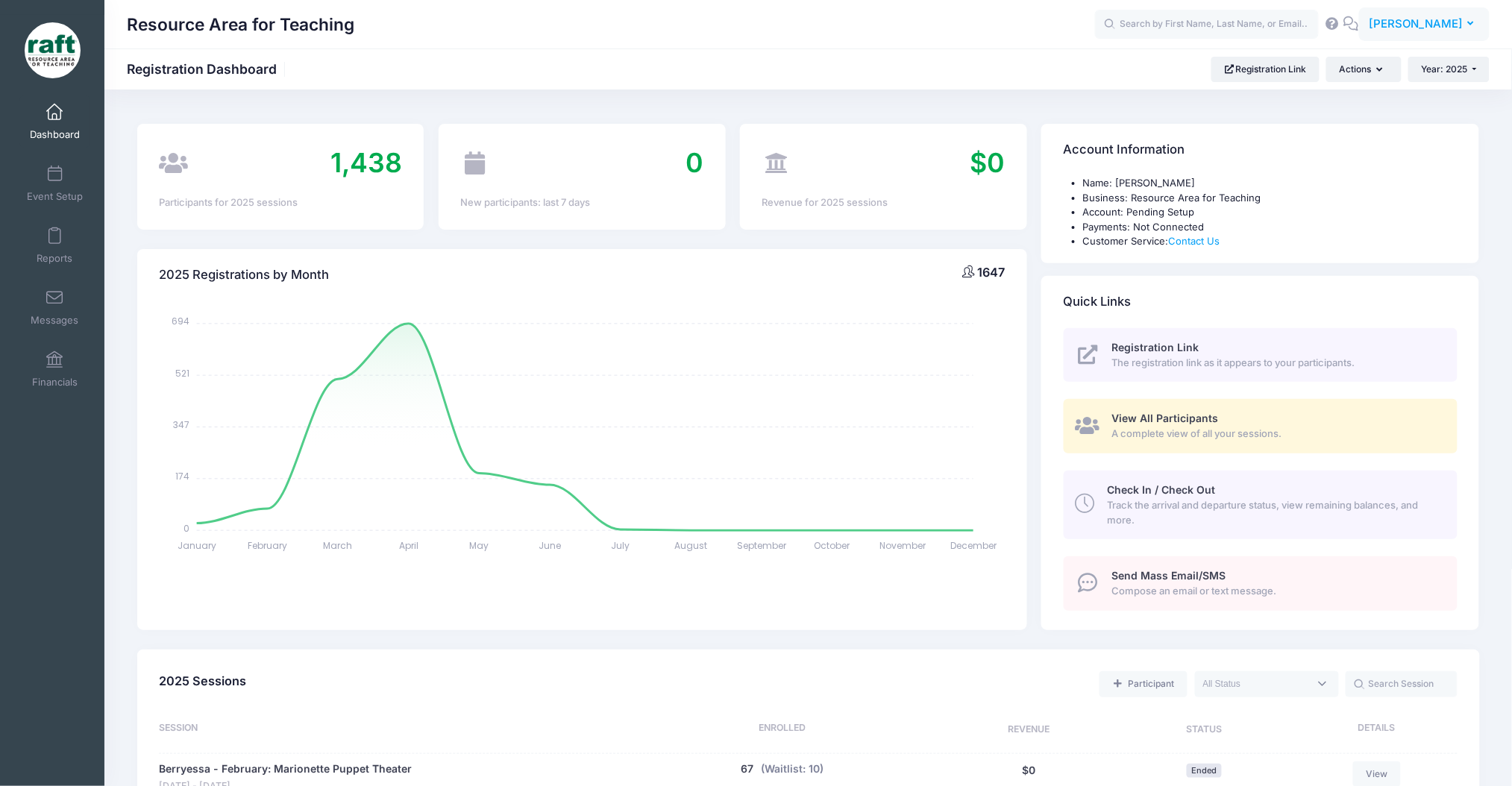
drag, startPoint x: 0, startPoint y: 0, endPoint x: 1453, endPoint y: 25, distance: 1453.2
click at [1453, 25] on span "[PERSON_NAME]" at bounding box center [1415, 24] width 94 height 17
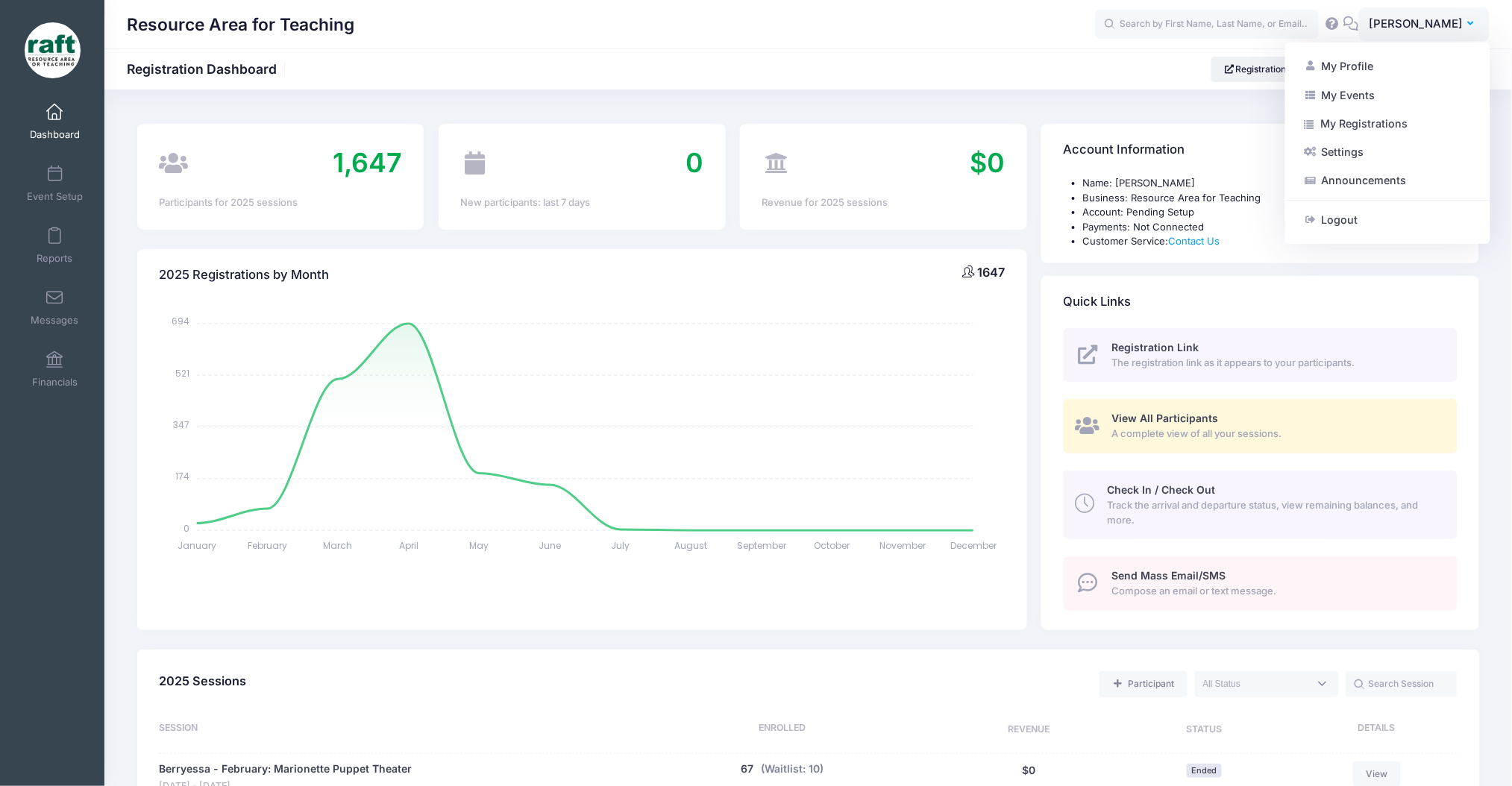
click at [1176, 213] on li "Account: Pending Setup" at bounding box center [1270, 212] width 374 height 15
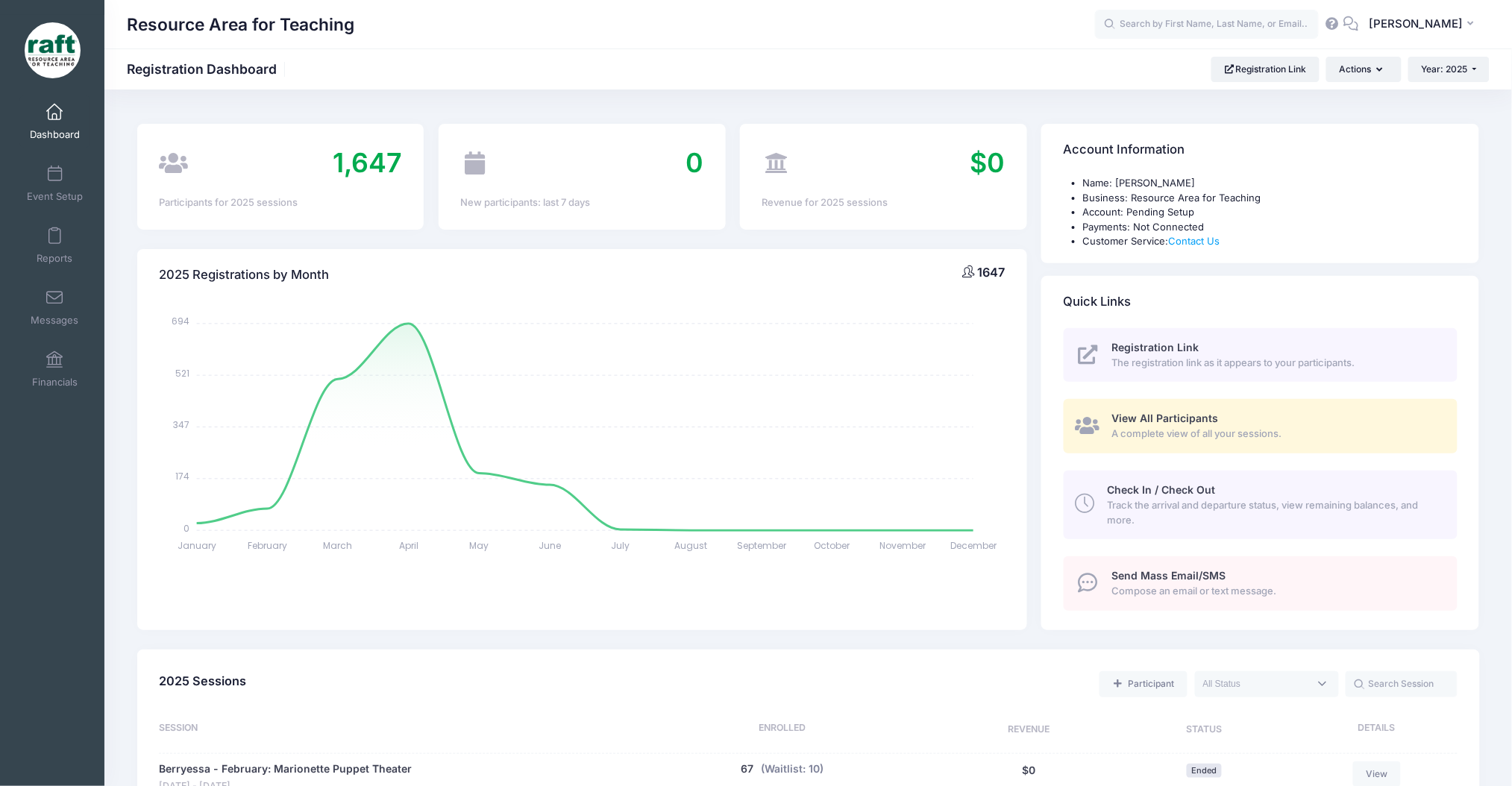
click at [1176, 213] on li "Account: Pending Setup" at bounding box center [1270, 212] width 374 height 15
click at [1148, 182] on li "Name: [PERSON_NAME]" at bounding box center [1270, 183] width 374 height 15
click at [1152, 190] on li "Name: [PERSON_NAME]" at bounding box center [1270, 183] width 374 height 15
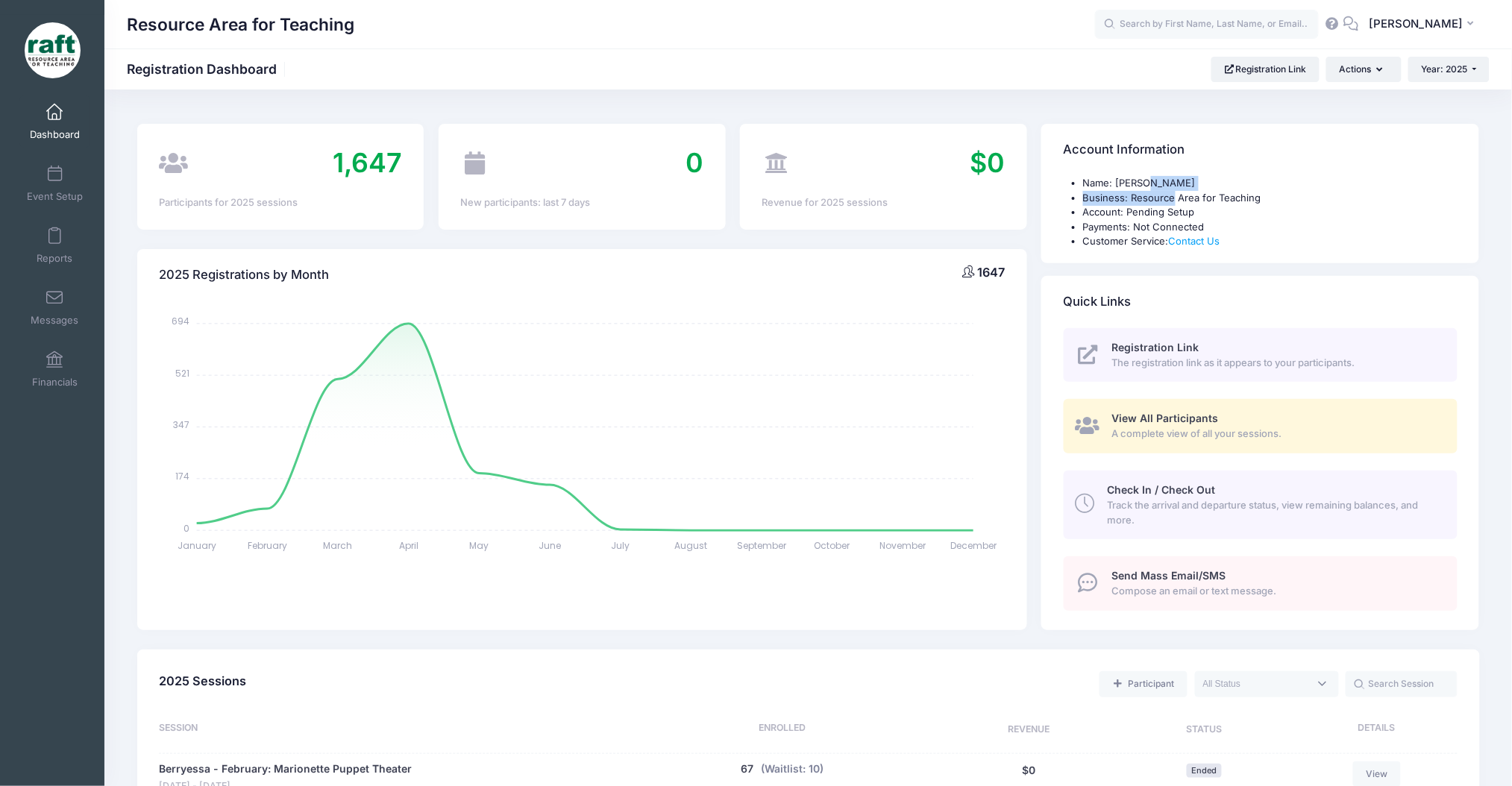
click at [1151, 190] on ul "Name: Ayzha Quidit Business: Resource Area for Teaching Account: Pending Setup …" at bounding box center [1261, 212] width 394 height 73
click at [1151, 191] on li "Business: Resource Area for Teaching" at bounding box center [1270, 198] width 374 height 15
click at [1191, 240] on link "Contact Us" at bounding box center [1194, 241] width 51 height 12
click at [1191, 238] on link "Contact Us" at bounding box center [1194, 241] width 51 height 12
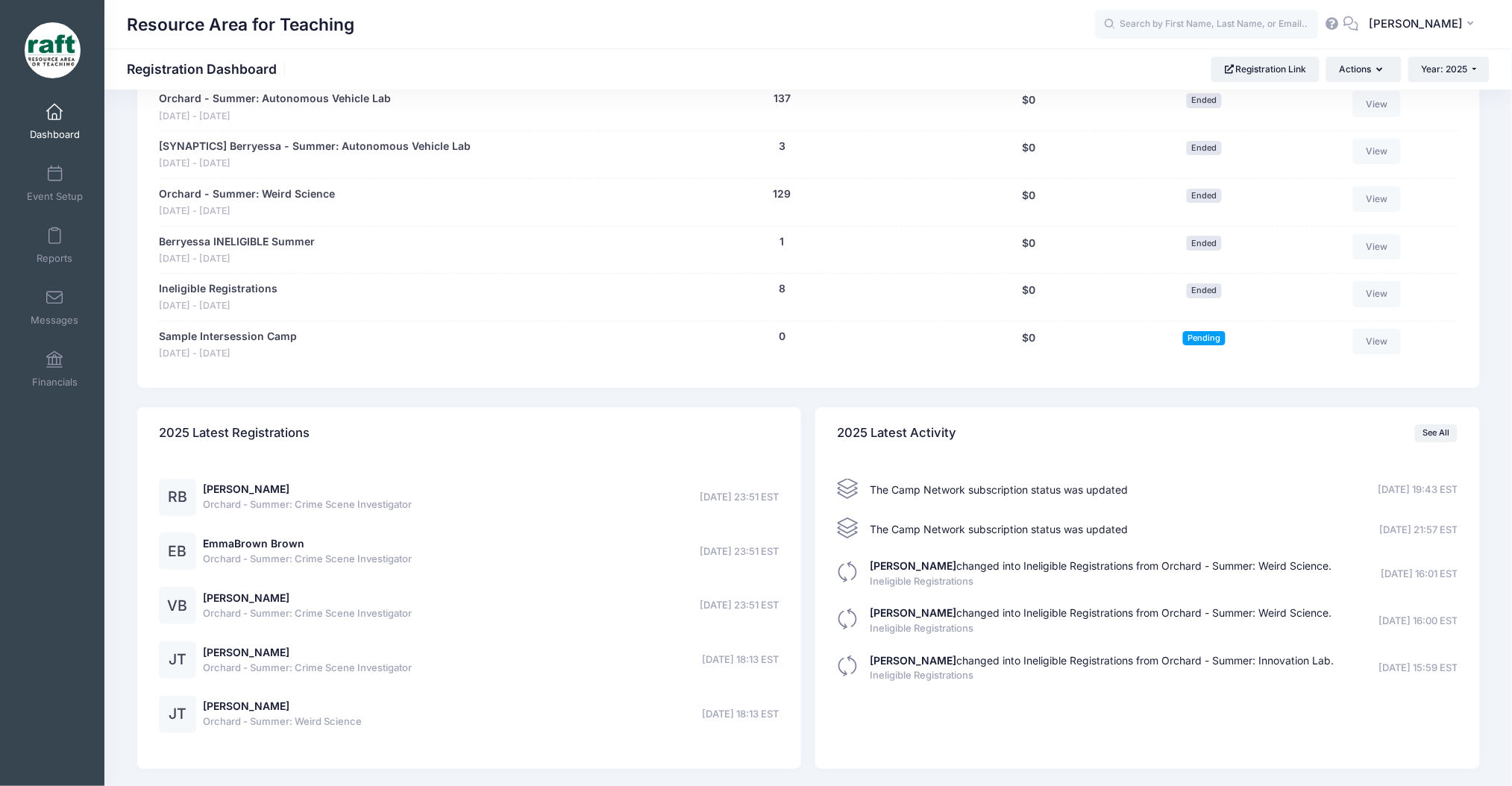
scroll to position [1869, 0]
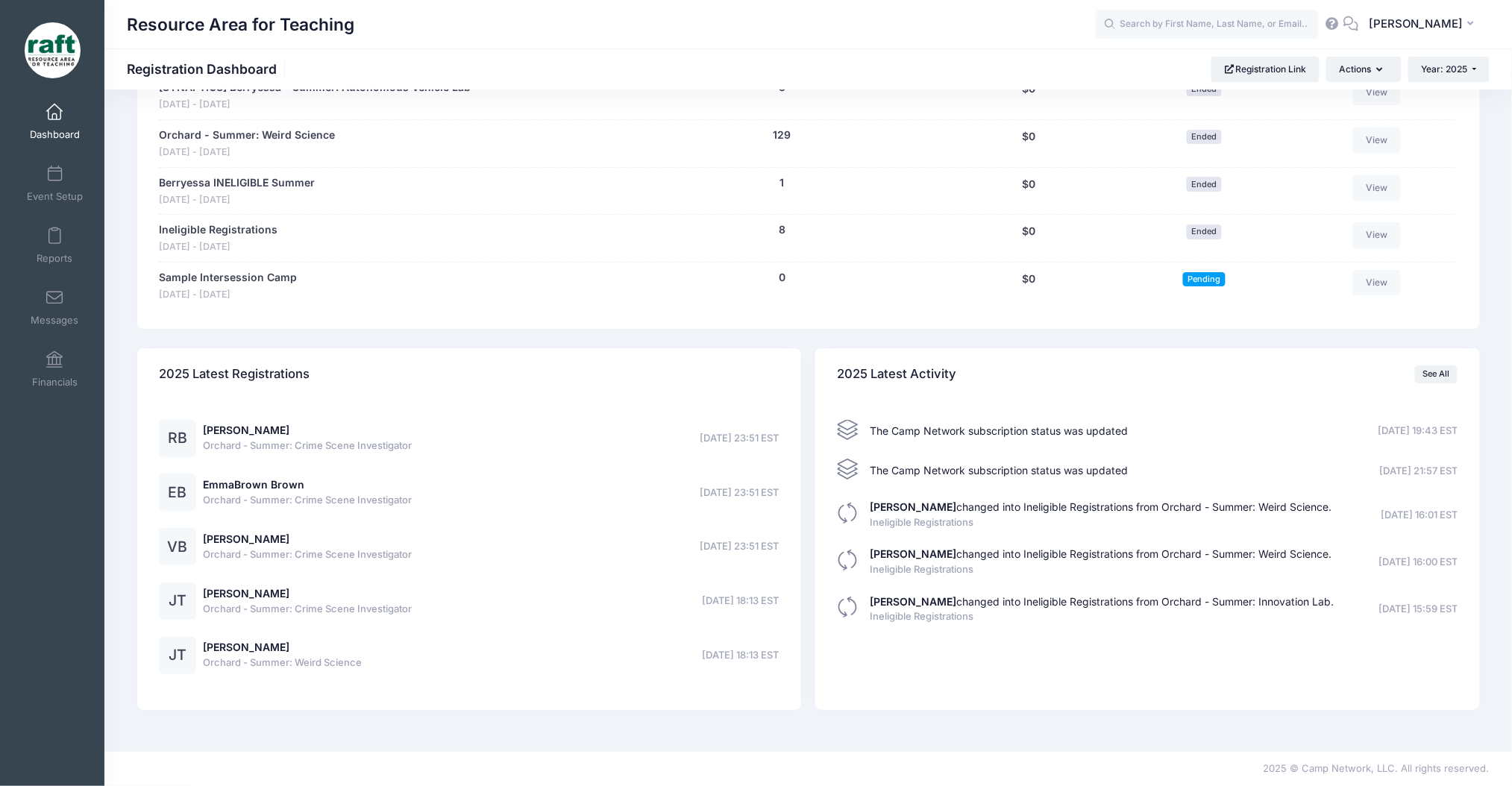
click at [1080, 429] on span "The Camp Network subscription status was updated" at bounding box center [999, 431] width 258 height 13
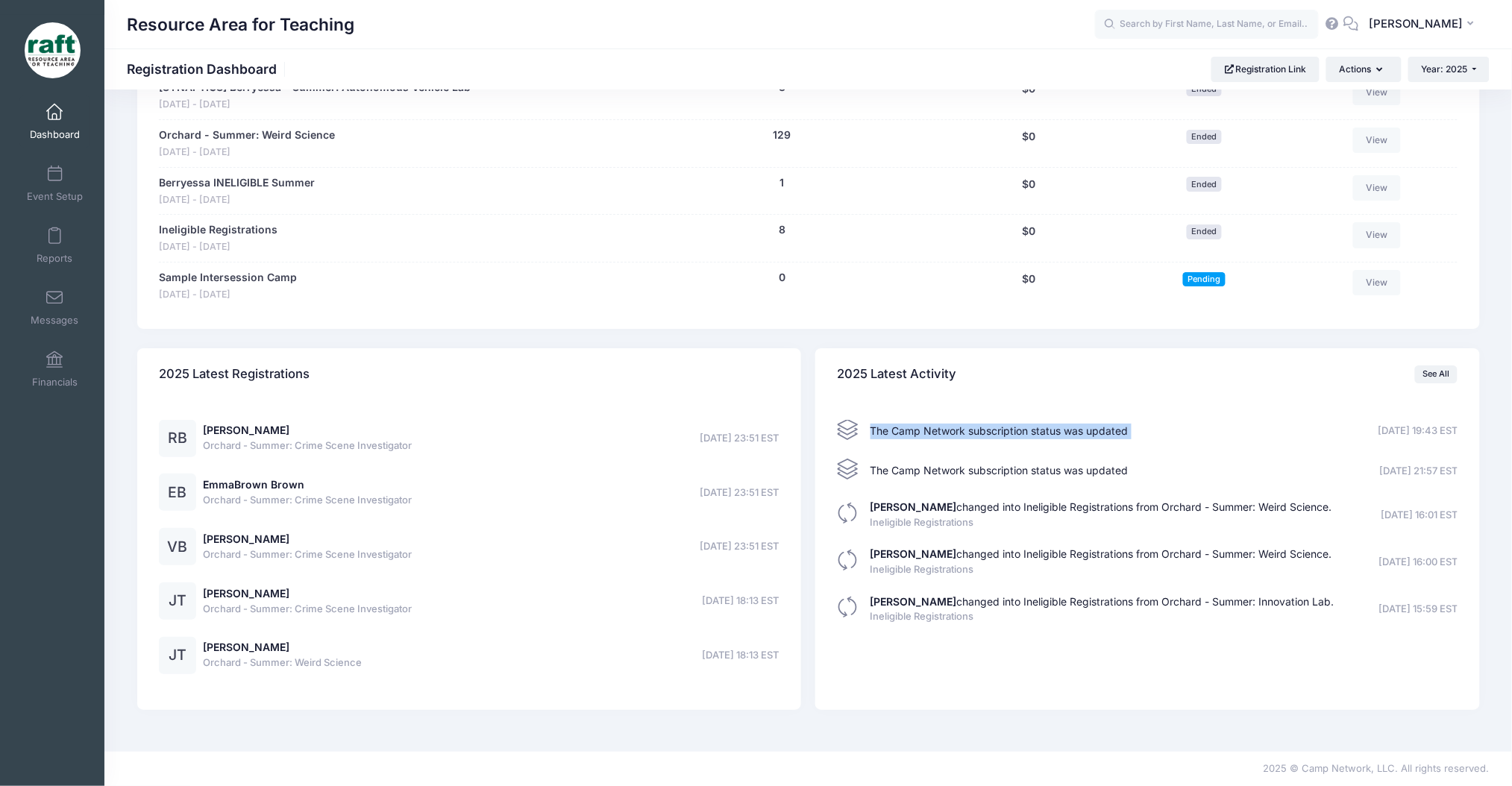
click at [1080, 429] on span "The Camp Network subscription status was updated" at bounding box center [999, 431] width 258 height 13
click at [886, 479] on div "The Camp Network subscription status was updated 08/06/2025 21:57 EST" at bounding box center [999, 471] width 258 height 16
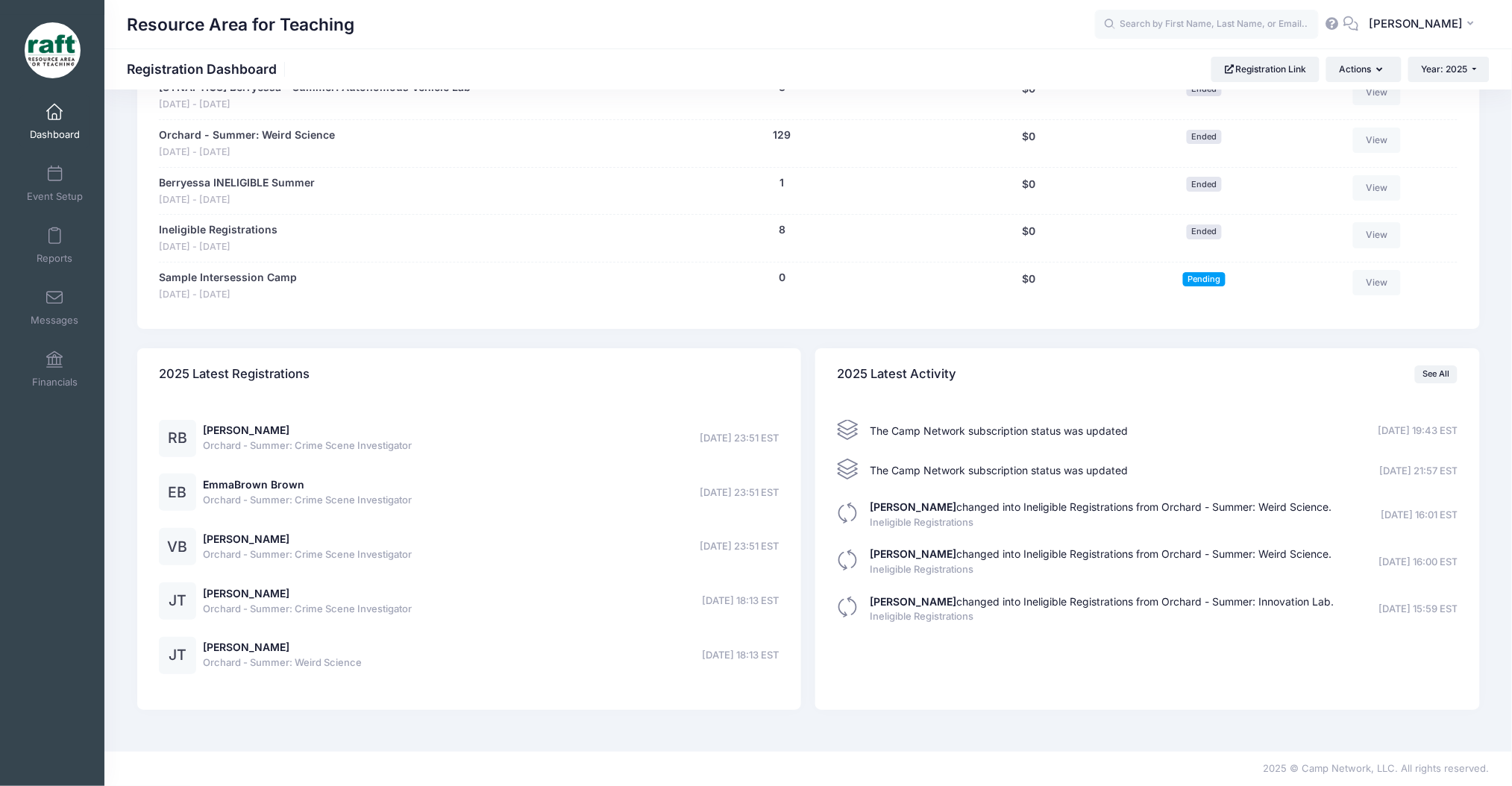
click at [853, 475] on span at bounding box center [848, 469] width 21 height 21
click at [1432, 369] on link "See All" at bounding box center [1436, 374] width 42 height 18
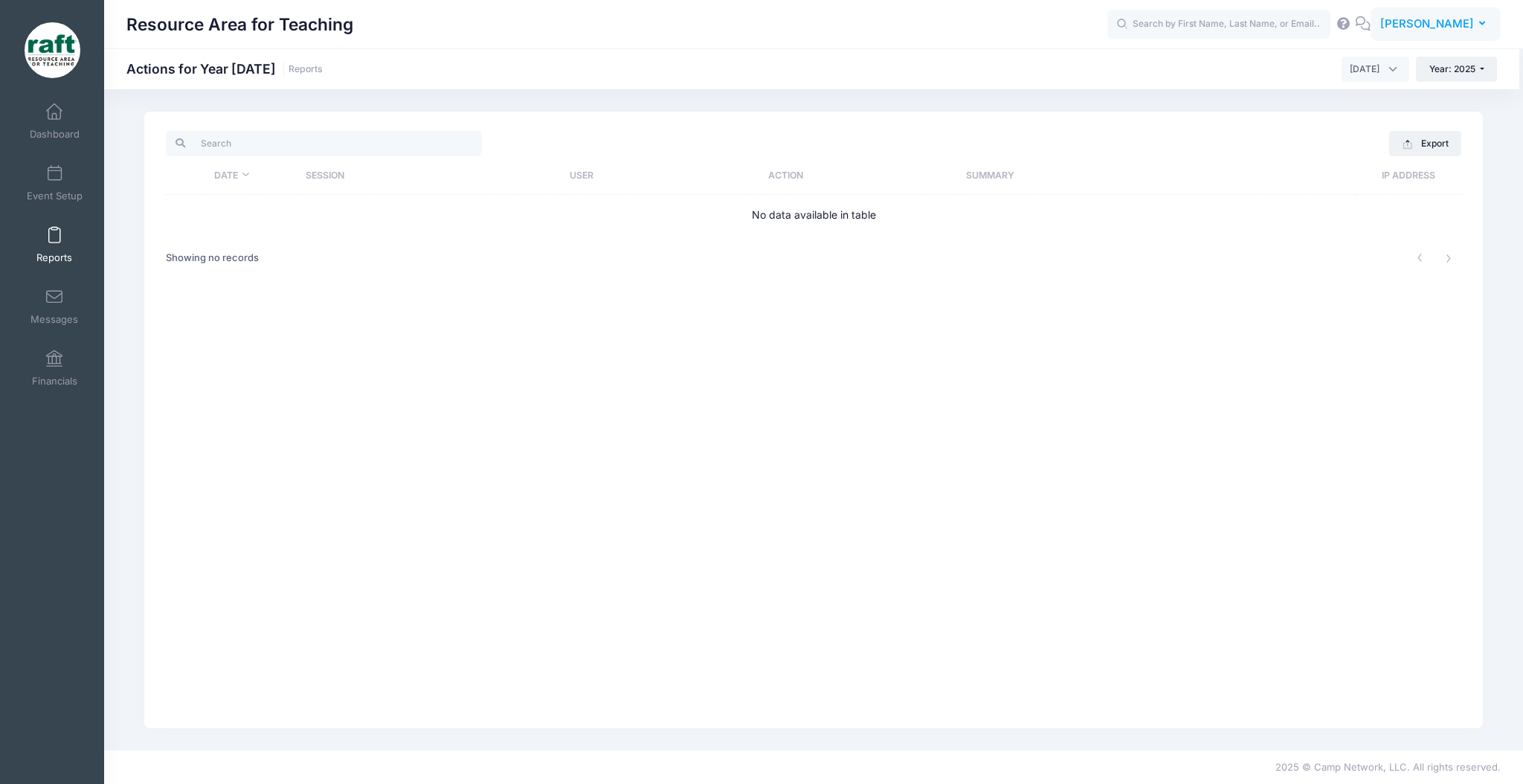
click at [1438, 30] on span "[PERSON_NAME]" at bounding box center [1426, 24] width 93 height 17
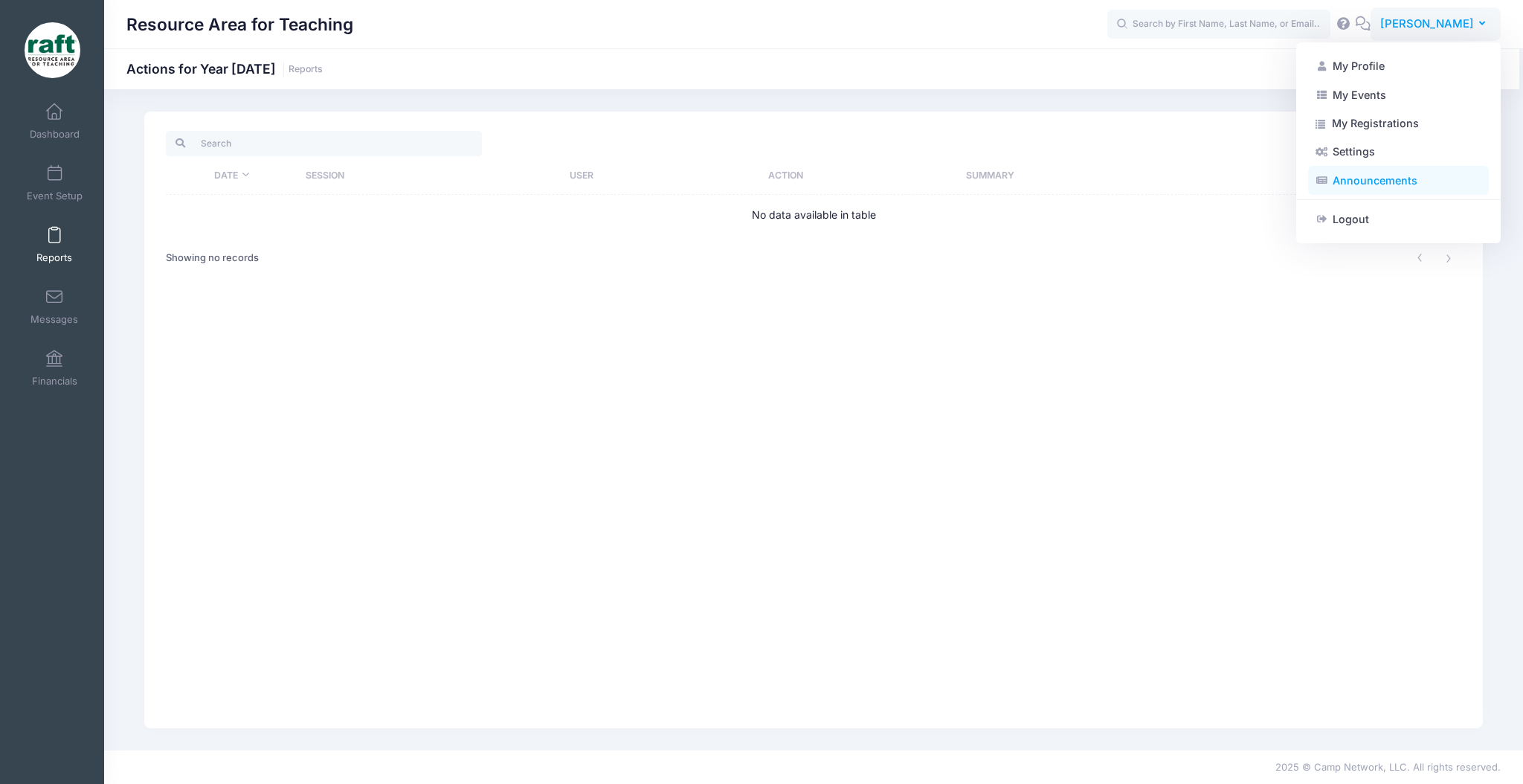
click at [1372, 174] on link "Announcements" at bounding box center [1399, 179] width 181 height 28
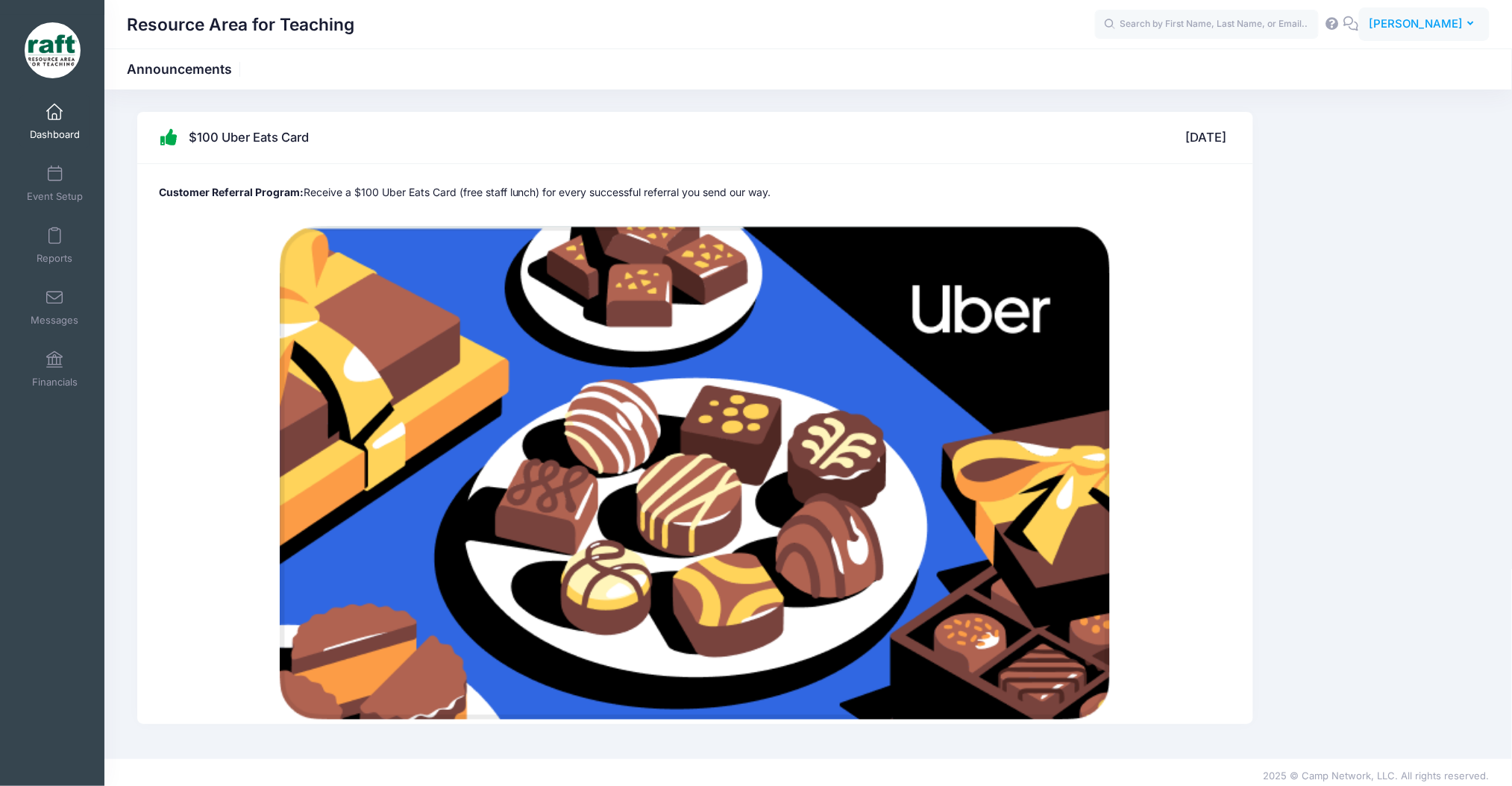
click at [1446, 25] on span "[PERSON_NAME]" at bounding box center [1415, 24] width 94 height 17
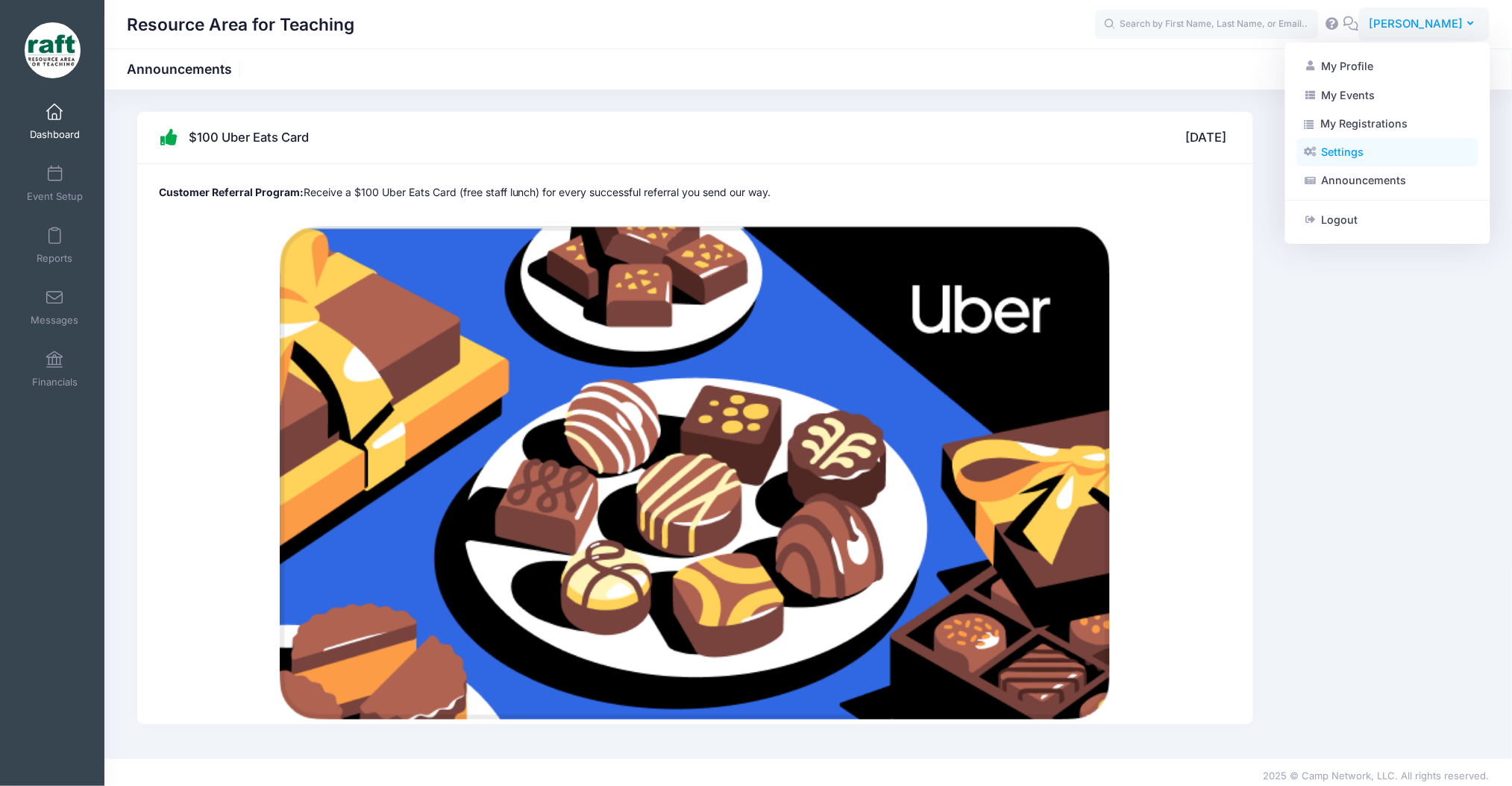
click at [1402, 156] on link "Settings" at bounding box center [1387, 151] width 182 height 28
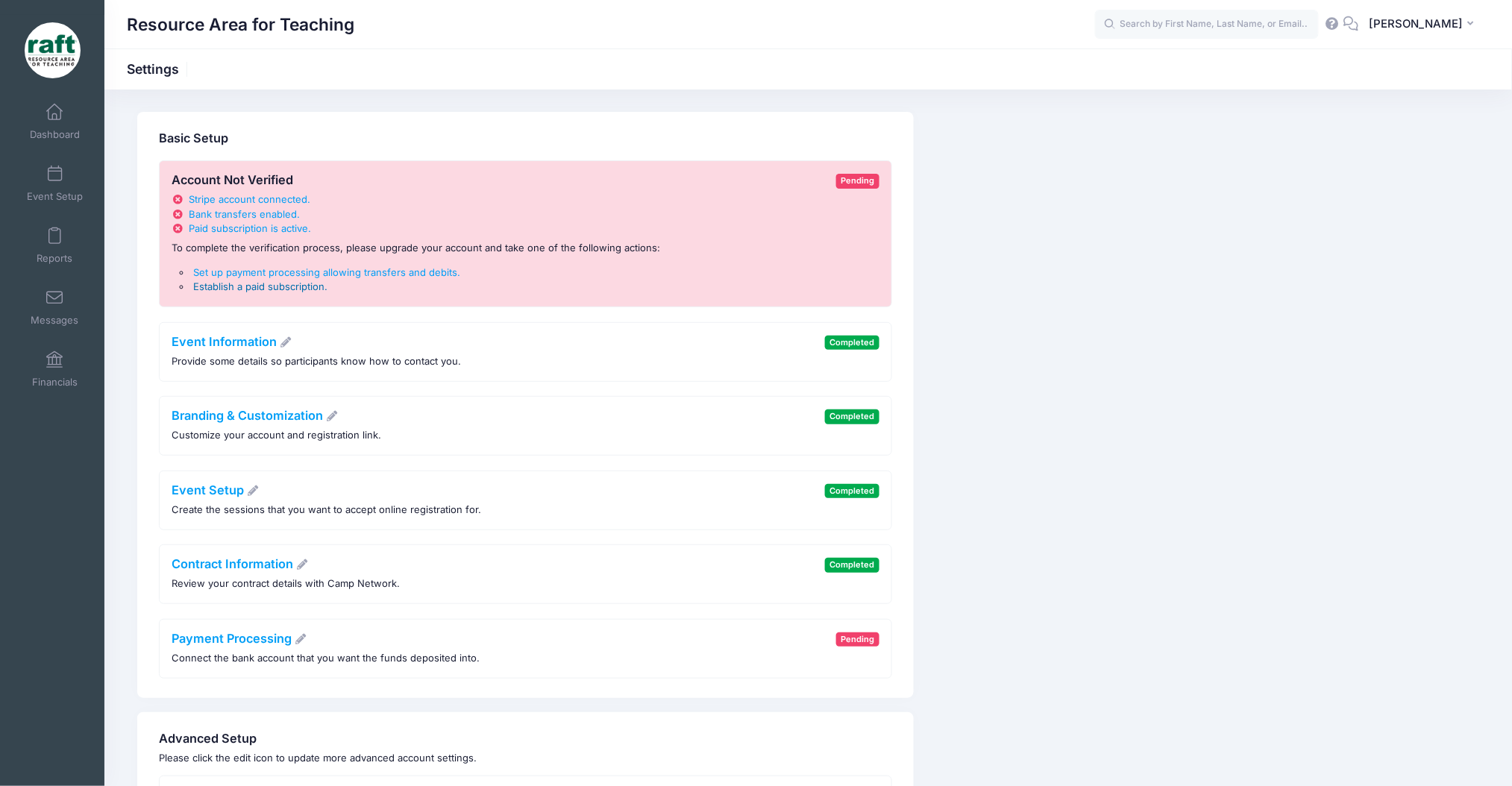
click at [310, 291] on span "Establish a paid subscription" at bounding box center [258, 286] width 131 height 12
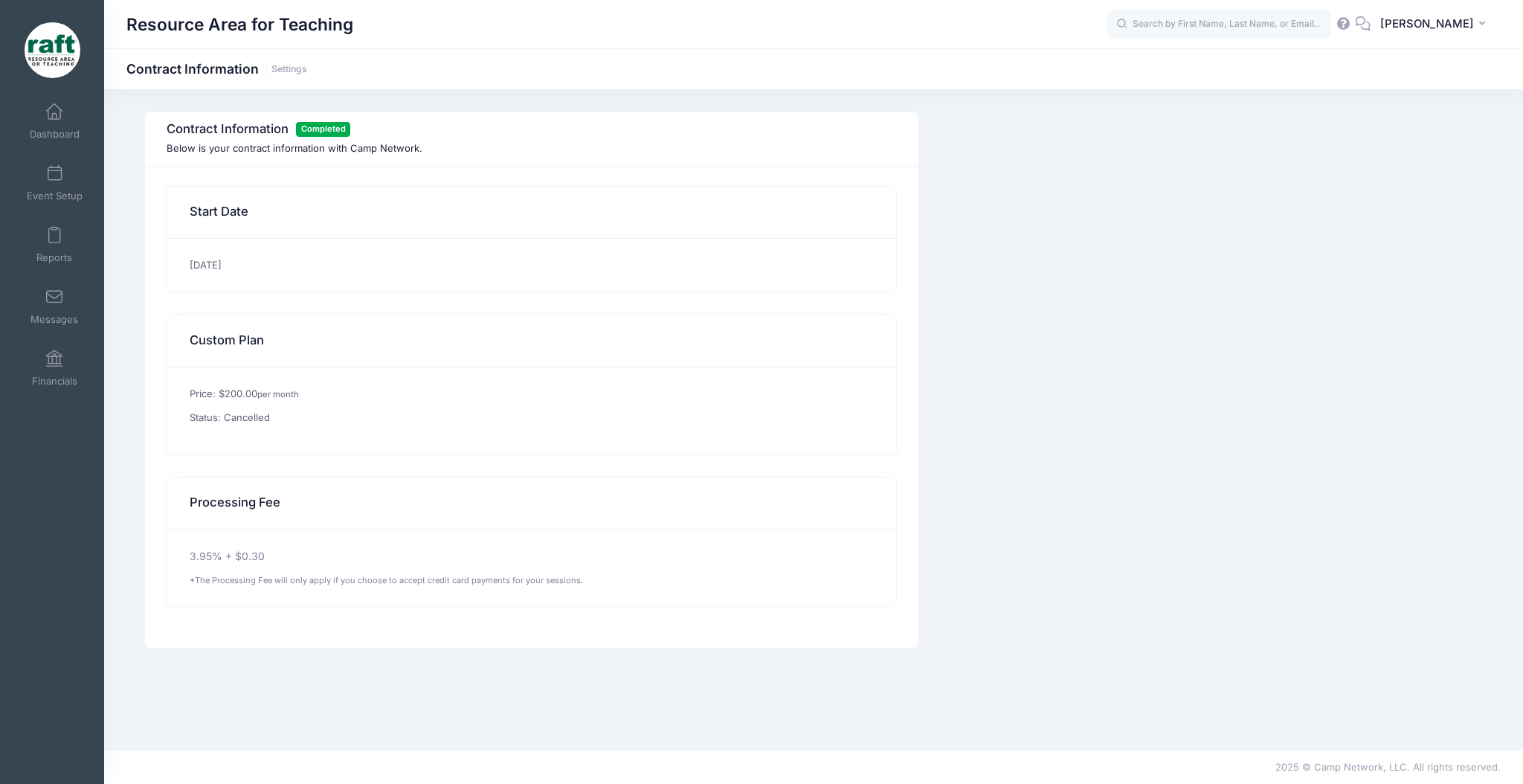
click at [270, 132] on h3 "Contract Information Completed" at bounding box center [529, 129] width 725 height 15
click at [451, 554] on p "3.95% + $0.30" at bounding box center [532, 557] width 685 height 16
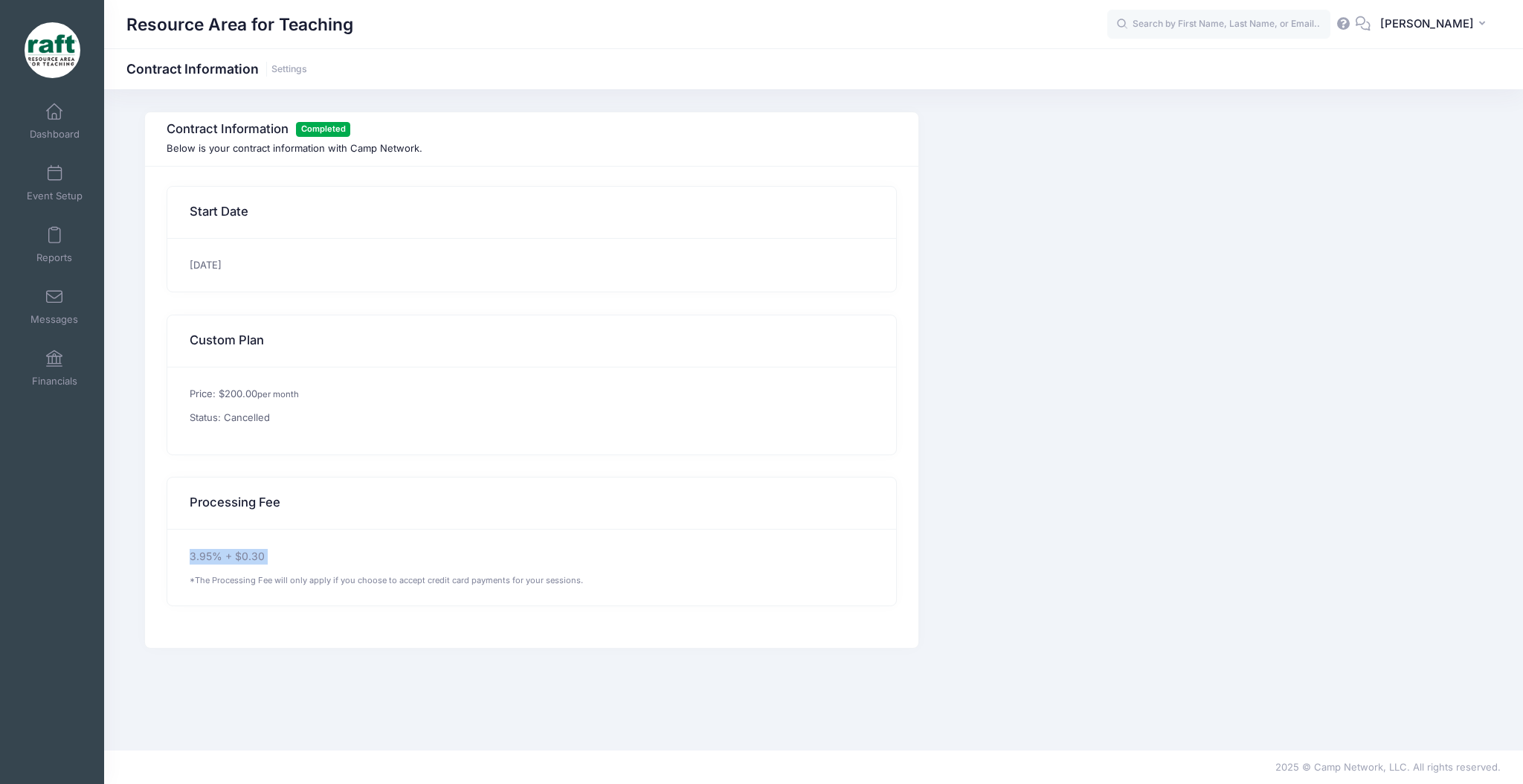
click at [451, 554] on p "3.95% + $0.30" at bounding box center [532, 557] width 685 height 16
click at [372, 489] on div "Processing Fee" at bounding box center [531, 503] width 728 height 52
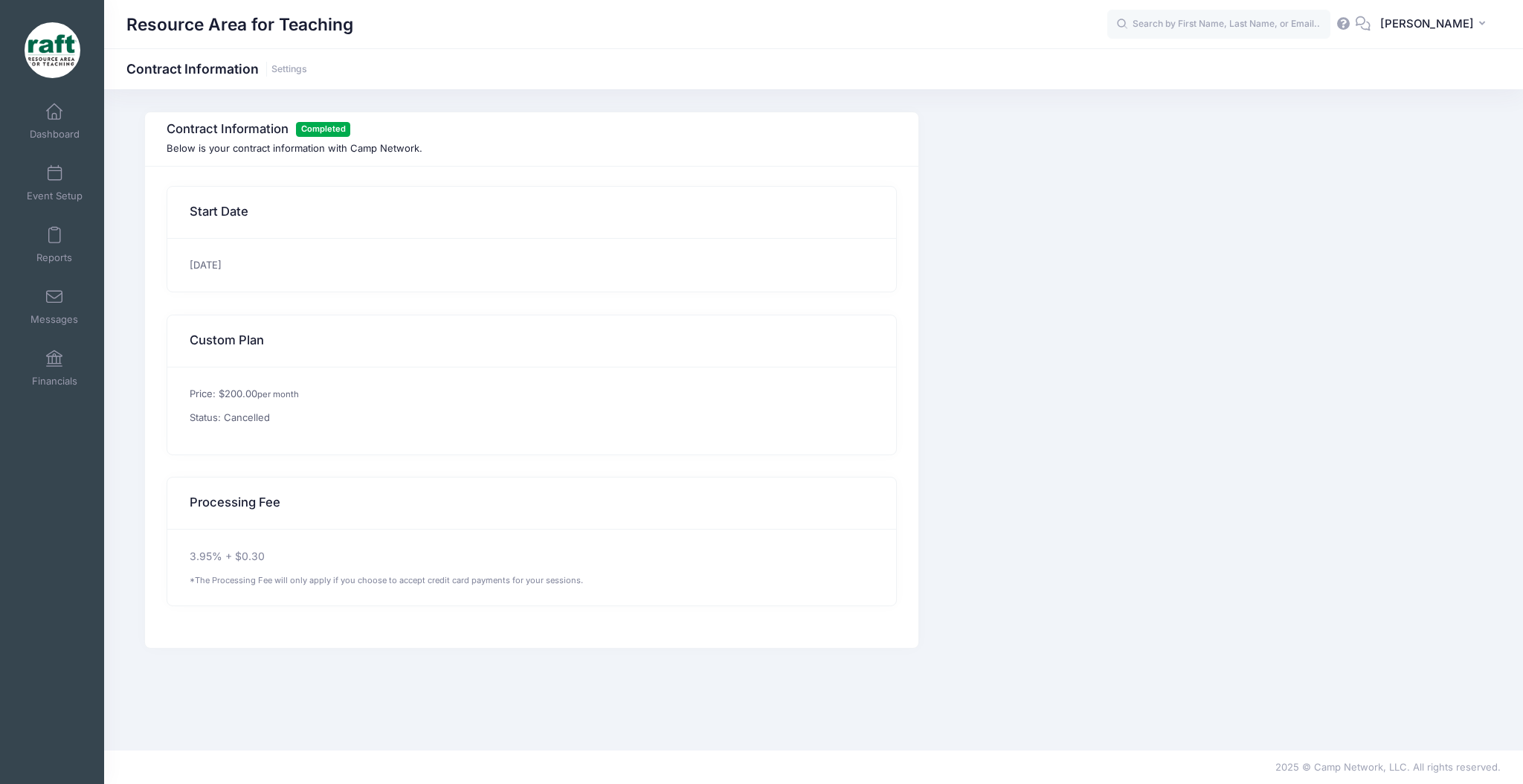
click at [349, 437] on div "Price: $200.00 per month Status: Cancelled" at bounding box center [531, 411] width 728 height 87
click at [27, 364] on link "Financials" at bounding box center [54, 368] width 71 height 52
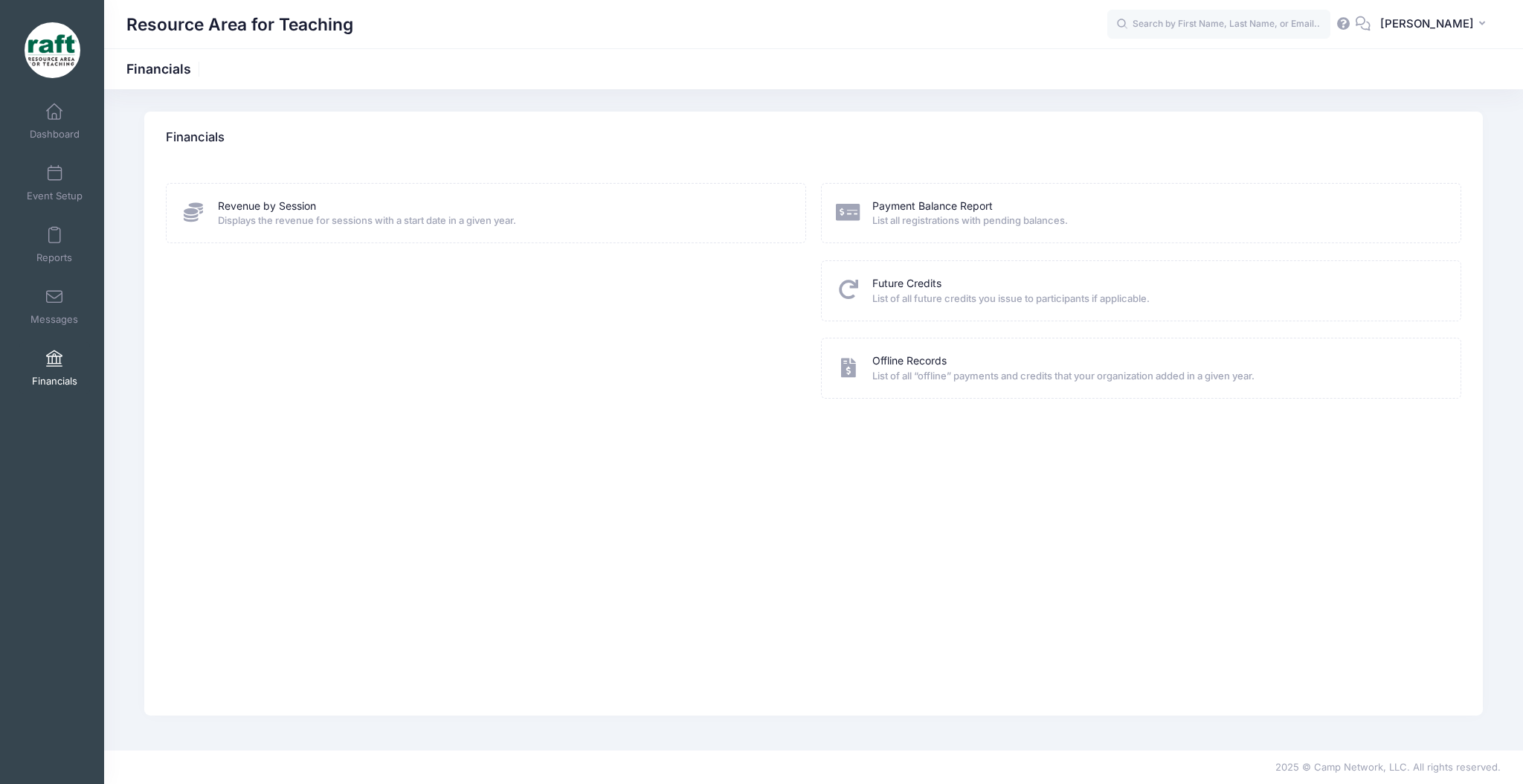
click at [1352, 25] on icon at bounding box center [1344, 23] width 17 height 10
click at [1442, 18] on span "[PERSON_NAME]" at bounding box center [1426, 24] width 93 height 17
click at [1418, 100] on link "My Events" at bounding box center [1399, 94] width 181 height 28
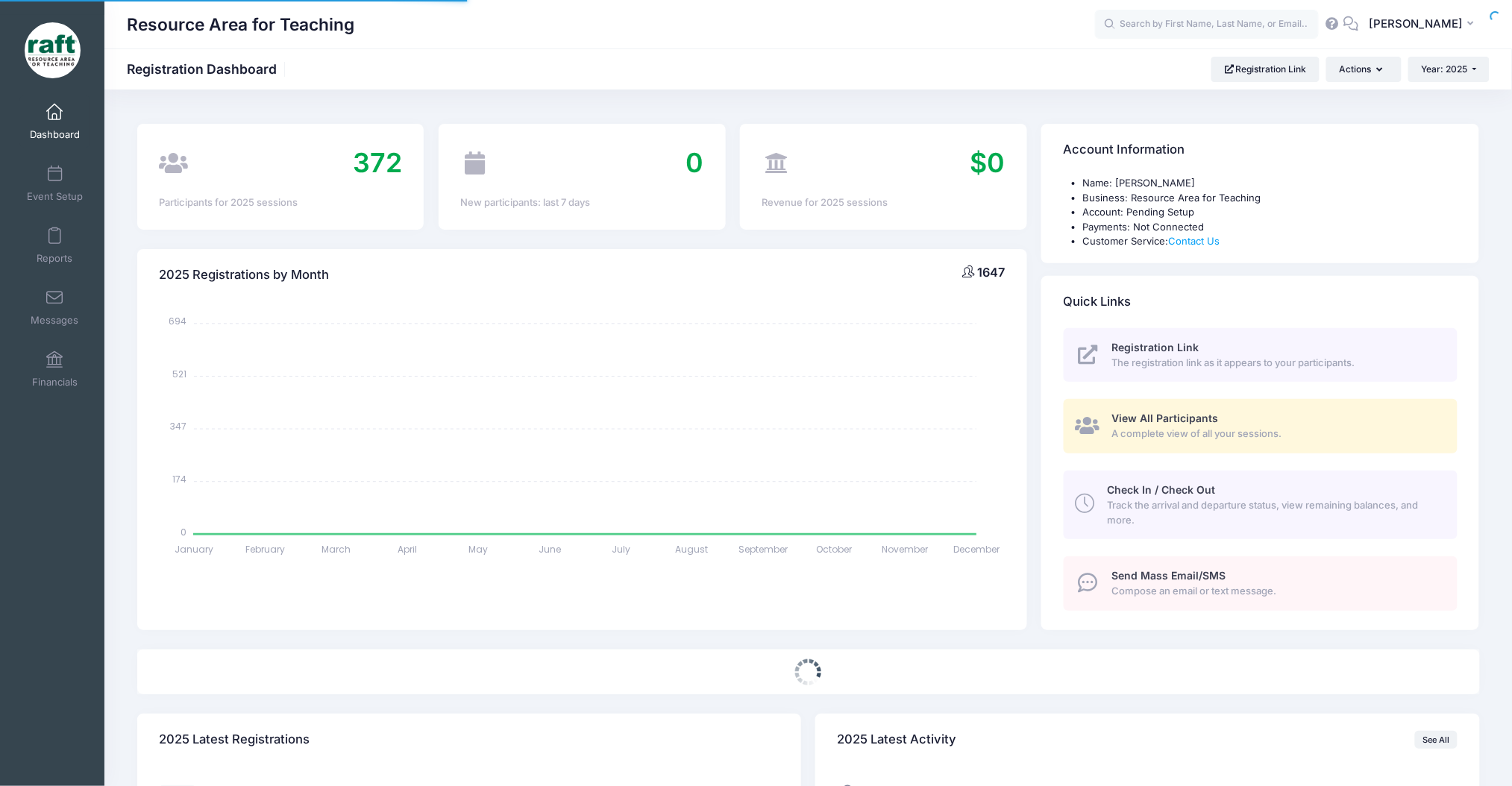
select select
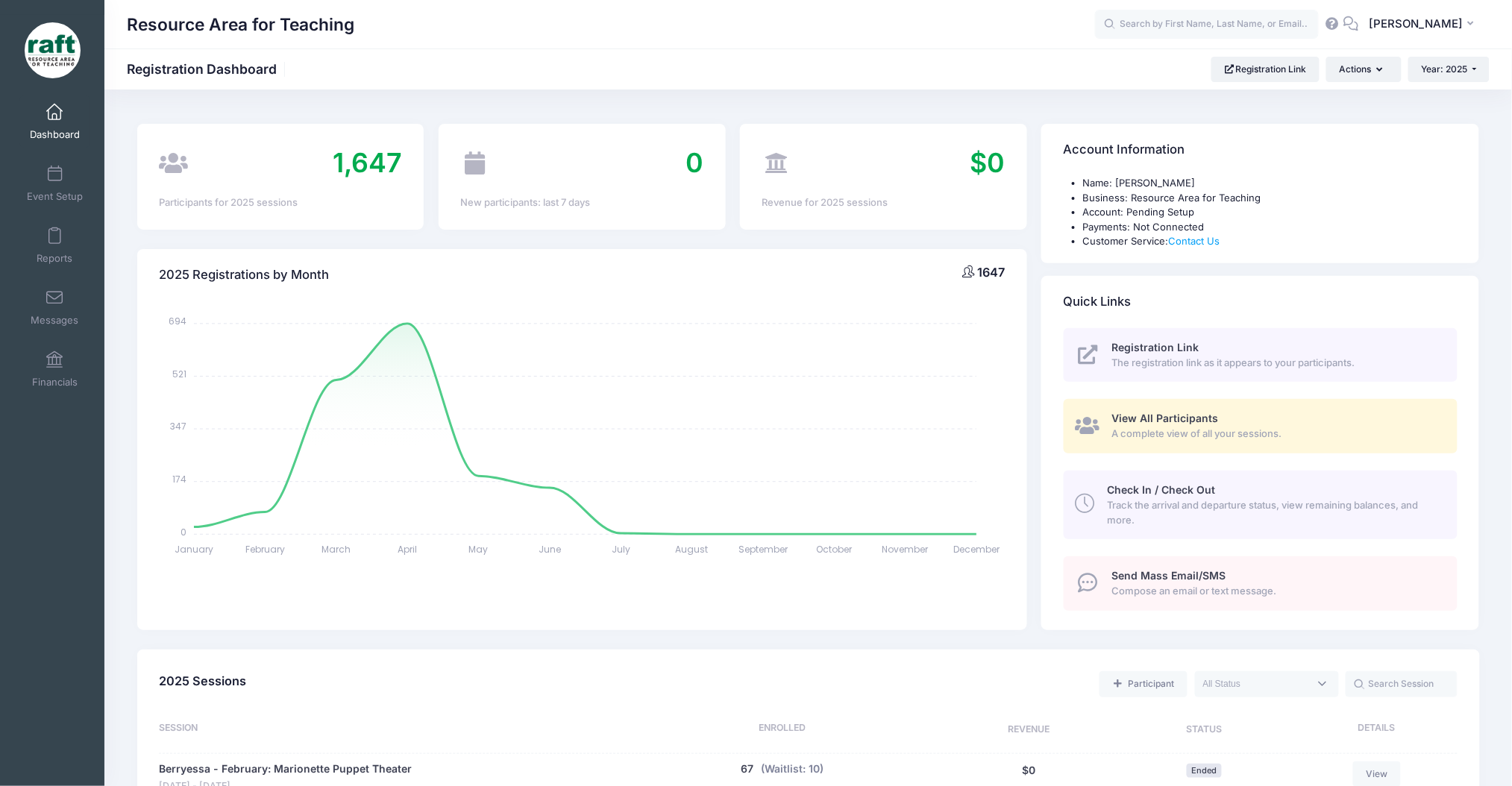
click at [1340, 20] on icon at bounding box center [1332, 23] width 17 height 10
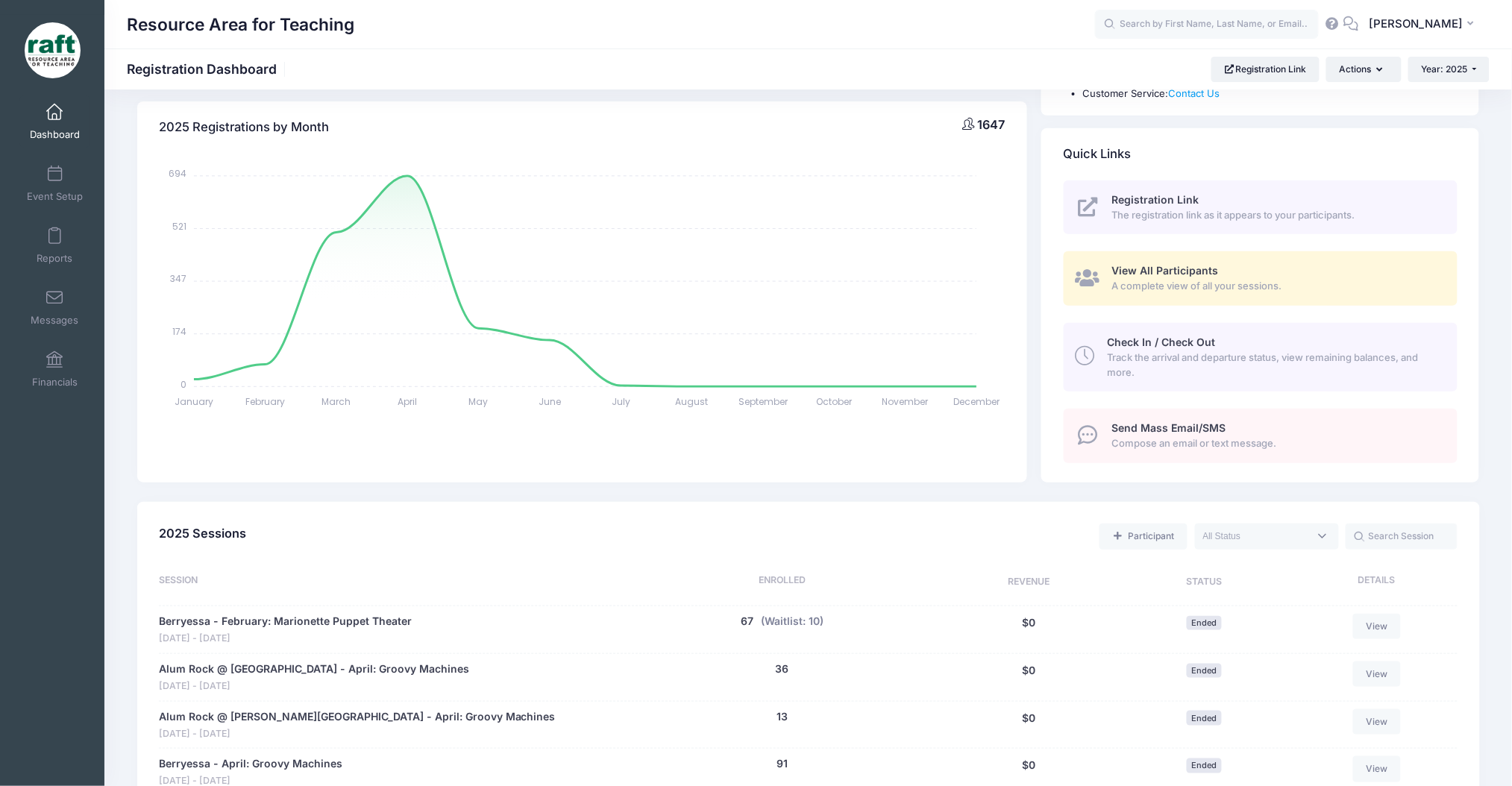
scroll to position [198, 0]
